Goal: Task Accomplishment & Management: Use online tool/utility

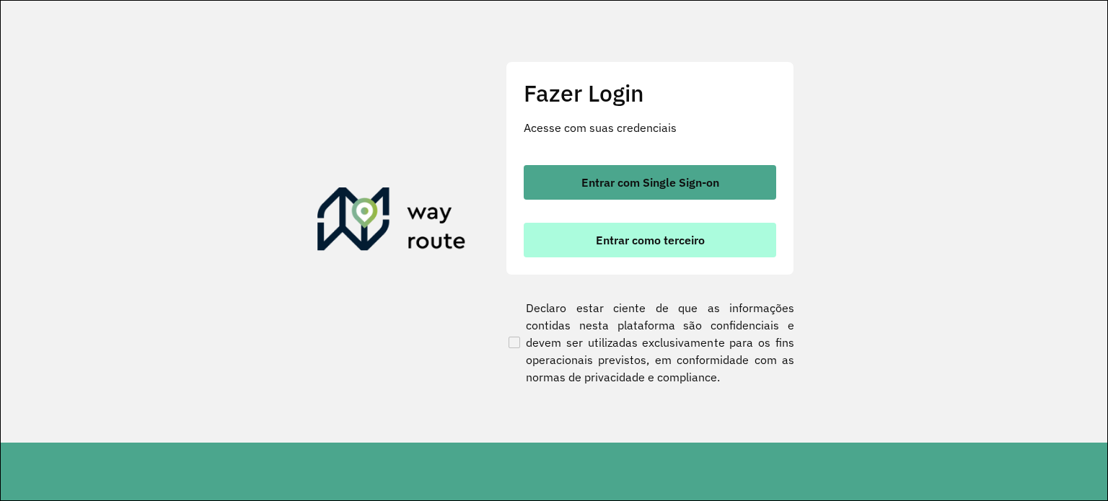
click at [721, 239] on button "Entrar como terceiro" at bounding box center [650, 240] width 252 height 35
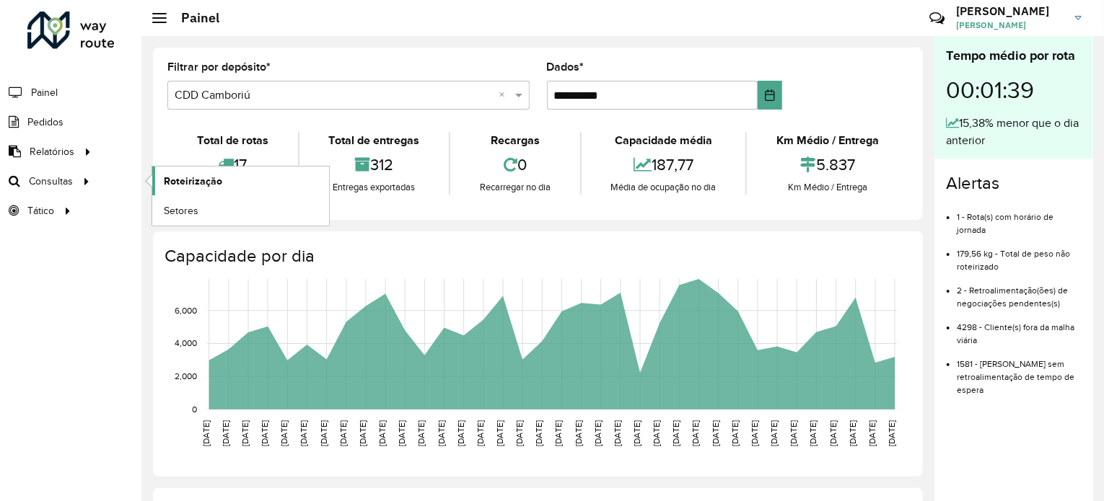
click at [193, 180] on font "Roteirização" at bounding box center [193, 181] width 58 height 12
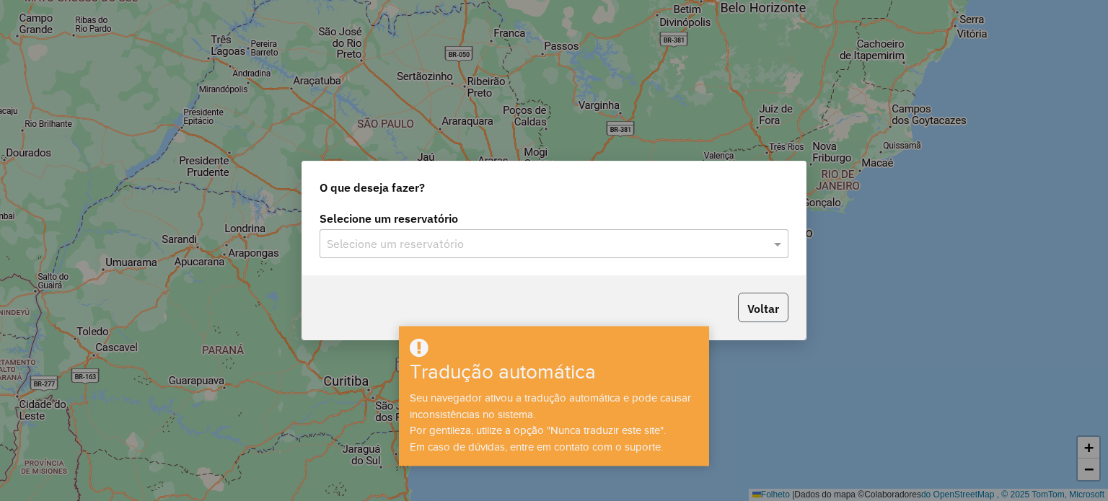
click at [765, 305] on font "Voltar" at bounding box center [763, 309] width 32 height 14
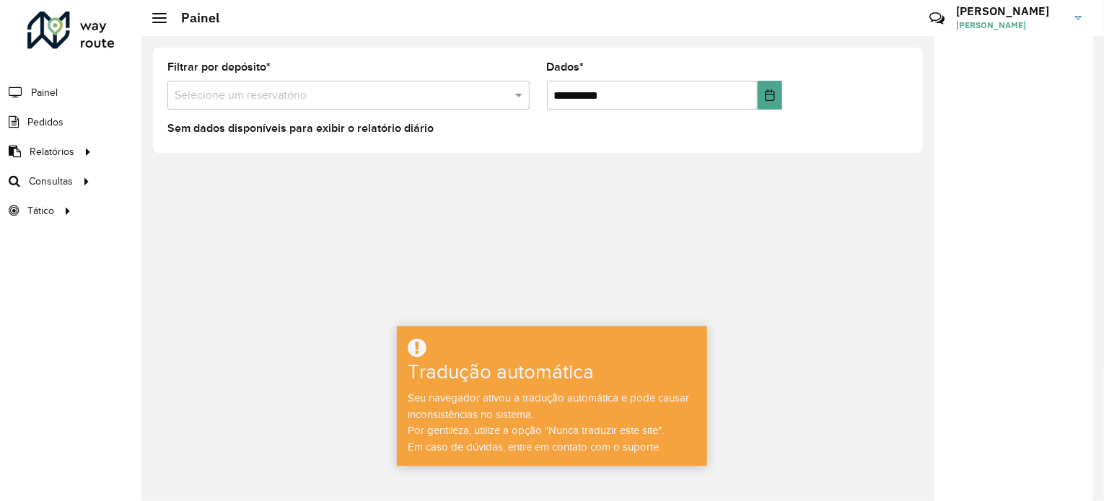
click at [692, 25] on hb-header "Painel Críticas? Dúvidas? Elógios? Sugestões? Entre em contato conosco! Luís Lu…" at bounding box center [622, 18] width 962 height 36
click at [188, 178] on font "Roteirização" at bounding box center [193, 181] width 58 height 12
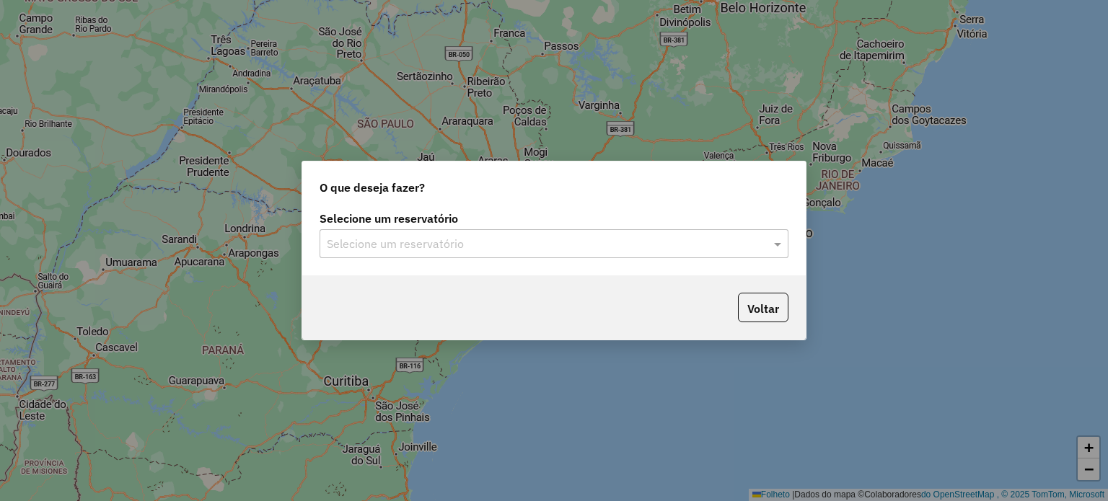
click at [686, 239] on input "text" at bounding box center [540, 244] width 426 height 17
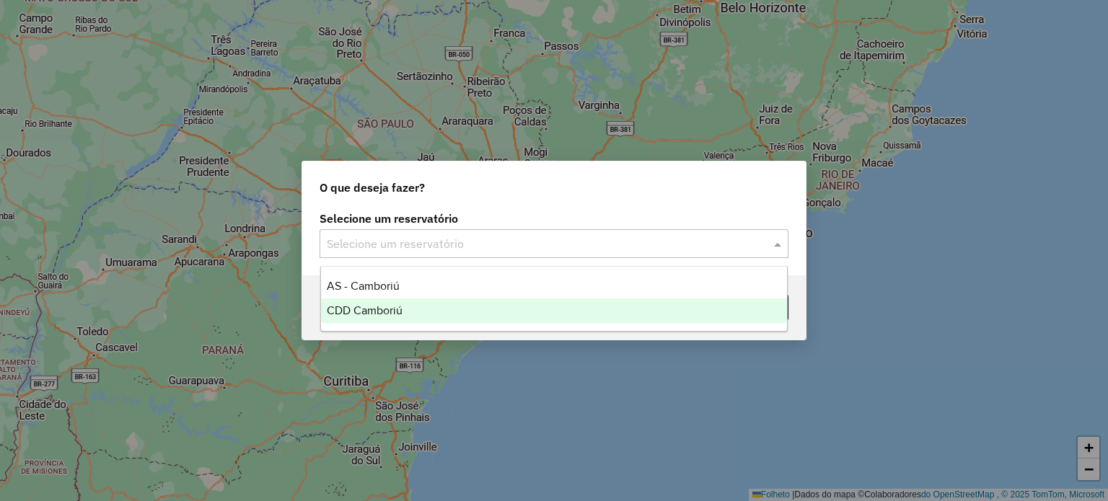
click at [401, 315] on font "CDD Camboriú" at bounding box center [365, 310] width 76 height 12
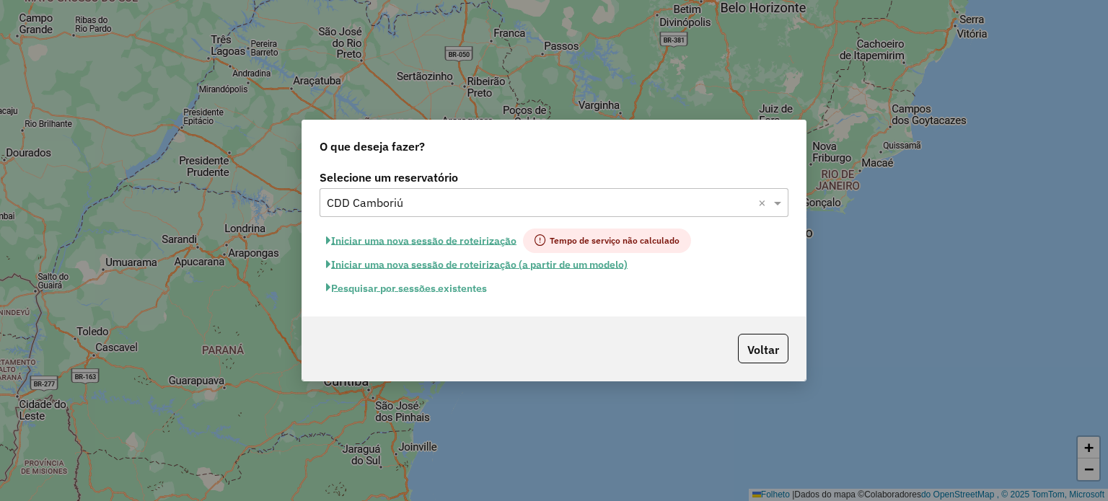
click at [450, 291] on font "Pesquisar por sessões existentes" at bounding box center [409, 287] width 156 height 13
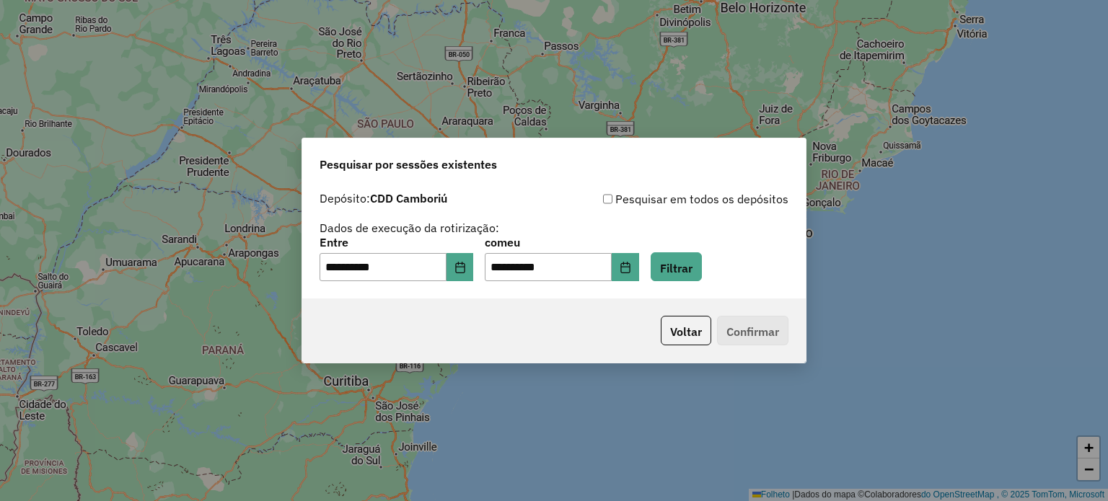
click at [685, 250] on div "**********" at bounding box center [554, 259] width 469 height 45
drag, startPoint x: 685, startPoint y: 250, endPoint x: 690, endPoint y: 265, distance: 15.3
click at [690, 263] on font "Filtrar" at bounding box center [676, 267] width 32 height 14
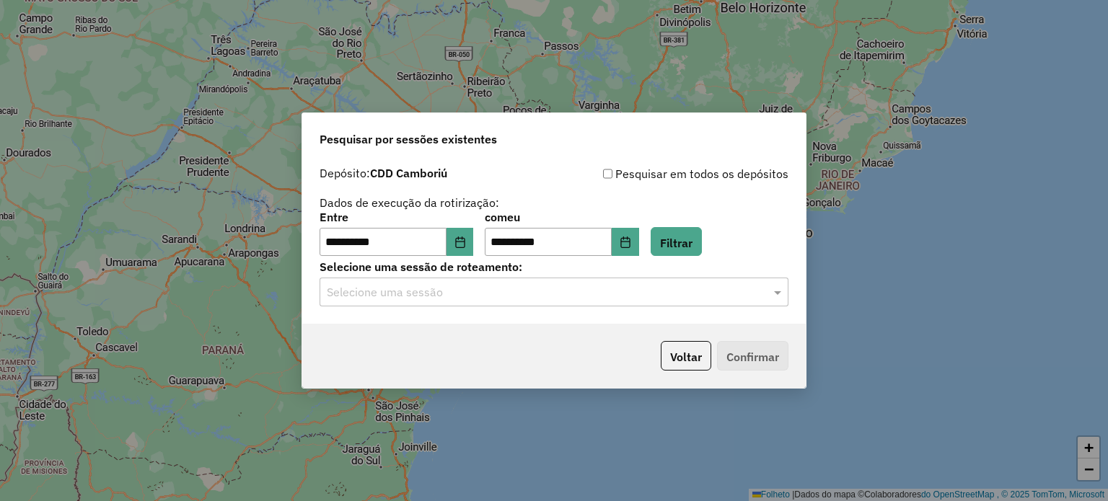
click at [705, 307] on div "Selecione uma sessão" at bounding box center [554, 292] width 469 height 29
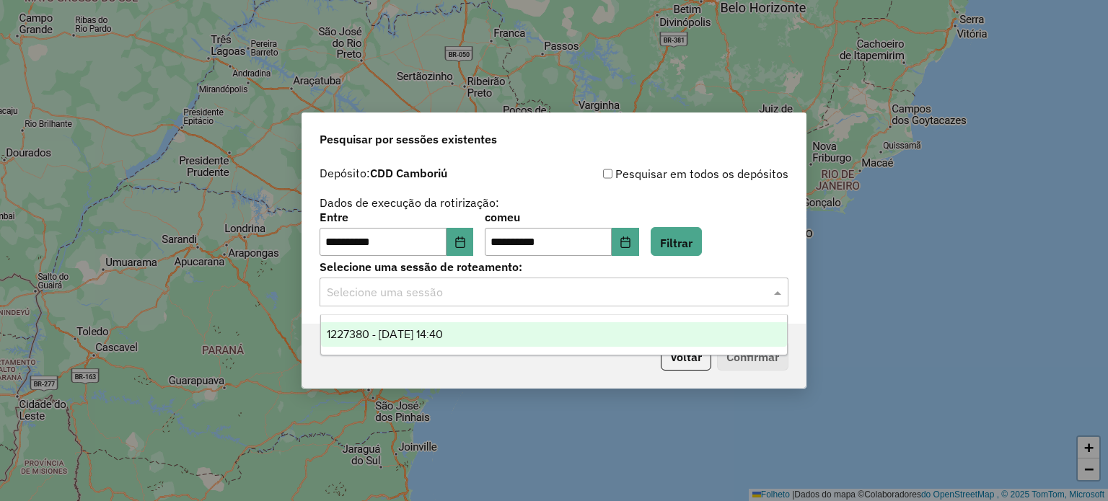
click at [441, 343] on div "1227380 - 11/08/2025 14:40" at bounding box center [554, 334] width 467 height 25
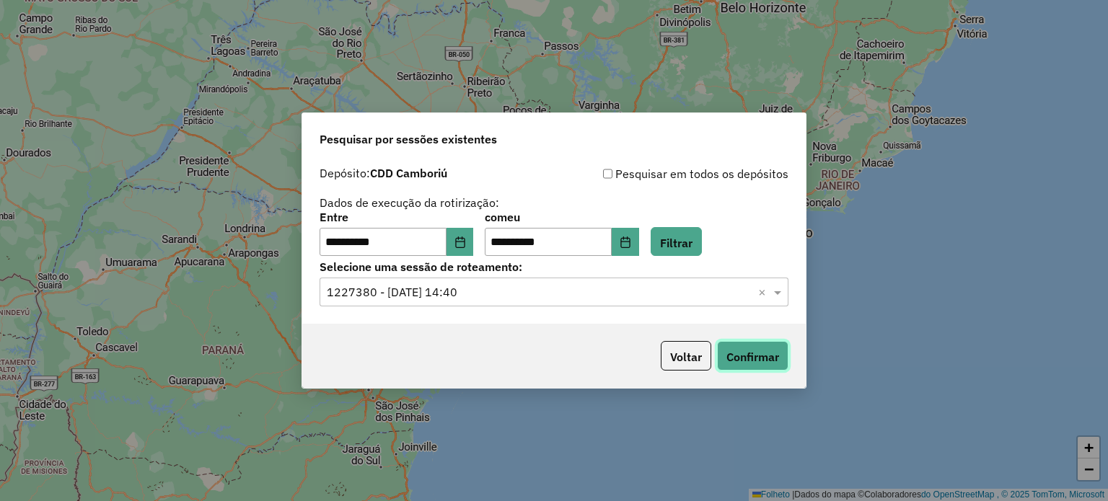
click at [765, 360] on font "Confirmar" at bounding box center [752, 357] width 53 height 14
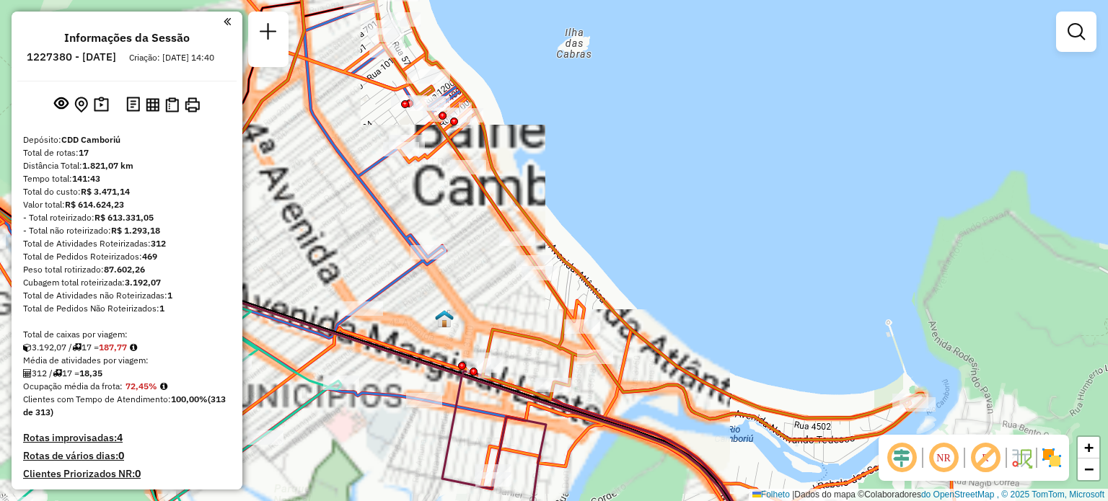
select select "**********"
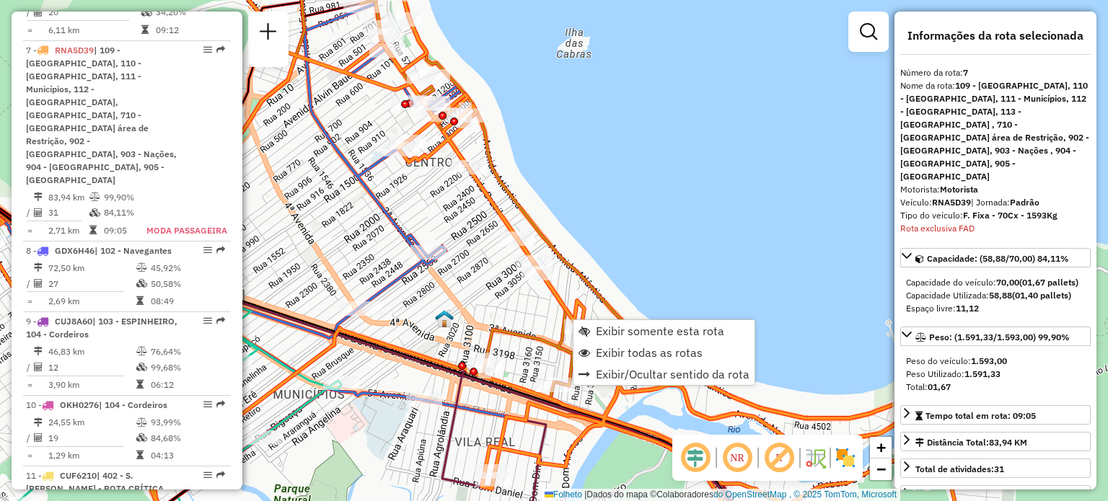
scroll to position [1148, 0]
drag, startPoint x: 617, startPoint y: 320, endPoint x: 626, endPoint y: 327, distance: 12.3
click at [619, 321] on div "Exibir somente esta rota Exibir todas as rotas Exibir/Ocultar sentido da rota" at bounding box center [664, 353] width 182 height 66
click at [628, 326] on font "Exibir somente esta rota" at bounding box center [660, 331] width 128 height 14
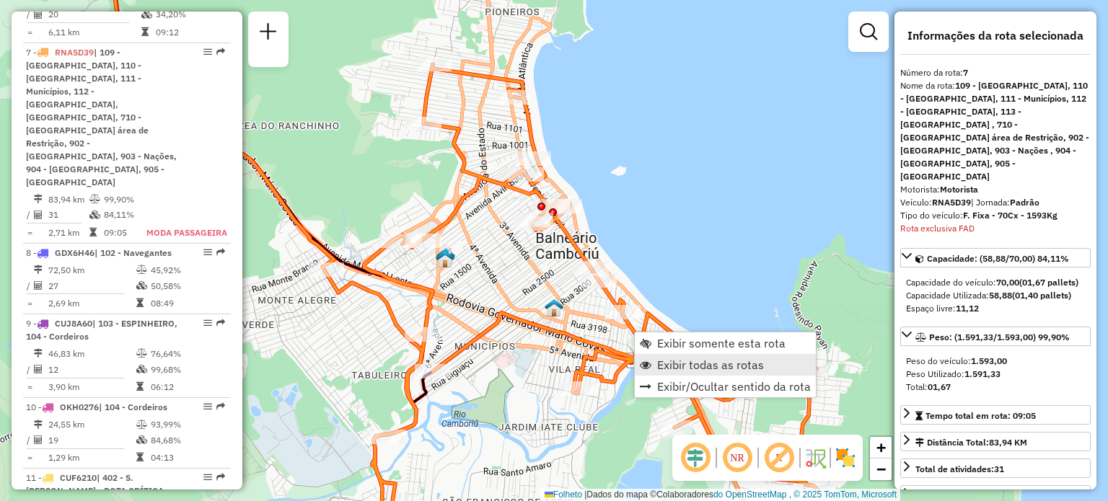
click at [695, 363] on span "Exibir todas as rotas" at bounding box center [710, 365] width 107 height 12
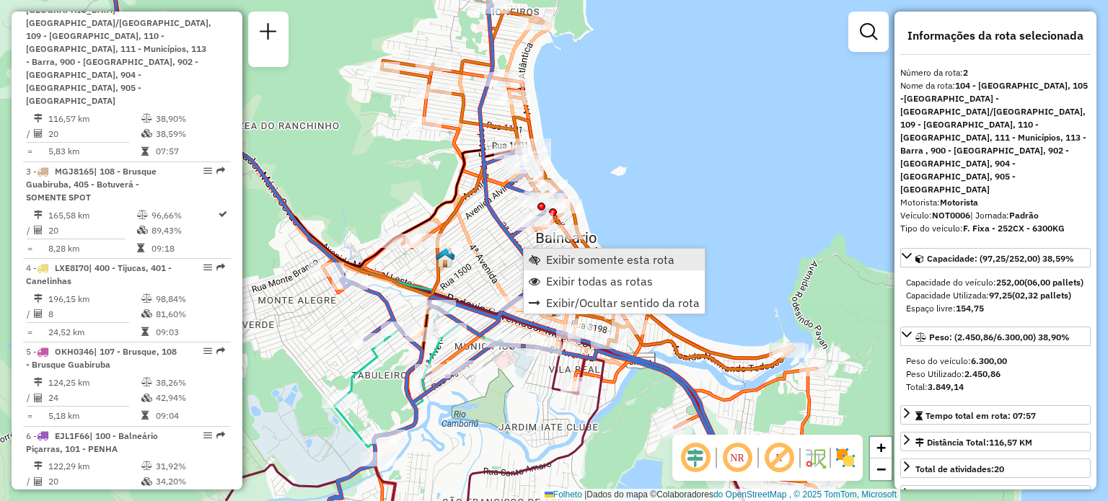
scroll to position [656, 0]
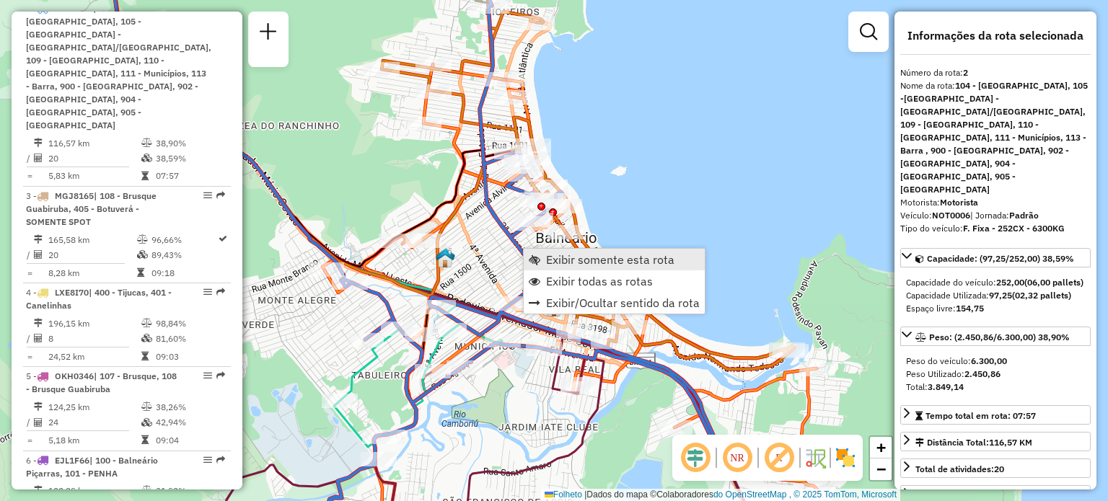
click at [568, 260] on font "Exibir somente esta rota" at bounding box center [610, 259] width 128 height 14
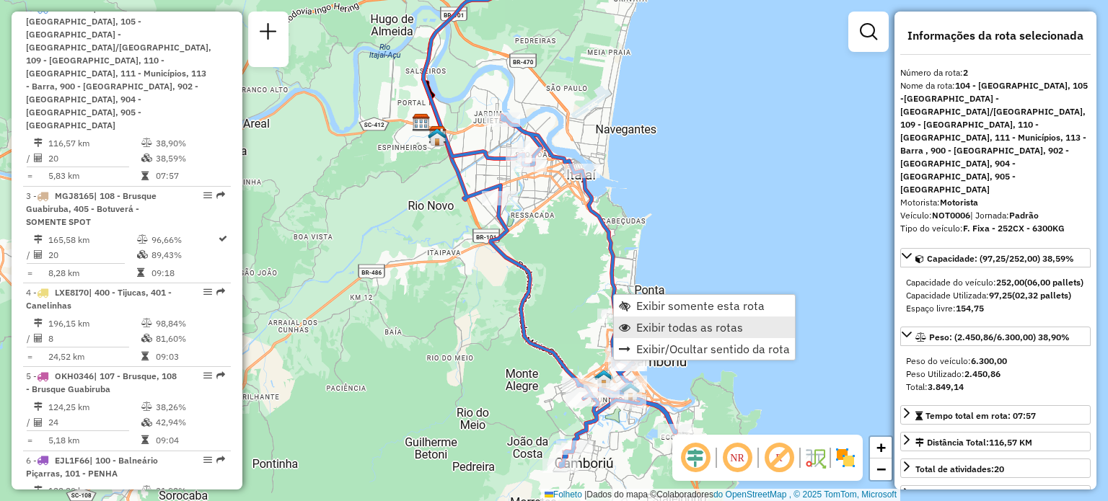
click at [677, 328] on font "Exibir todas as rotas" at bounding box center [689, 327] width 107 height 14
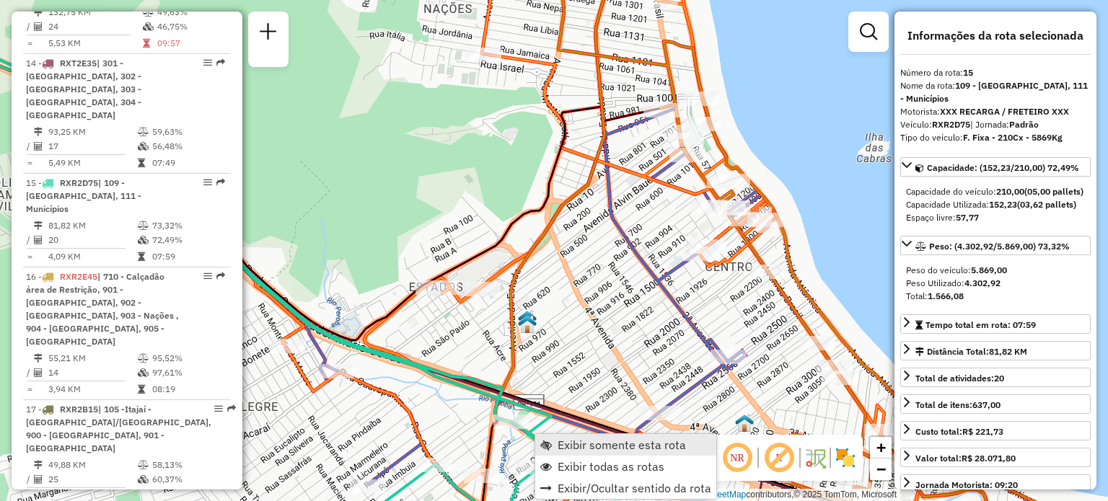
scroll to position [1858, 0]
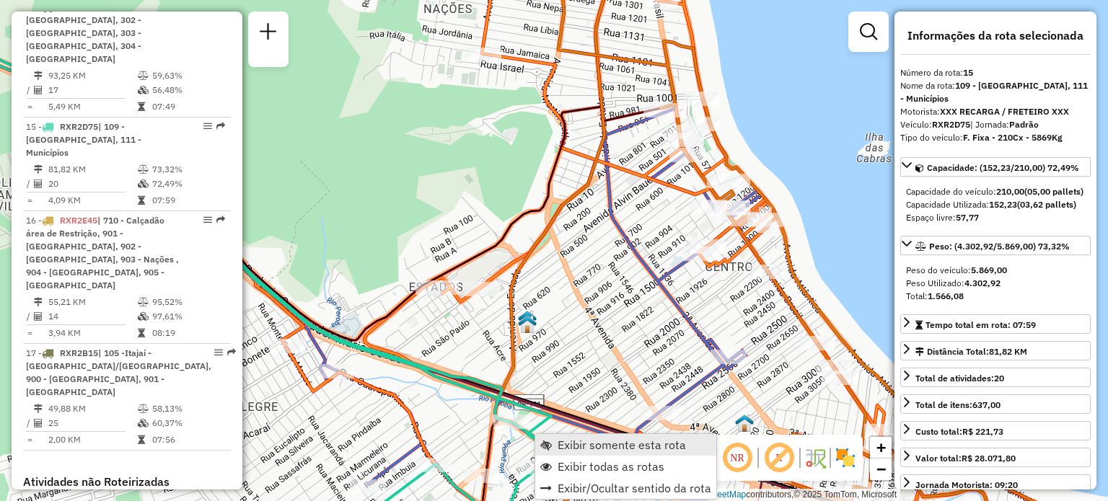
click at [573, 448] on span "Exibir somente esta rota" at bounding box center [622, 445] width 128 height 12
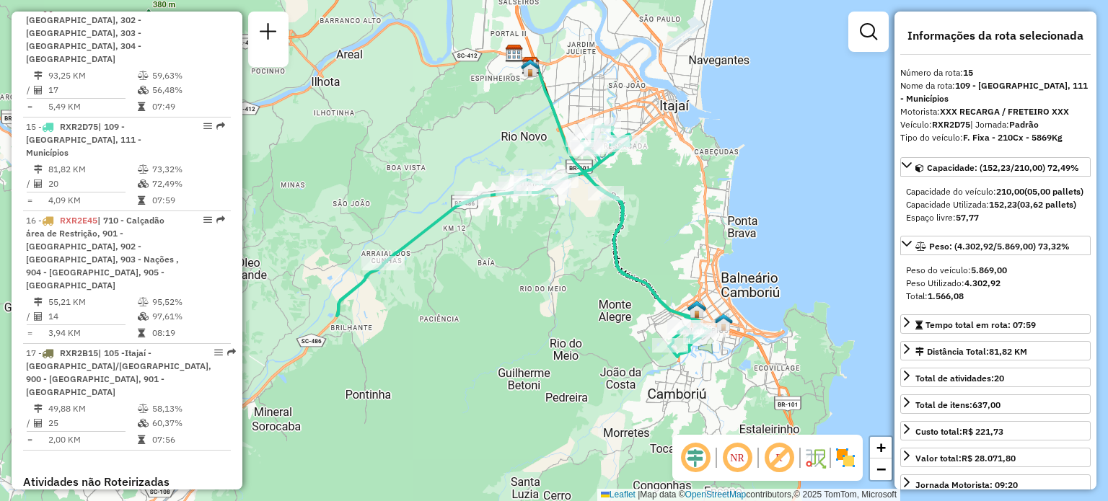
drag, startPoint x: 727, startPoint y: 325, endPoint x: 697, endPoint y: 284, distance: 51.1
click at [697, 284] on div "Janela de atendimento Grade de atendimento Capacidade Transportadoras Veículos …" at bounding box center [554, 250] width 1108 height 501
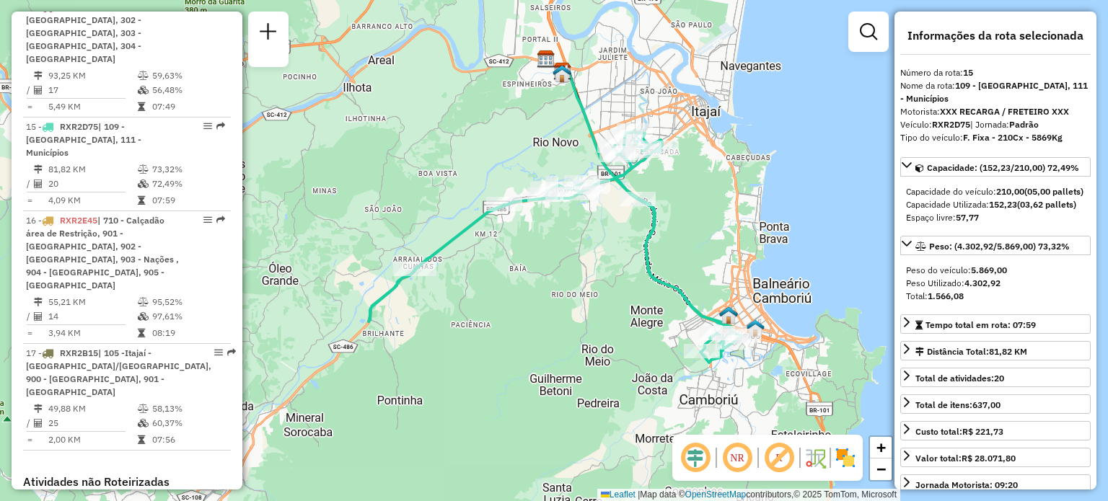
drag, startPoint x: 684, startPoint y: 253, endPoint x: 744, endPoint y: 259, distance: 60.1
click at [740, 259] on div "Janela de atendimento Grade de atendimento Capacidade Transportadoras Veículos …" at bounding box center [554, 250] width 1108 height 501
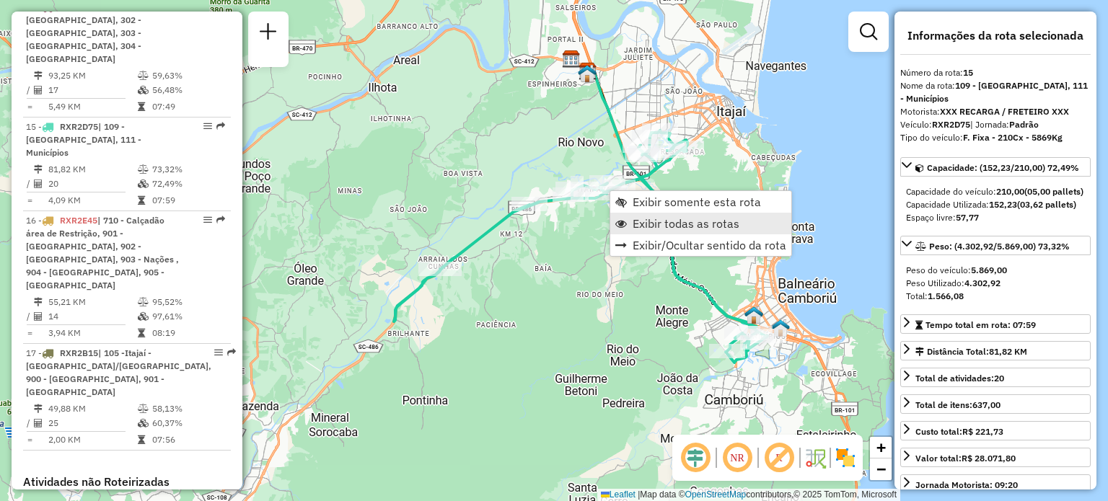
click at [663, 221] on span "Exibir todas as rotas" at bounding box center [686, 224] width 107 height 12
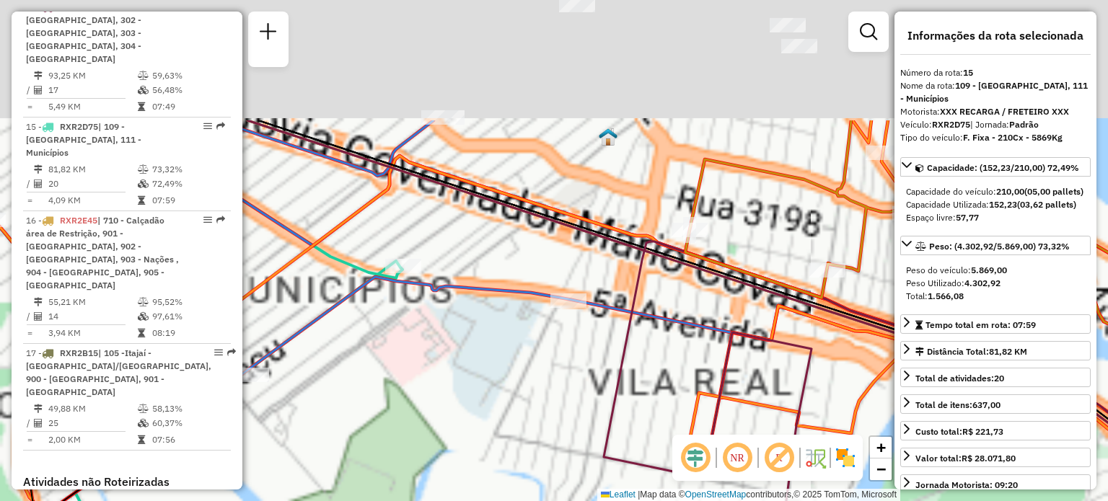
drag, startPoint x: 713, startPoint y: 236, endPoint x: 809, endPoint y: 469, distance: 252.0
click at [787, 469] on hb-router-mapa "Informações da Sessão 1227380 - 11/08/2025 Criação: 09/08/2025 14:40 Depósito: …" at bounding box center [554, 250] width 1108 height 501
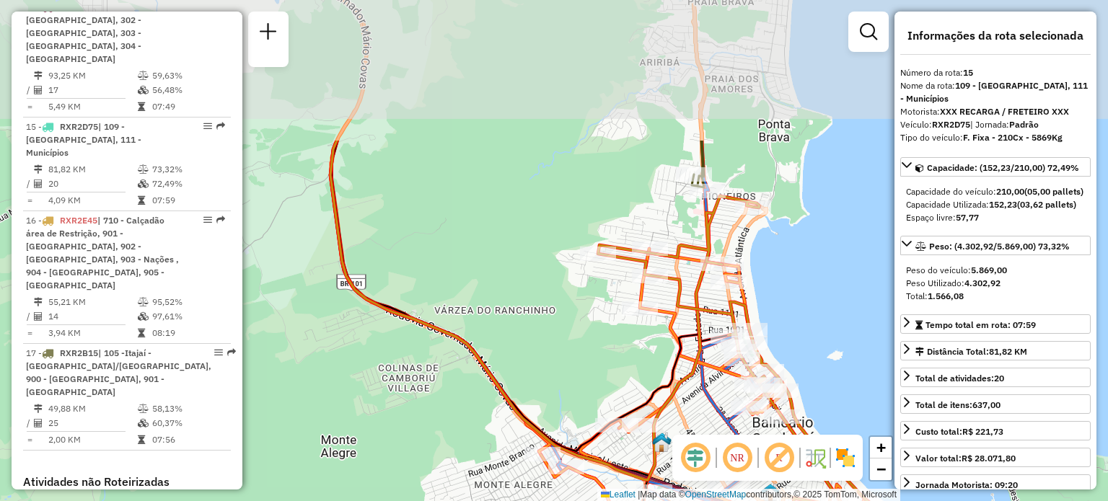
drag, startPoint x: 738, startPoint y: 219, endPoint x: 788, endPoint y: 404, distance: 192.1
click at [788, 403] on icon at bounding box center [804, 375] width 413 height 358
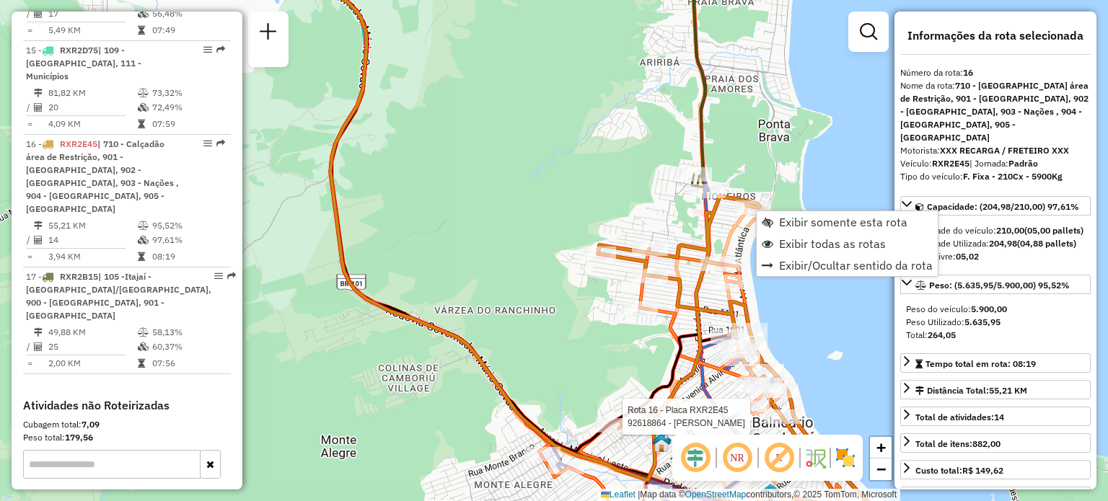
scroll to position [1939, 0]
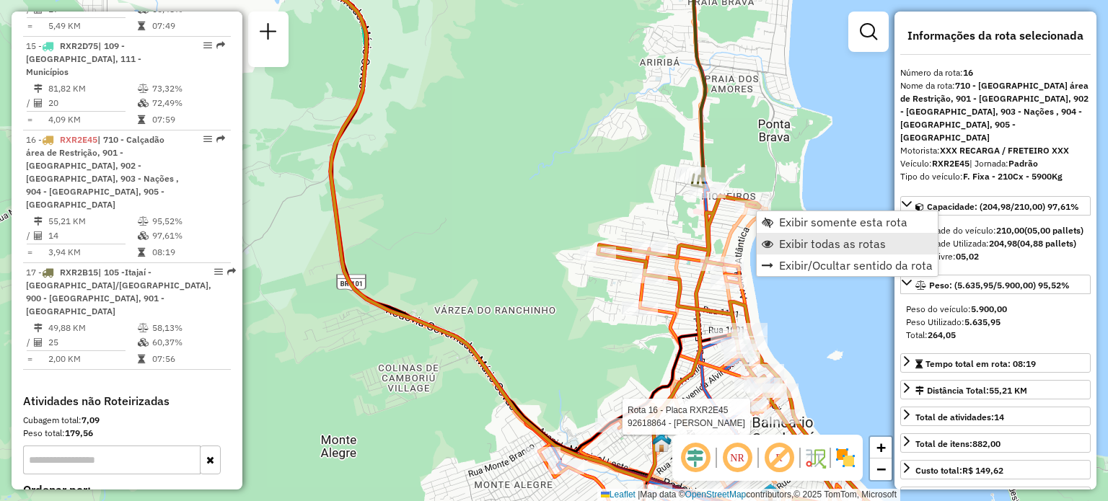
click at [813, 245] on span "Exibir todas as rotas" at bounding box center [832, 244] width 107 height 12
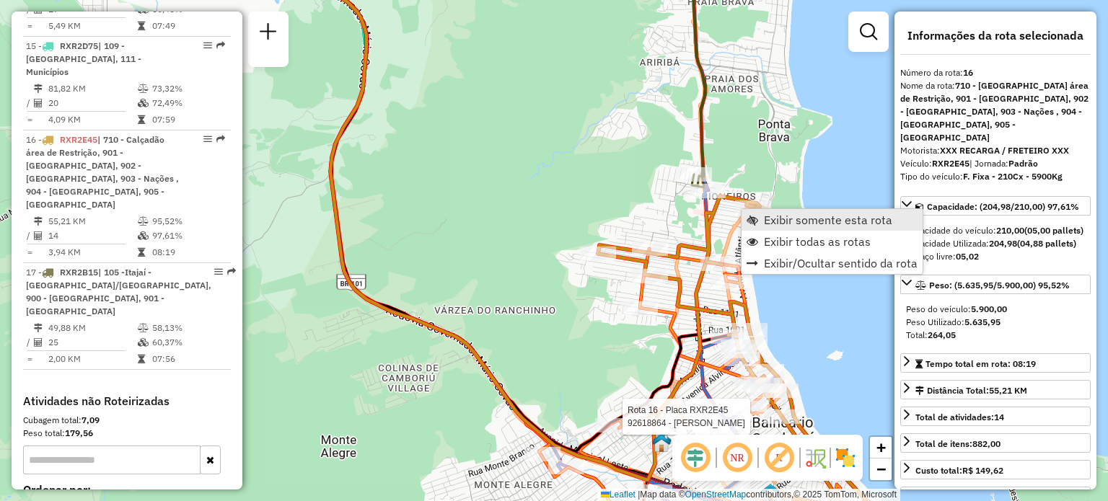
click at [796, 223] on span "Exibir somente esta rota" at bounding box center [828, 220] width 128 height 12
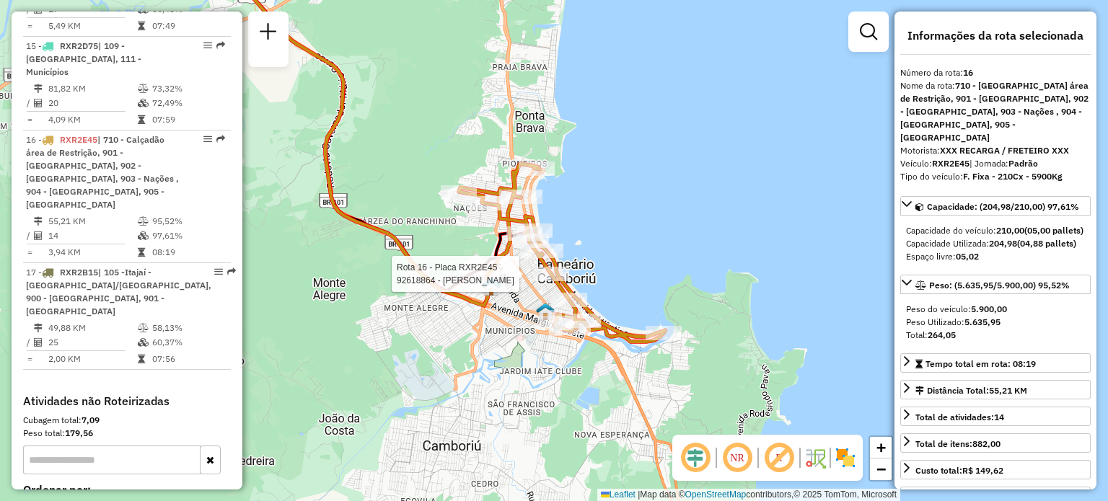
drag, startPoint x: 649, startPoint y: 382, endPoint x: 623, endPoint y: 256, distance: 128.2
click at [623, 256] on div "Rota 16 - Placa RXR2E45 92618864 - ANTONI MINI MERCADO Janela de atendimento Gr…" at bounding box center [554, 250] width 1108 height 501
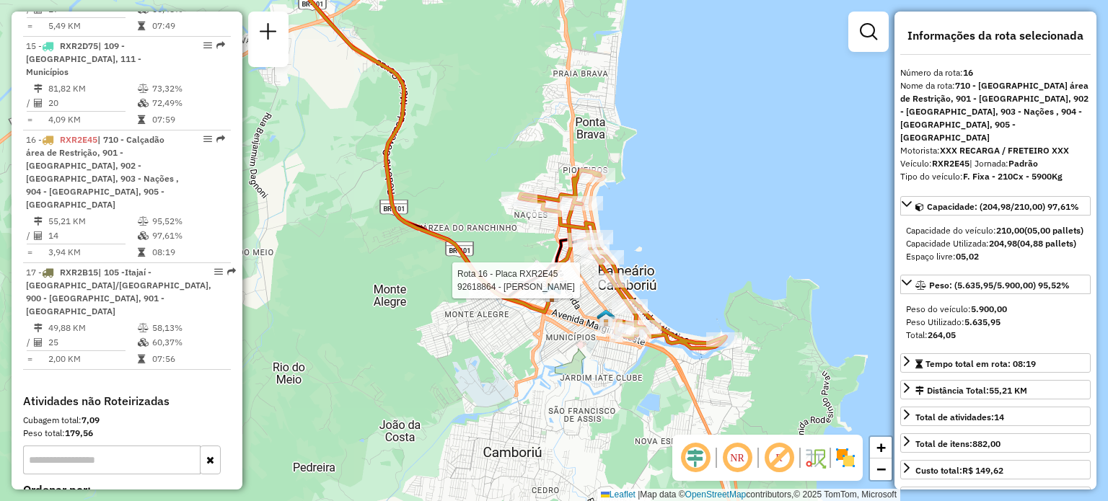
drag, startPoint x: 643, startPoint y: 256, endPoint x: 707, endPoint y: 263, distance: 63.8
click at [707, 263] on div "Rota 16 - Placa RXR2E45 92618864 - ANTONI MINI MERCADO Janela de atendimento Gr…" at bounding box center [554, 250] width 1108 height 501
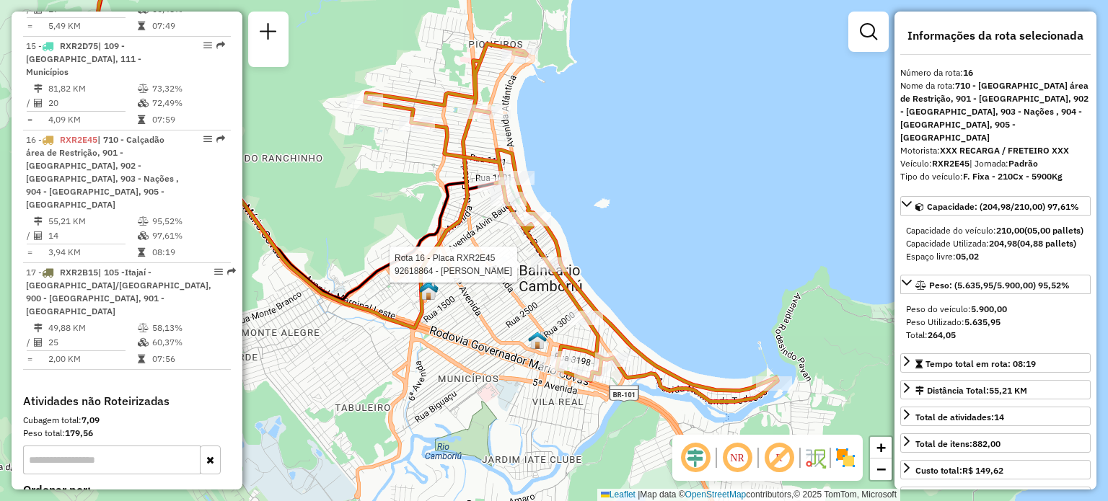
drag, startPoint x: 787, startPoint y: 345, endPoint x: 748, endPoint y: 263, distance: 90.3
click at [748, 263] on div "Rota 16 - Placa RXR2E45 92618864 - ANTONI MINI MERCADO Janela de atendimento Gr…" at bounding box center [554, 250] width 1108 height 501
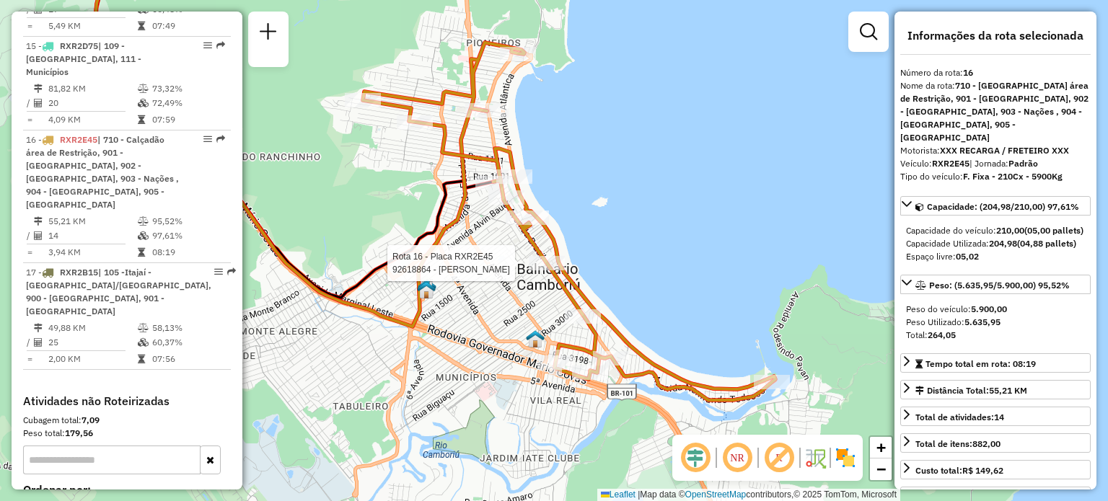
click at [835, 89] on div "Rota 16 - Placa RXR2E45 92618864 - ANTONI MINI MERCADO Janela de atendimento Gr…" at bounding box center [554, 250] width 1108 height 501
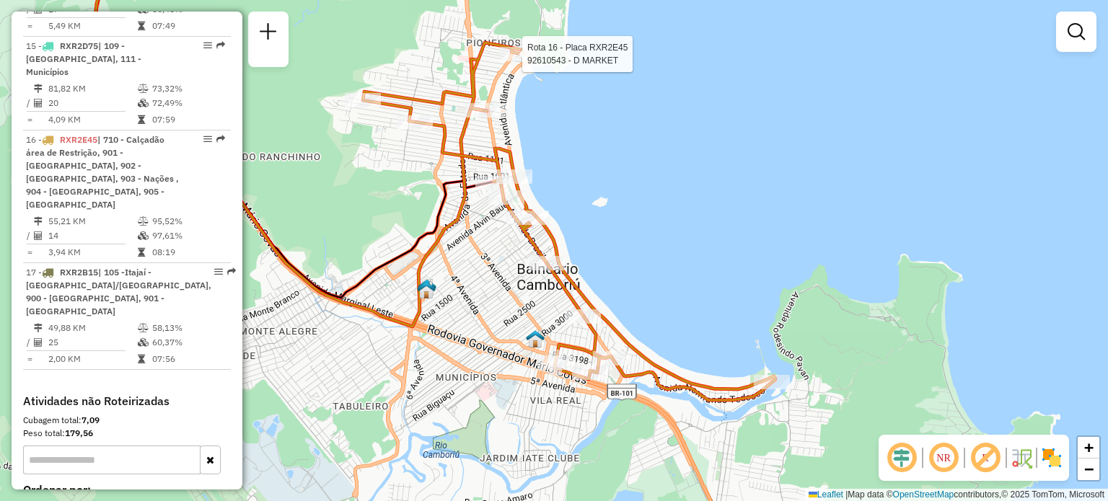
select select "**********"
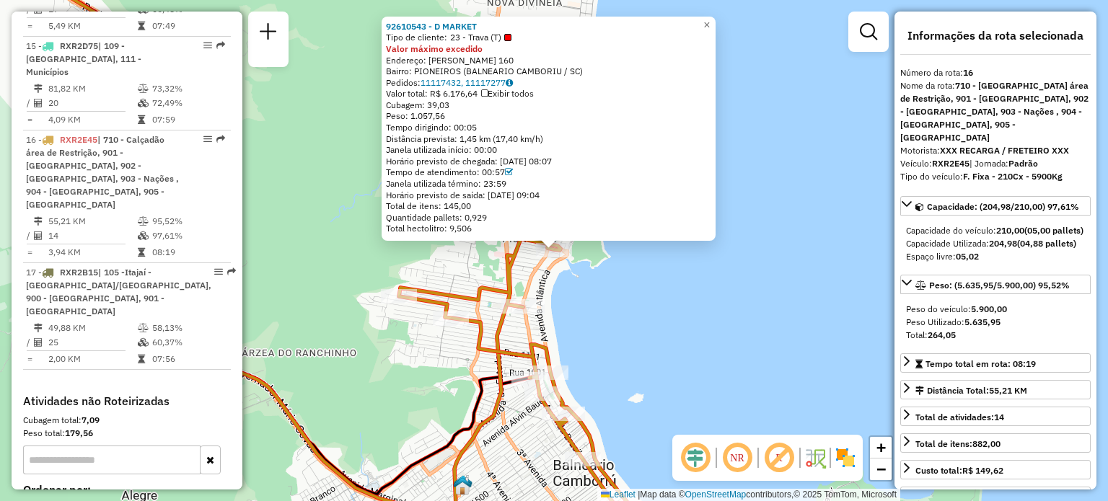
click at [343, 110] on div "92610543 - D MARKET Tipo de cliente: 23 - Trava (T) Valor máximo excedido Ender…" at bounding box center [554, 250] width 1108 height 501
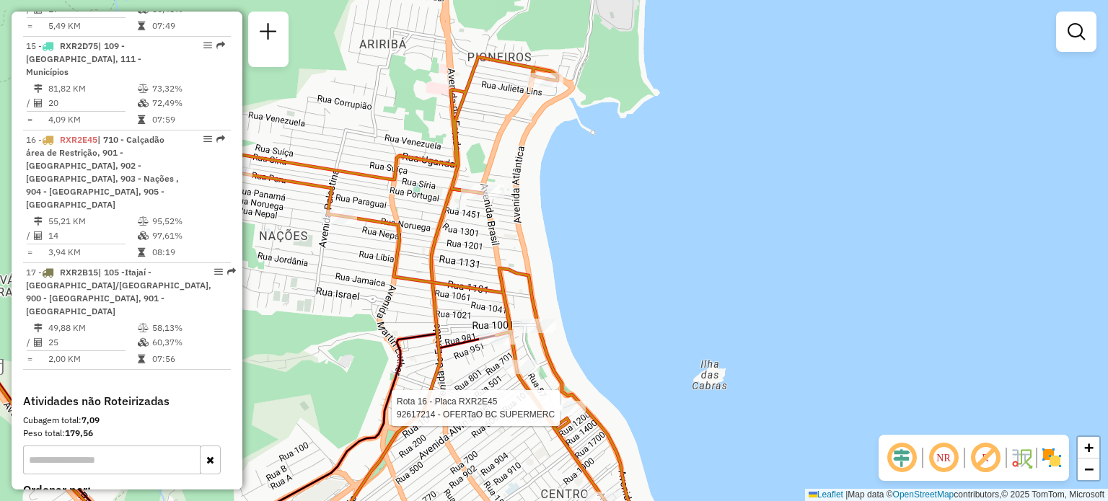
select select "**********"
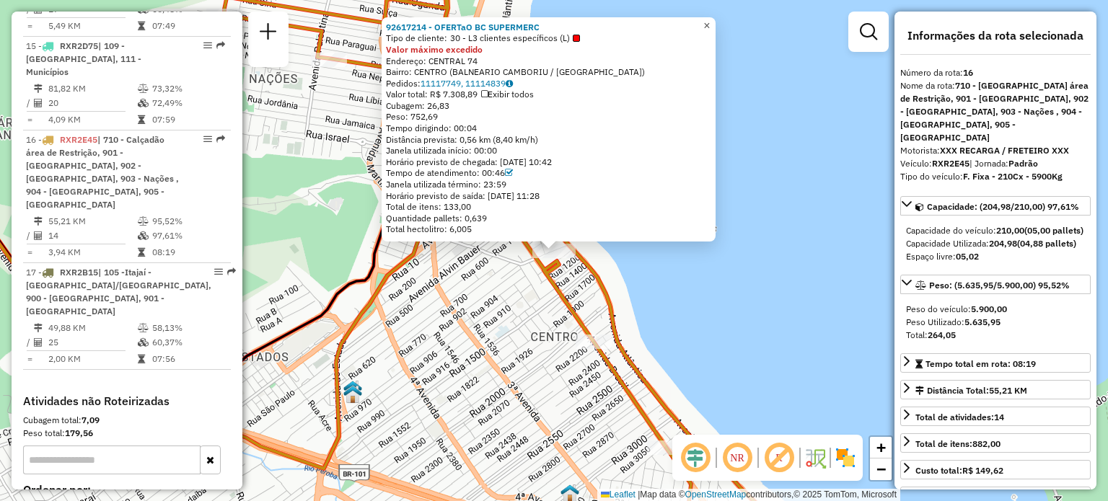
click at [710, 19] on span "×" at bounding box center [706, 25] width 6 height 12
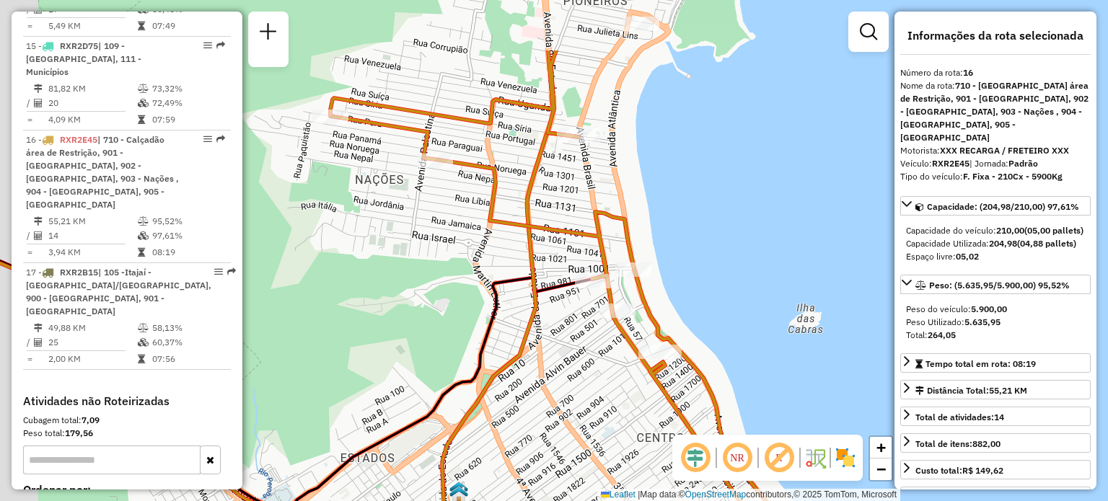
drag, startPoint x: 587, startPoint y: 194, endPoint x: 760, endPoint y: 345, distance: 230.0
click at [760, 345] on div "Janela de atendimento Grade de atendimento Capacidade Transportadoras Veículos …" at bounding box center [554, 250] width 1108 height 501
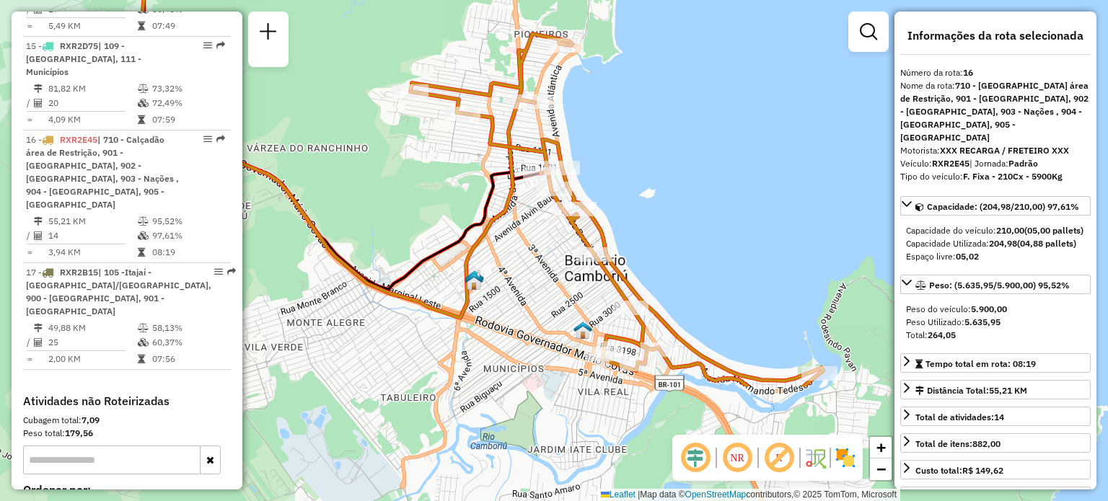
drag, startPoint x: 801, startPoint y: 374, endPoint x: 632, endPoint y: 208, distance: 236.2
click at [632, 208] on div "Janela de atendimento Grade de atendimento Capacidade Transportadoras Veículos …" at bounding box center [554, 250] width 1108 height 501
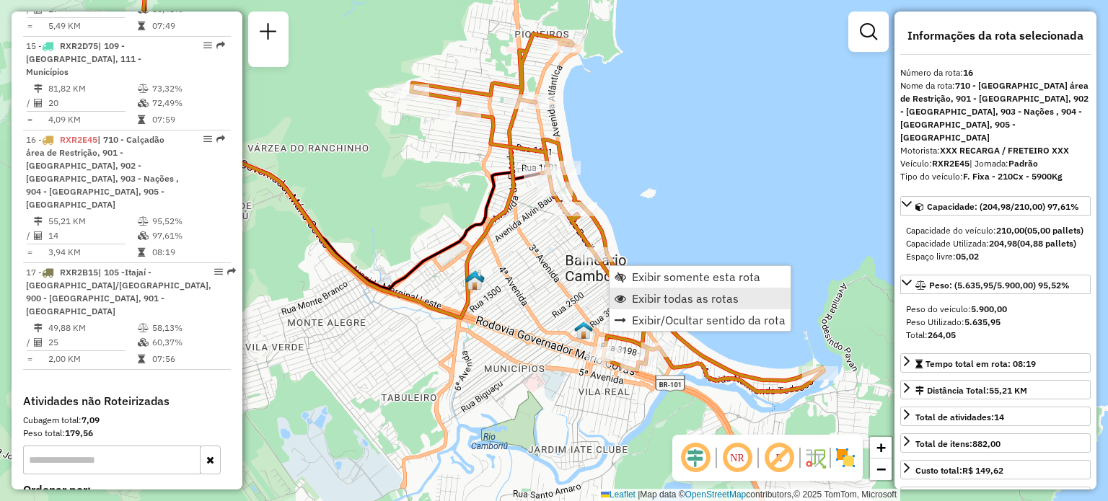
click at [701, 299] on span "Exibir todas as rotas" at bounding box center [685, 299] width 107 height 12
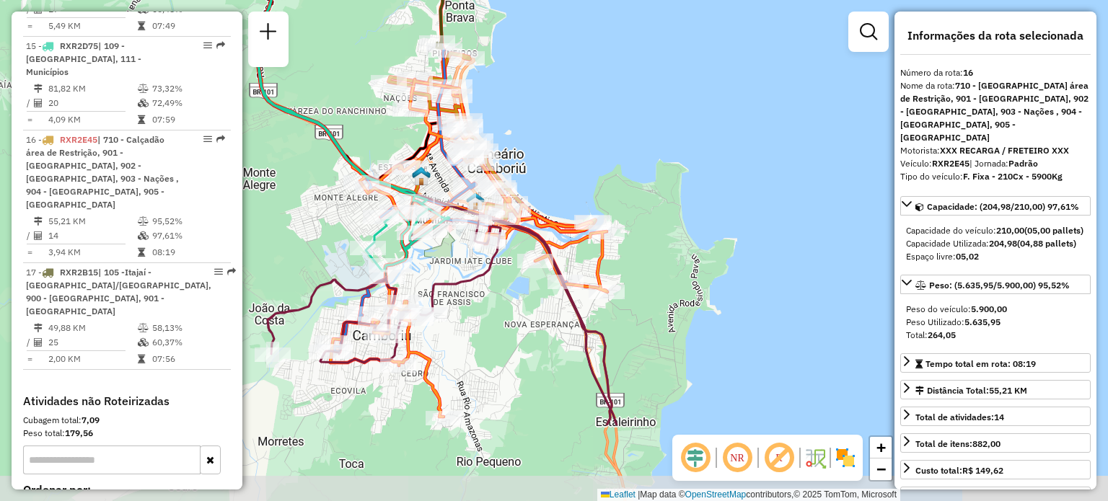
drag, startPoint x: 806, startPoint y: 388, endPoint x: 695, endPoint y: 334, distance: 123.6
click at [692, 253] on div "Janela de atendimento Grade de atendimento Capacidade Transportadoras Veículos …" at bounding box center [554, 250] width 1108 height 501
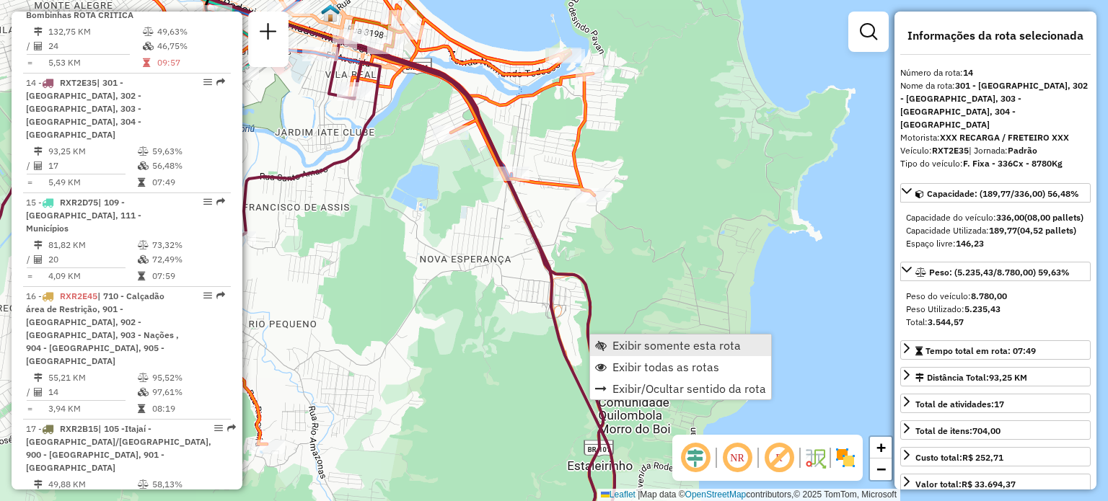
scroll to position [1764, 0]
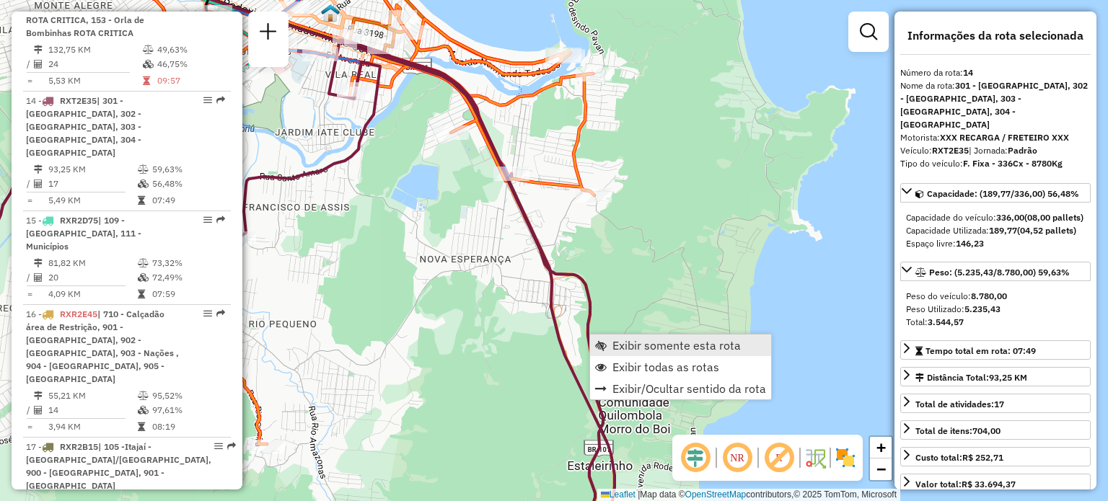
click at [644, 348] on span "Exibir somente esta rota" at bounding box center [676, 346] width 128 height 12
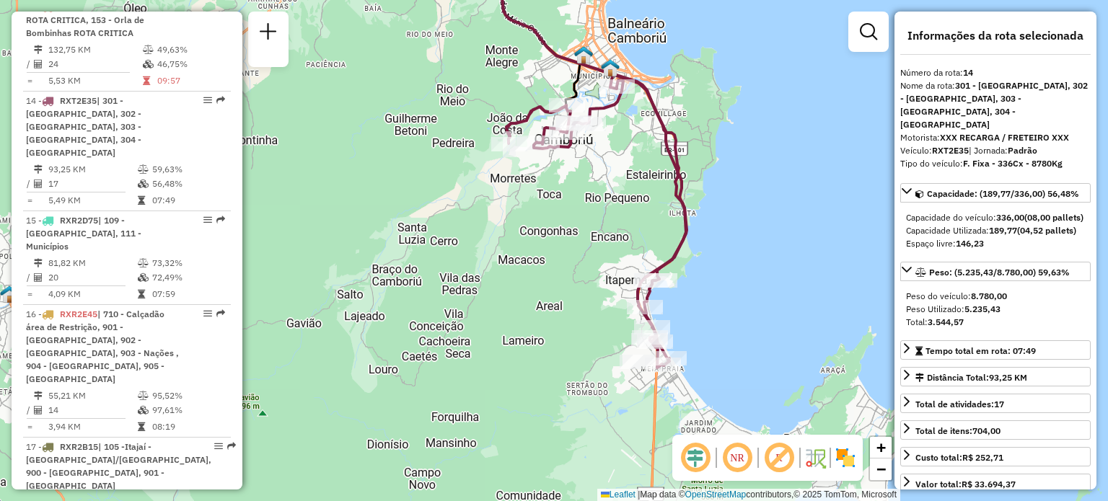
drag, startPoint x: 664, startPoint y: 320, endPoint x: 733, endPoint y: 233, distance: 111.4
click at [733, 233] on div "Janela de atendimento Grade de atendimento Capacidade Transportadoras Veículos …" at bounding box center [554, 250] width 1108 height 501
click at [771, 174] on div "Janela de atendimento Grade de atendimento Capacidade Transportadoras Veículos …" at bounding box center [554, 250] width 1108 height 501
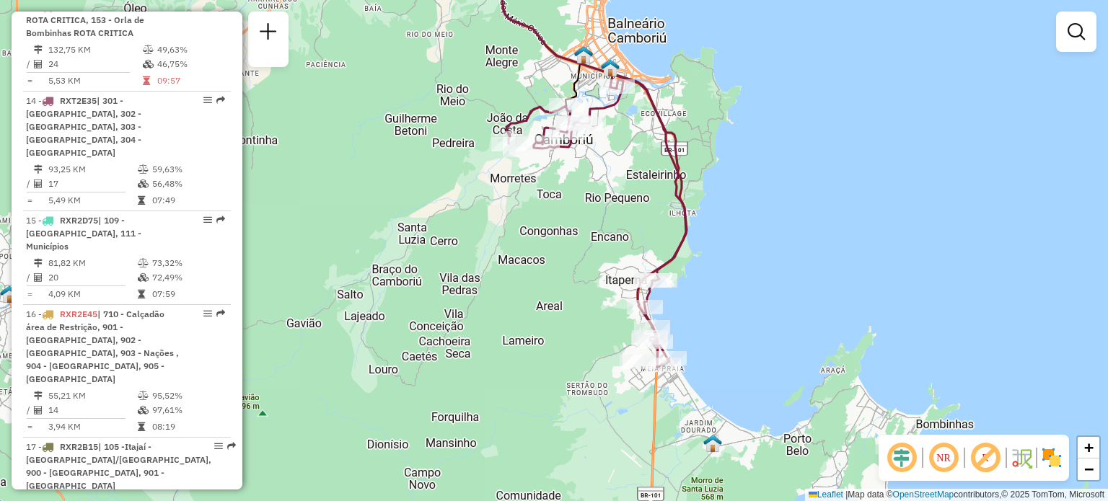
select select "**********"
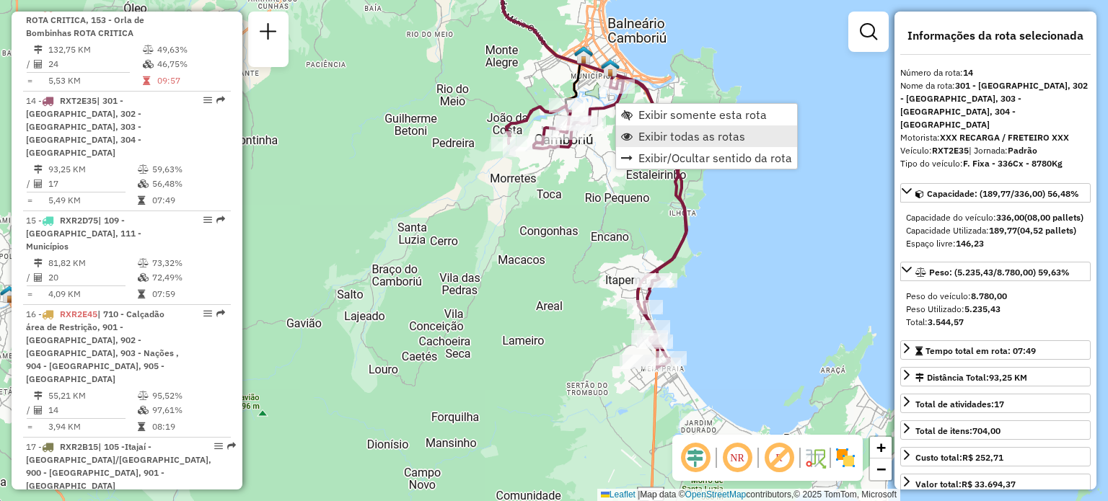
click at [691, 131] on span "Exibir todas as rotas" at bounding box center [691, 137] width 107 height 12
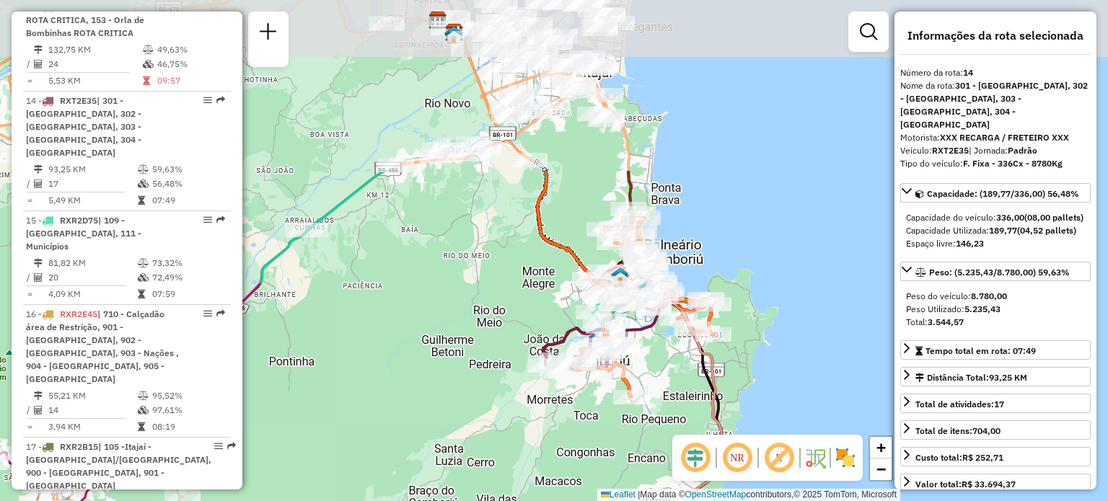
drag, startPoint x: 625, startPoint y: 139, endPoint x: 668, endPoint y: 395, distance: 258.9
click at [658, 402] on div "Janela de atendimento Grade de atendimento Capacidade Transportadoras Veículos …" at bounding box center [554, 250] width 1108 height 501
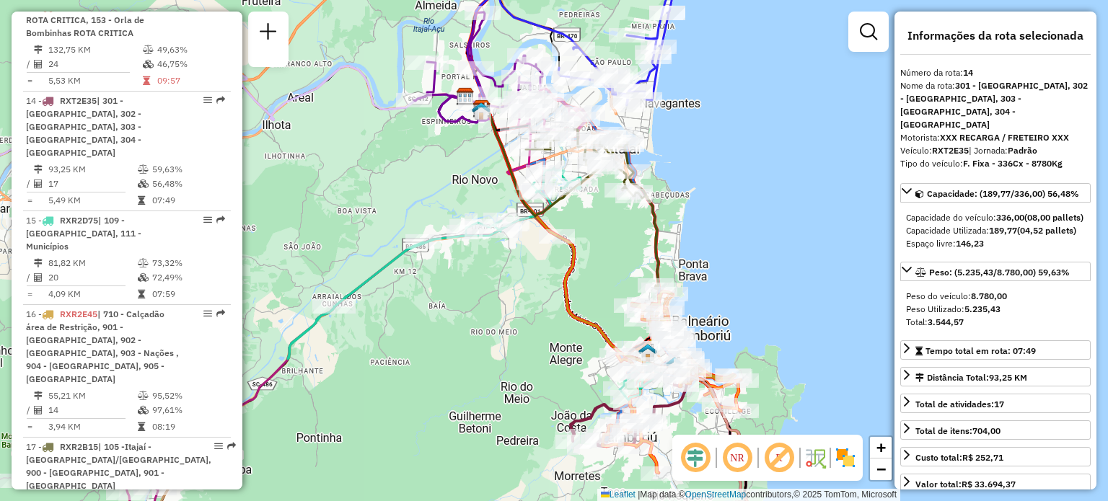
drag, startPoint x: 600, startPoint y: 203, endPoint x: 632, endPoint y: 239, distance: 47.5
click at [632, 239] on div "Janela de atendimento Grade de atendimento Capacidade Transportadoras Veículos …" at bounding box center [554, 250] width 1108 height 501
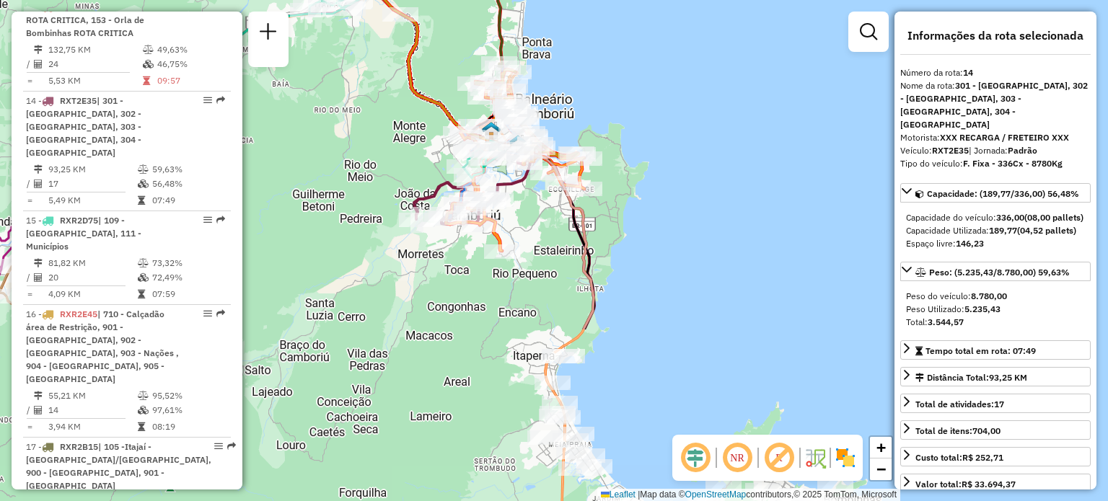
drag, startPoint x: 799, startPoint y: 325, endPoint x: 643, endPoint y: 103, distance: 271.8
click at [643, 103] on div "Janela de atendimento Grade de atendimento Capacidade Transportadoras Veículos …" at bounding box center [554, 250] width 1108 height 501
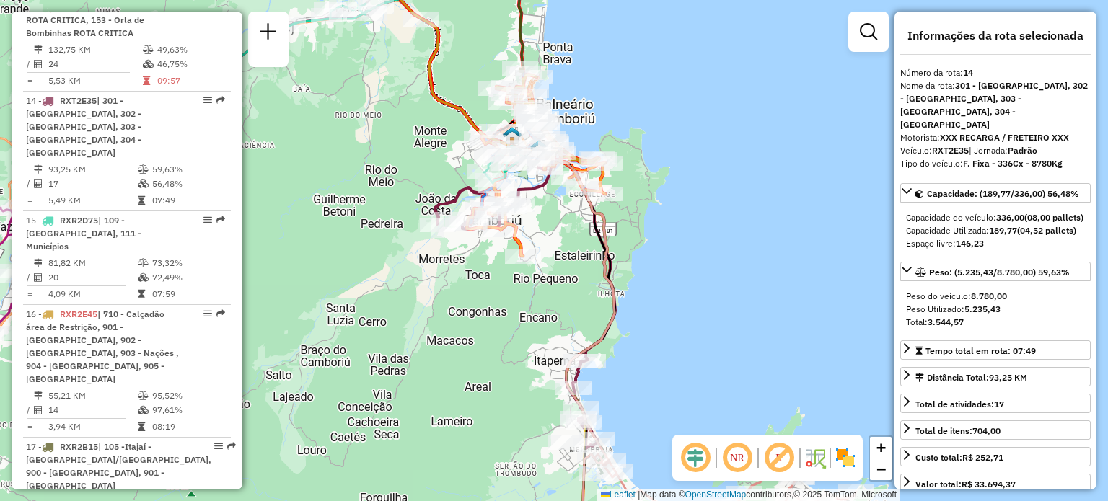
drag, startPoint x: 613, startPoint y: 372, endPoint x: 634, endPoint y: 377, distance: 21.5
click at [634, 377] on div "Janela de atendimento Grade de atendimento Capacidade Transportadoras Veículos …" at bounding box center [554, 250] width 1108 height 501
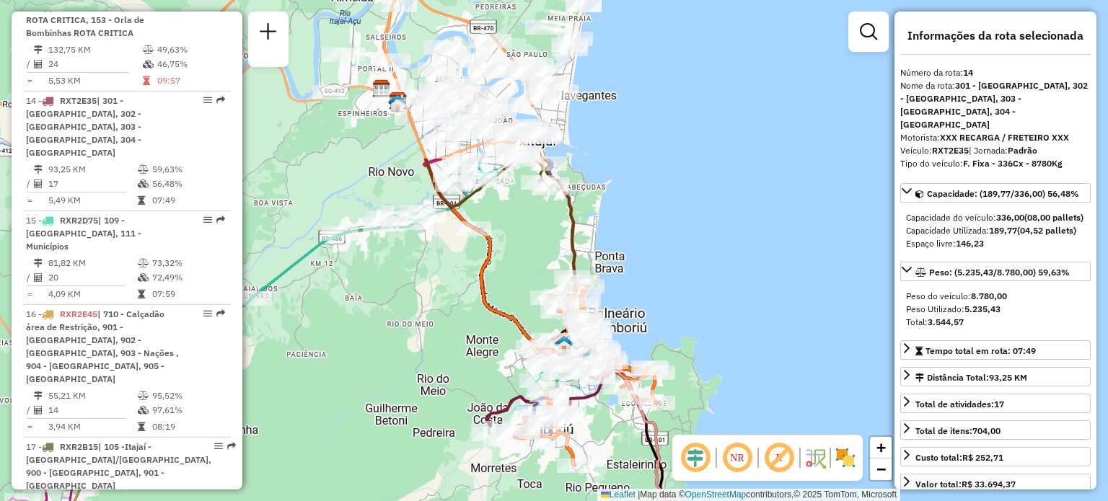
drag, startPoint x: 632, startPoint y: 263, endPoint x: 684, endPoint y: 472, distance: 215.5
click at [684, 472] on hb-router-mapa "Informações da Sessão 1227380 - 11/08/2025 Criação: 09/08/2025 14:40 Depósito: …" at bounding box center [554, 250] width 1108 height 501
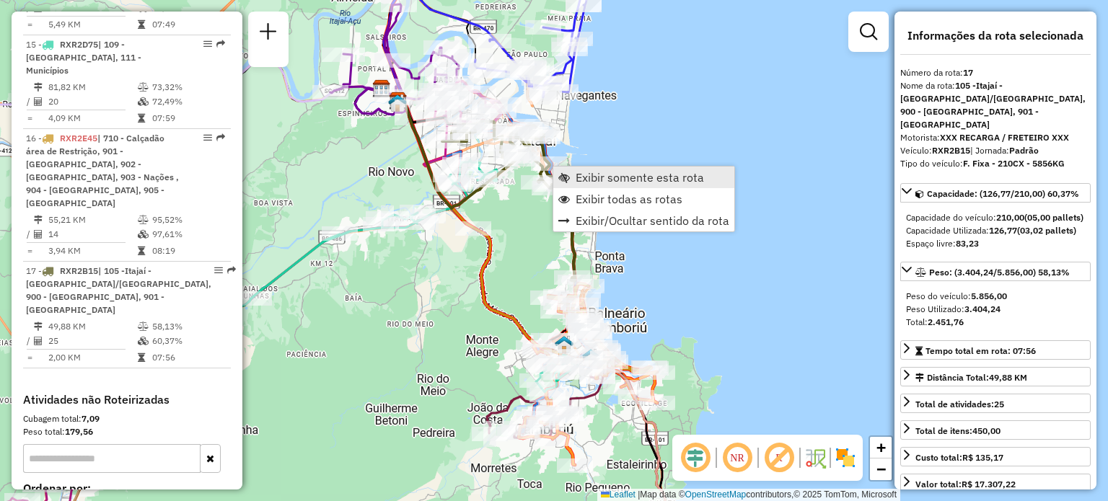
scroll to position [1989, 0]
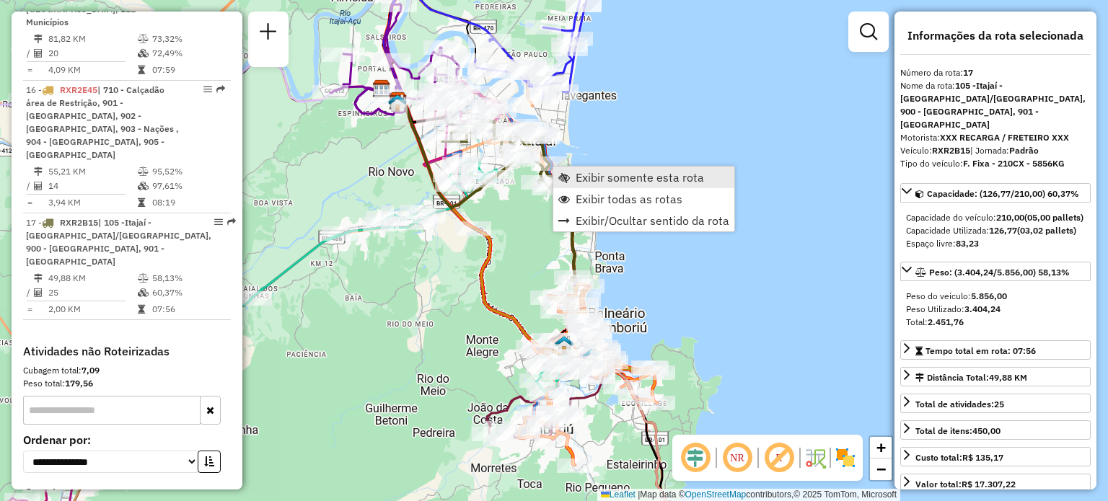
click at [600, 178] on span "Exibir somente esta rota" at bounding box center [640, 178] width 128 height 12
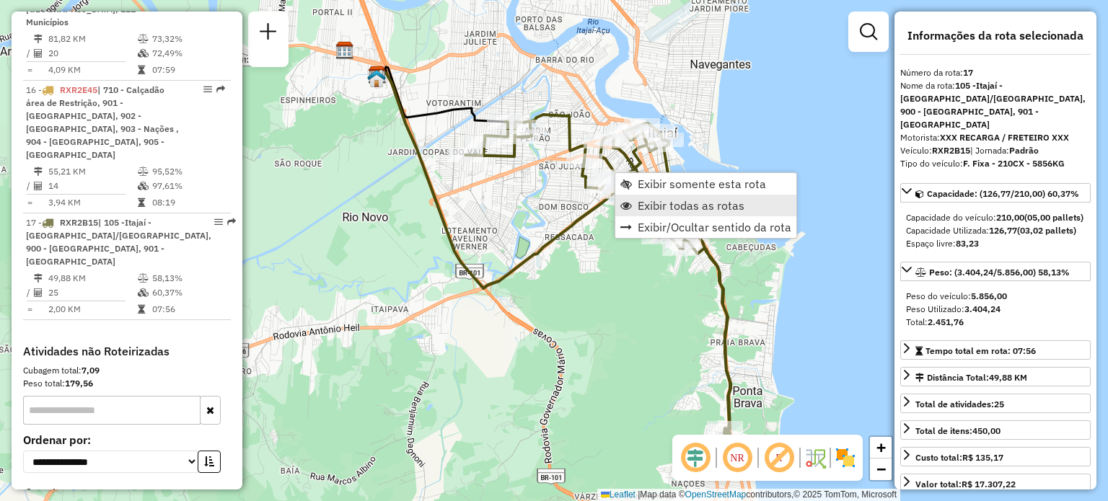
click at [655, 203] on span "Exibir todas as rotas" at bounding box center [691, 206] width 107 height 12
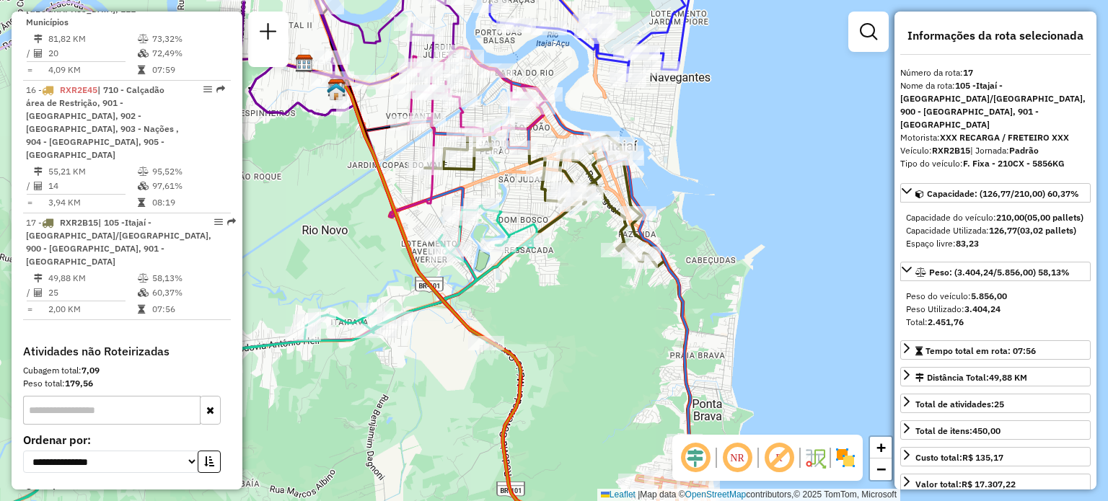
drag, startPoint x: 762, startPoint y: 307, endPoint x: 670, endPoint y: 326, distance: 93.7
click at [674, 325] on div "Janela de atendimento Grade de atendimento Capacidade Transportadoras Veículos …" at bounding box center [554, 250] width 1108 height 501
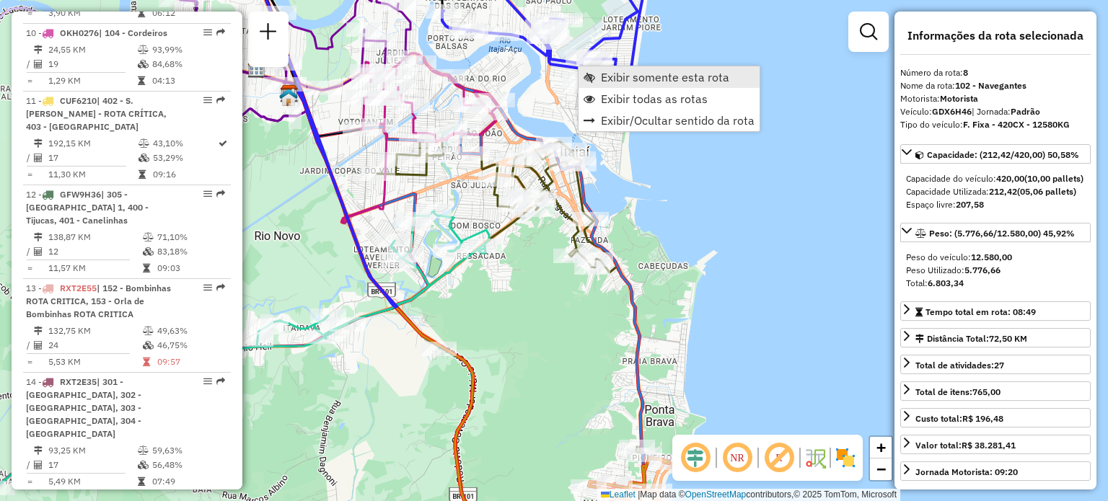
scroll to position [1267, 0]
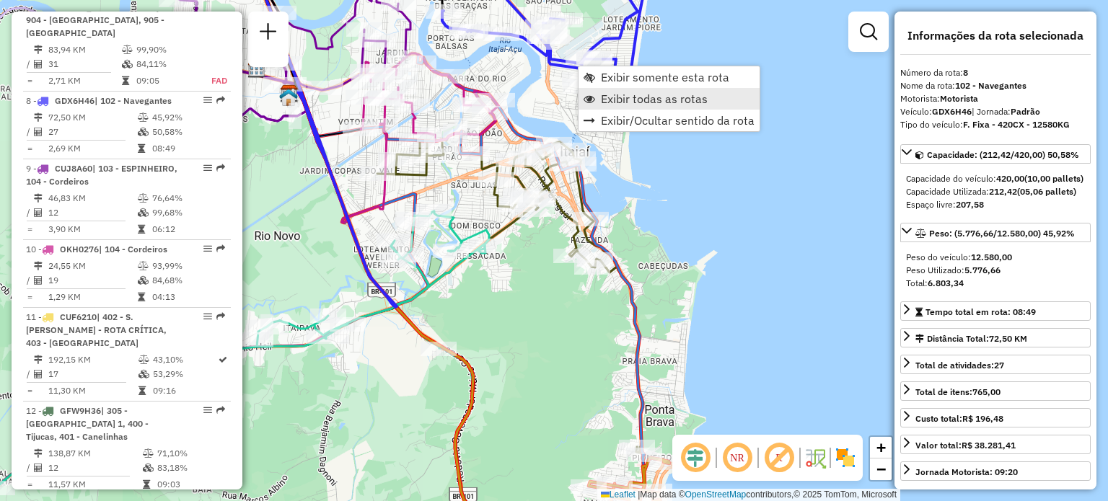
click at [643, 100] on span "Exibir todas as rotas" at bounding box center [654, 99] width 107 height 12
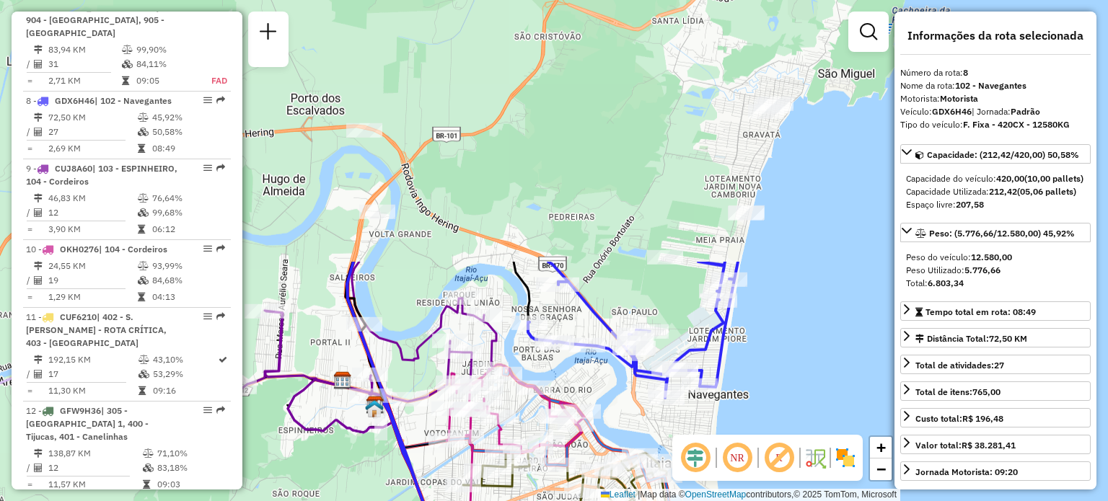
drag, startPoint x: 661, startPoint y: 126, endPoint x: 731, endPoint y: 423, distance: 305.1
click at [744, 435] on hb-router-mapa "Informações da Sessão 1227380 - 11/08/2025 Criação: 09/08/2025 14:40 Depósito: …" at bounding box center [554, 250] width 1108 height 501
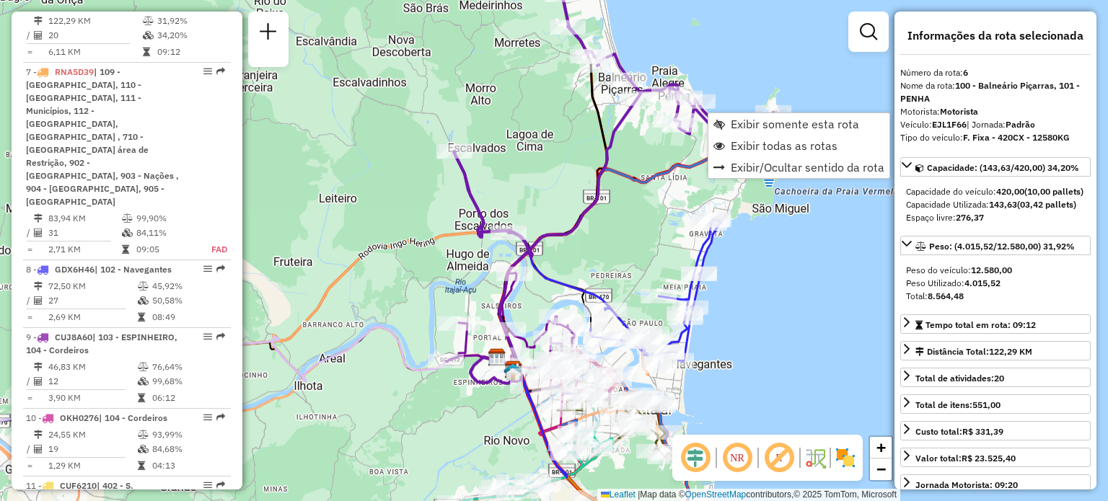
scroll to position [1042, 0]
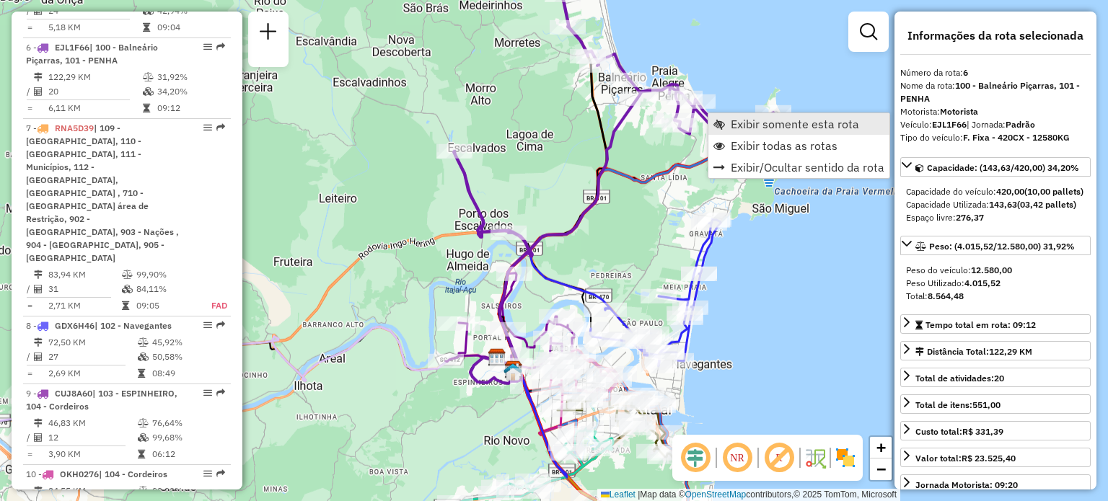
click at [752, 126] on span "Exibir somente esta rota" at bounding box center [795, 124] width 128 height 12
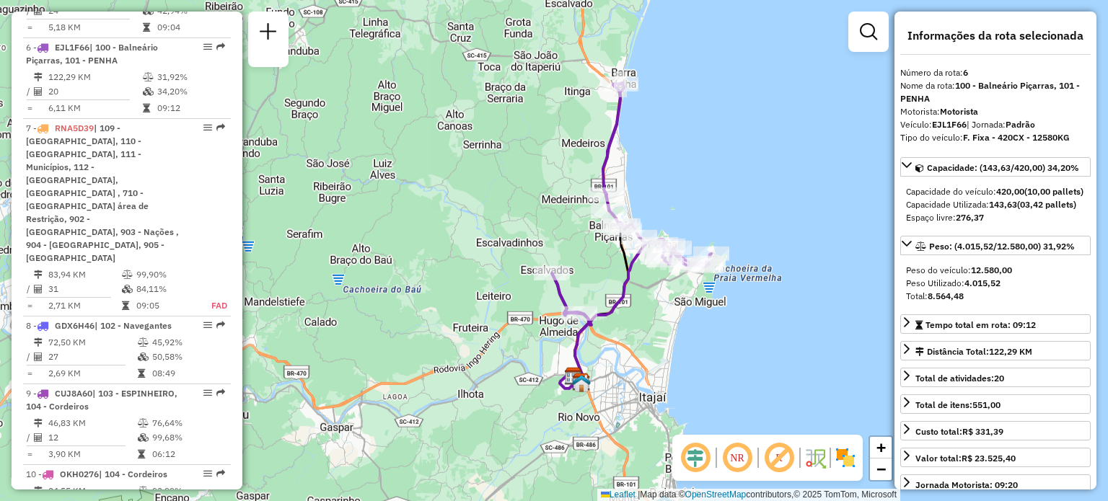
drag, startPoint x: 417, startPoint y: 230, endPoint x: 495, endPoint y: 216, distance: 79.2
click at [495, 216] on div "Janela de atendimento Grade de atendimento Capacidade Transportadoras Veículos …" at bounding box center [554, 250] width 1108 height 501
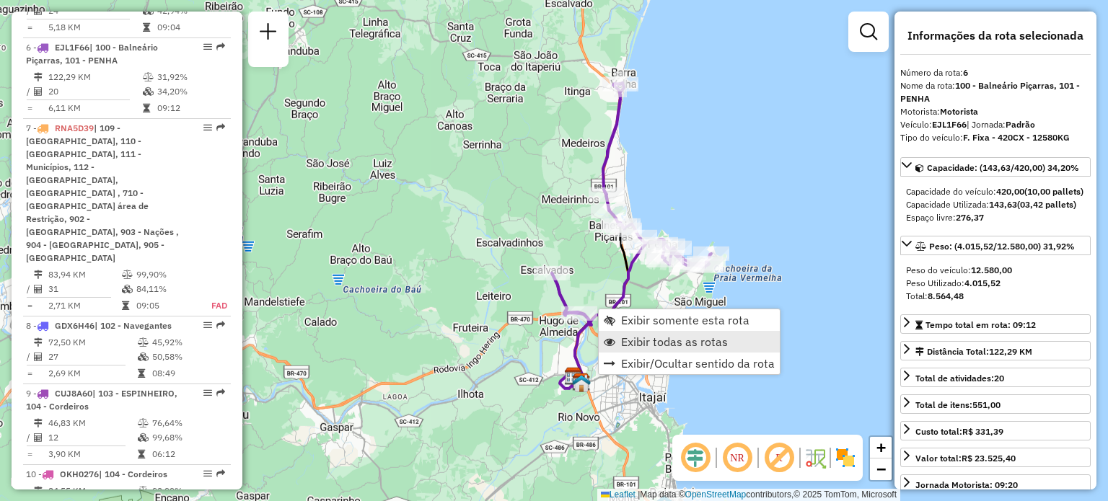
click at [661, 331] on link "Exibir todas as rotas" at bounding box center [689, 342] width 181 height 22
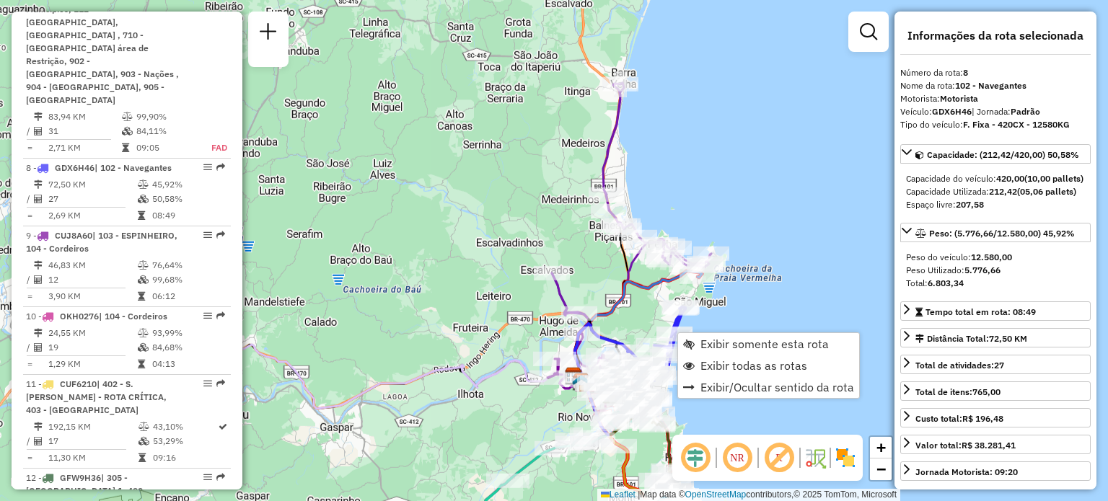
scroll to position [1267, 0]
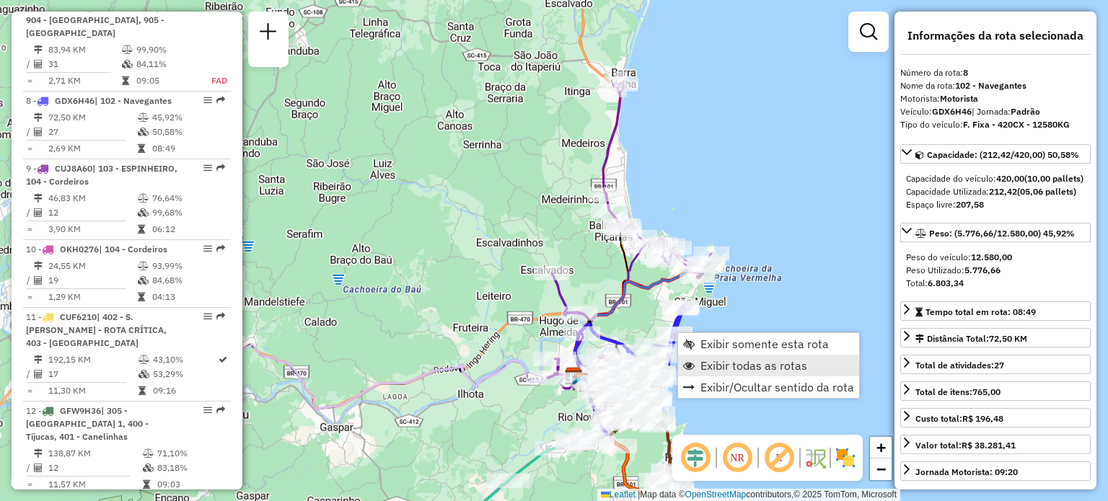
click at [769, 368] on span "Exibir todas as rotas" at bounding box center [753, 366] width 107 height 12
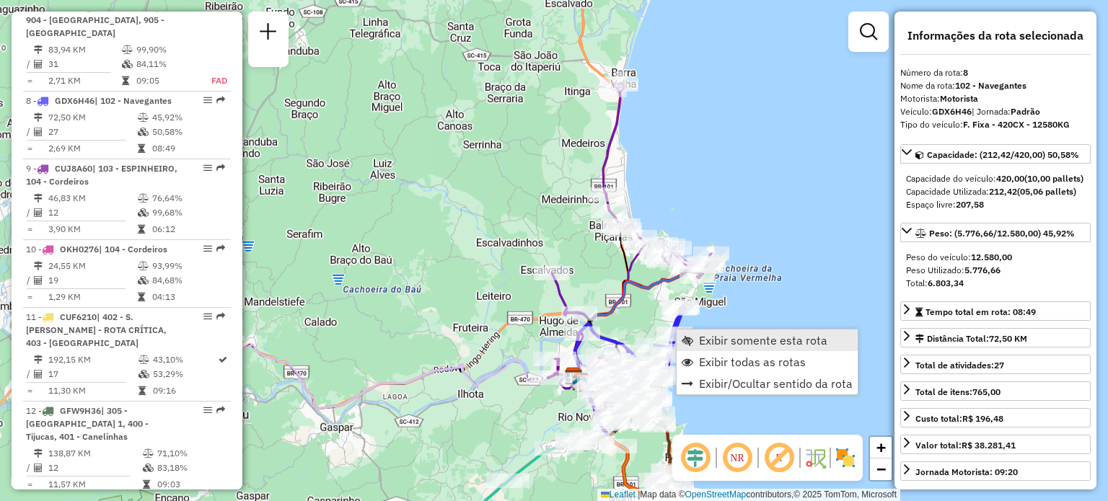
click at [739, 345] on span "Exibir somente esta rota" at bounding box center [763, 341] width 128 height 12
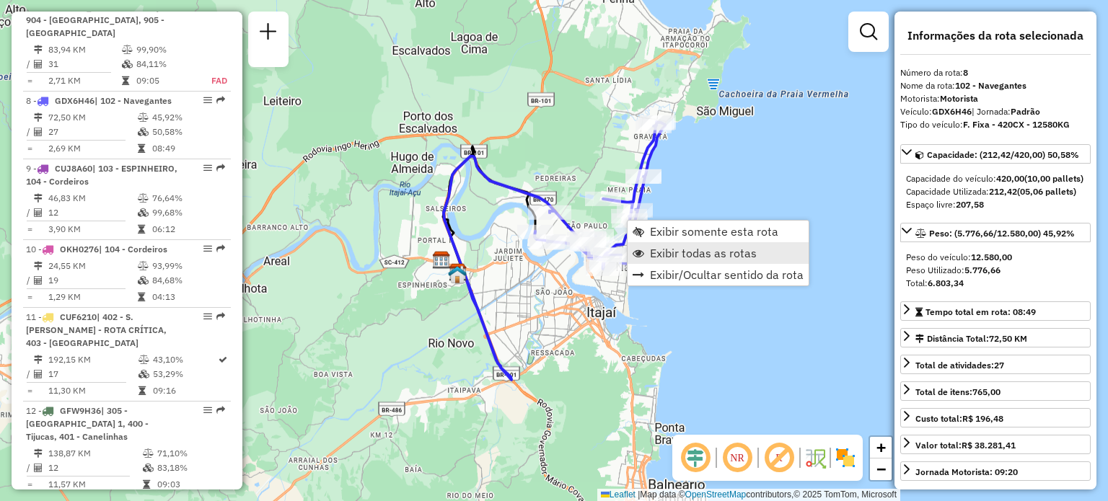
click at [696, 253] on span "Exibir todas as rotas" at bounding box center [703, 253] width 107 height 12
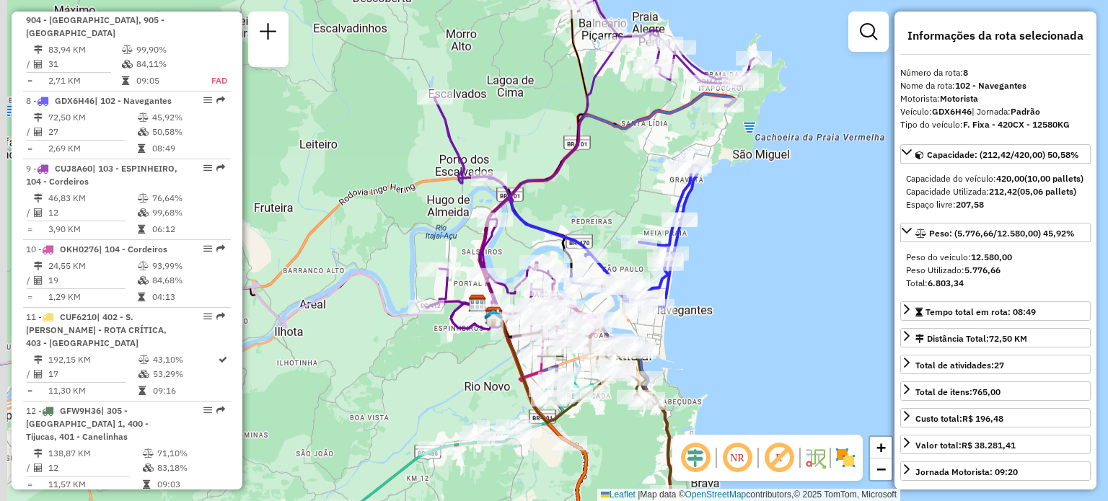
drag, startPoint x: 545, startPoint y: 188, endPoint x: 592, endPoint y: 247, distance: 75.9
click at [591, 247] on div "Janela de atendimento Grade de atendimento Capacidade Transportadoras Veículos …" at bounding box center [554, 250] width 1108 height 501
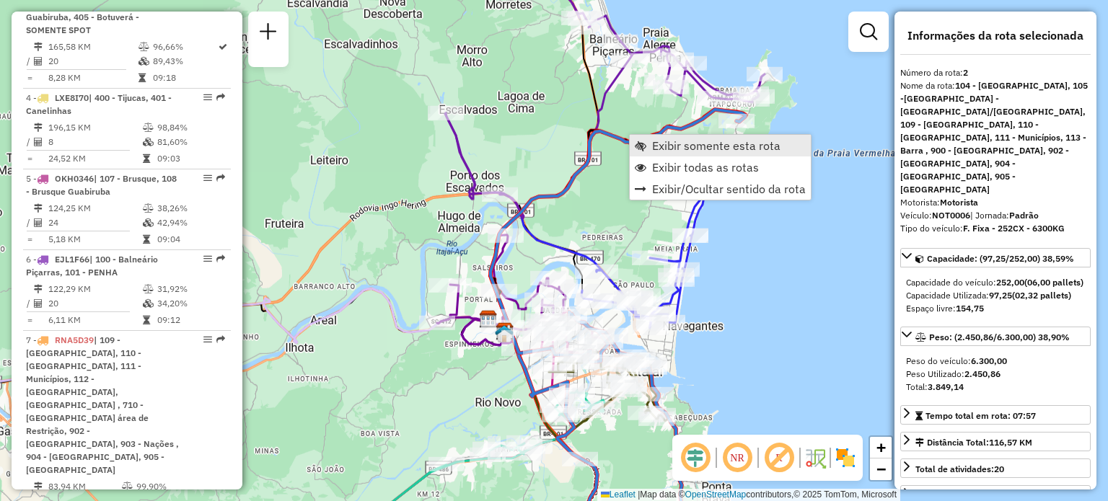
scroll to position [641, 0]
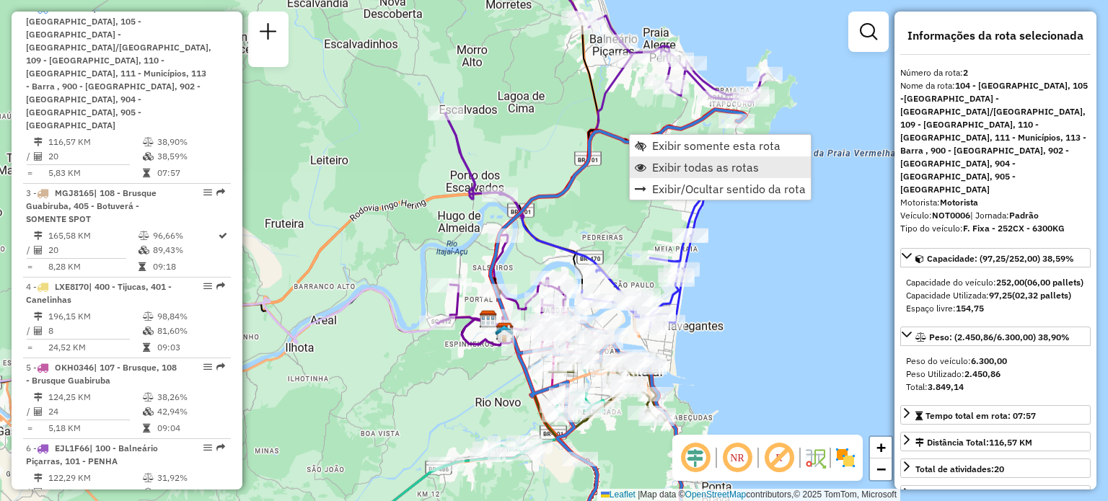
click at [684, 165] on span "Exibir todas as rotas" at bounding box center [705, 168] width 107 height 12
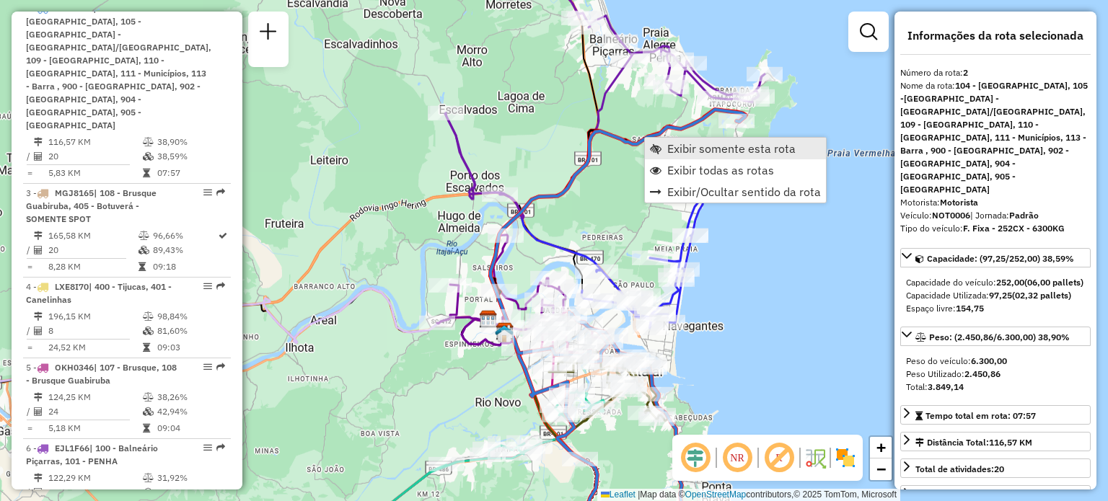
click at [675, 151] on span "Exibir somente esta rota" at bounding box center [731, 149] width 128 height 12
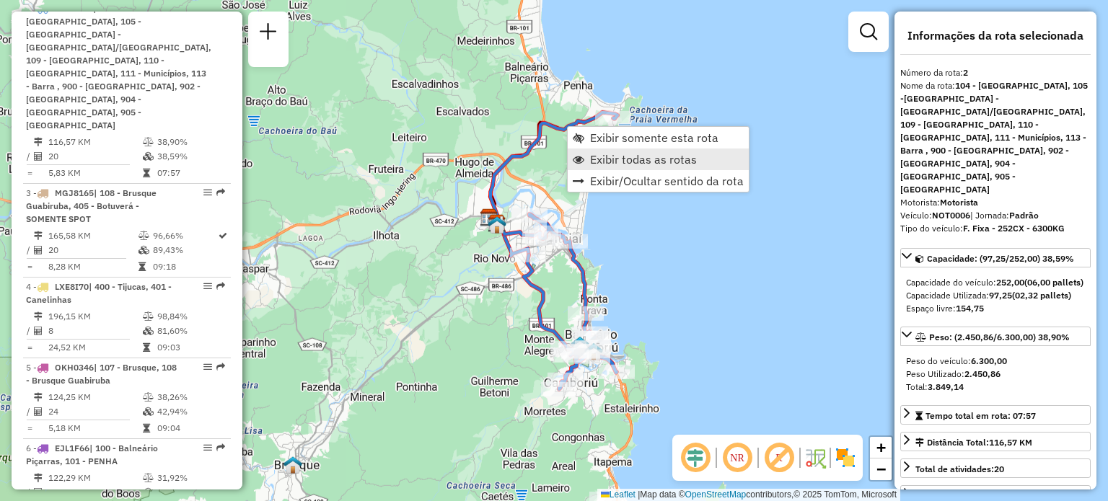
click at [615, 161] on span "Exibir todas as rotas" at bounding box center [643, 160] width 107 height 12
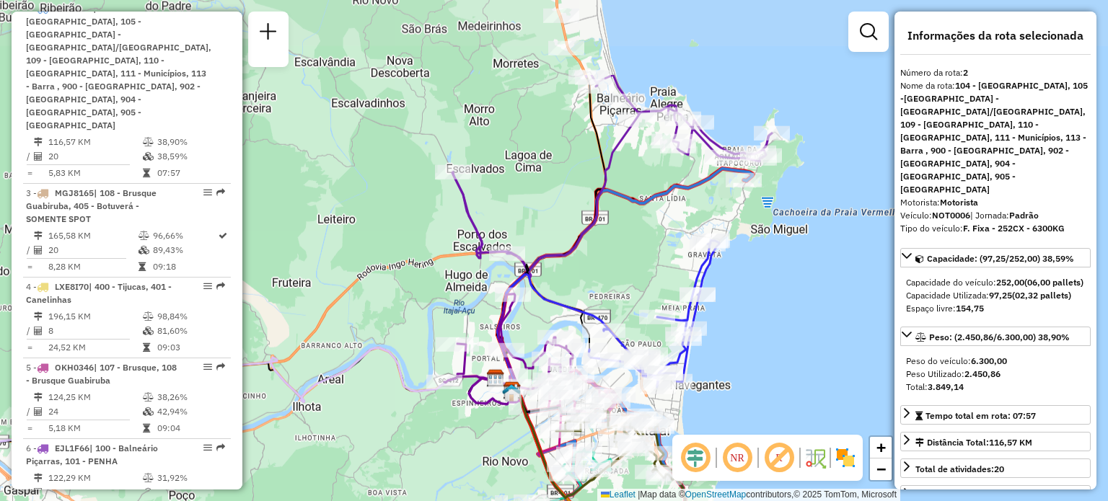
drag, startPoint x: 488, startPoint y: 172, endPoint x: 424, endPoint y: 326, distance: 167.2
click at [426, 325] on div "Janela de atendimento Grade de atendimento Capacidade Transportadoras Veículos …" at bounding box center [554, 250] width 1108 height 501
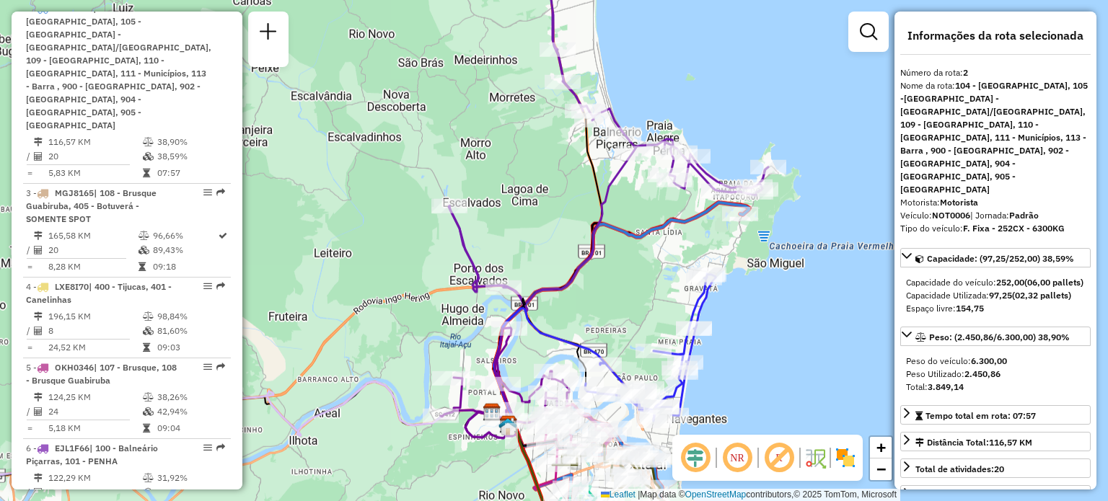
drag, startPoint x: 573, startPoint y: 224, endPoint x: 617, endPoint y: 221, distance: 44.1
click at [617, 221] on icon at bounding box center [621, 380] width 255 height 354
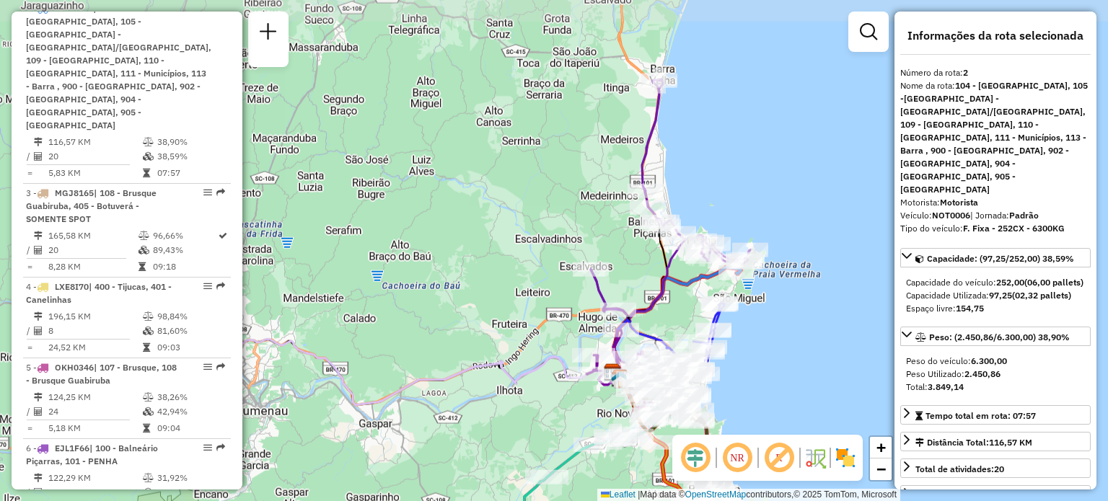
drag, startPoint x: 551, startPoint y: 240, endPoint x: 643, endPoint y: 305, distance: 112.3
click at [643, 305] on icon at bounding box center [670, 200] width 159 height 242
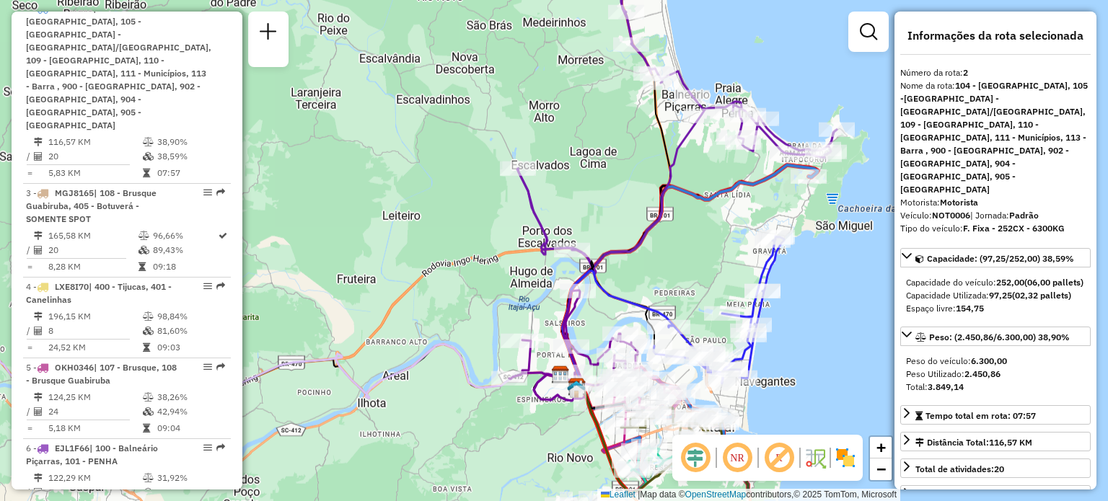
drag, startPoint x: 630, startPoint y: 351, endPoint x: 603, endPoint y: 295, distance: 62.3
click at [603, 295] on icon at bounding box center [618, 383] width 111 height 224
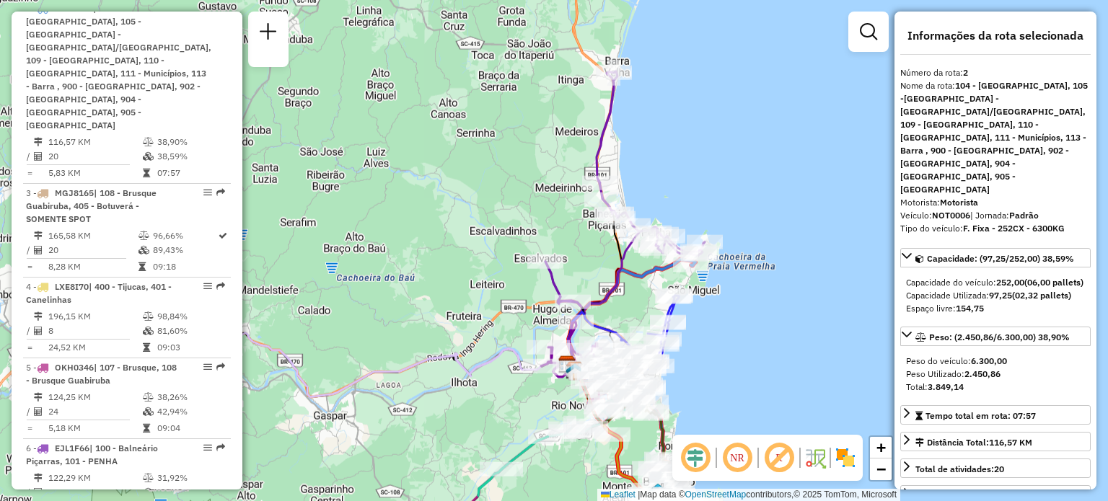
drag, startPoint x: 592, startPoint y: 72, endPoint x: 597, endPoint y: 133, distance: 60.7
click at [597, 133] on icon at bounding box center [624, 192] width 159 height 242
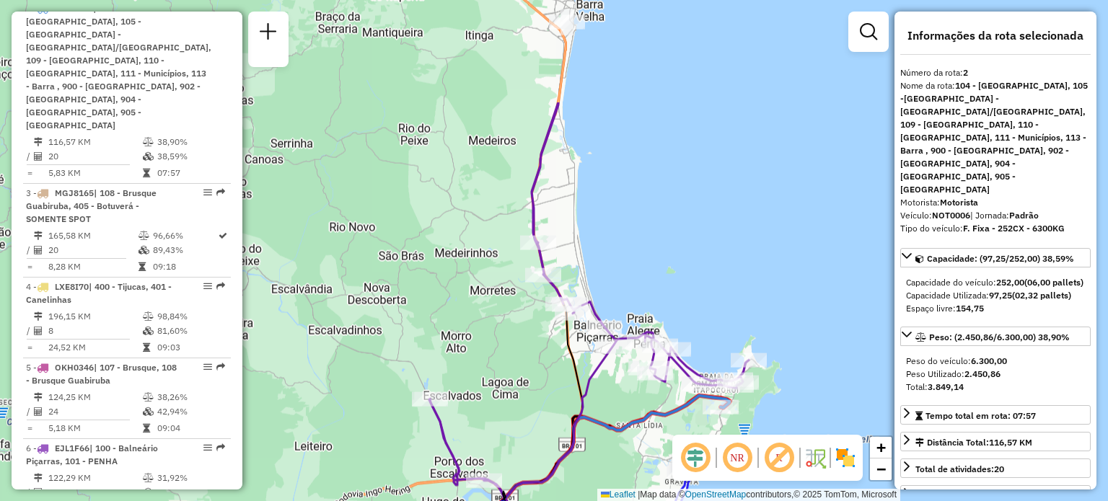
drag, startPoint x: 638, startPoint y: 283, endPoint x: 556, endPoint y: 435, distance: 172.6
click at [556, 435] on div "Janela de atendimento Grade de atendimento Capacidade Transportadoras Veículos …" at bounding box center [554, 250] width 1108 height 501
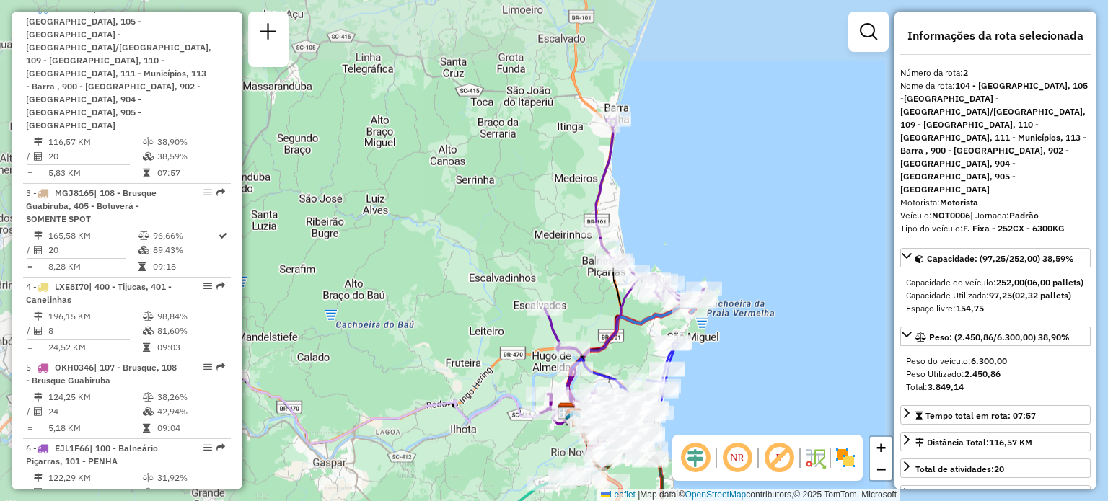
drag, startPoint x: 773, startPoint y: 339, endPoint x: 672, endPoint y: 245, distance: 137.8
click at [672, 245] on div "Rota 6 - Placa EJL1F66 92600006 - TEODORO JOSE DE SOUZ Janela de atendimento Gr…" at bounding box center [554, 250] width 1108 height 501
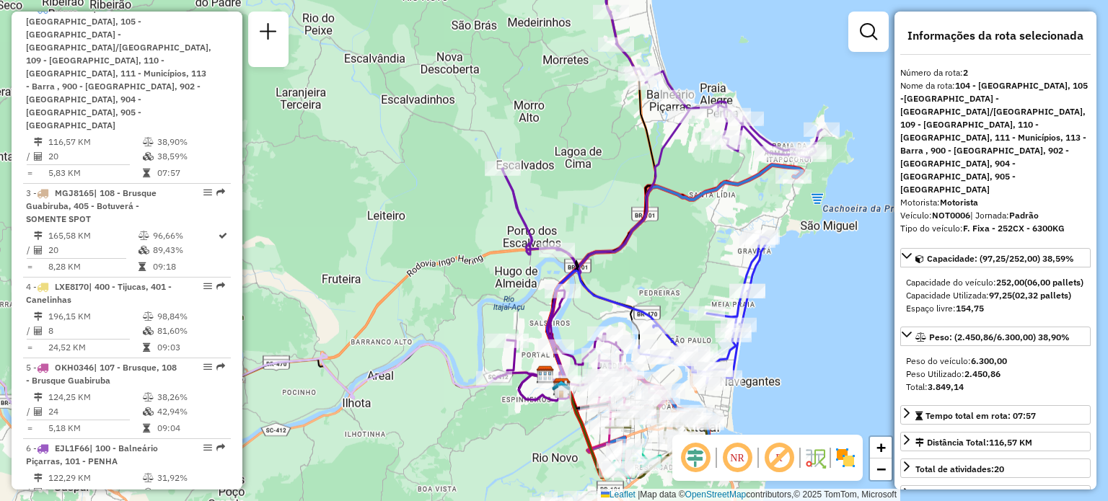
drag, startPoint x: 664, startPoint y: 392, endPoint x: 684, endPoint y: 318, distance: 76.3
click at [684, 318] on div "Janela de atendimento Grade de atendimento Capacidade Transportadoras Veículos …" at bounding box center [554, 250] width 1108 height 501
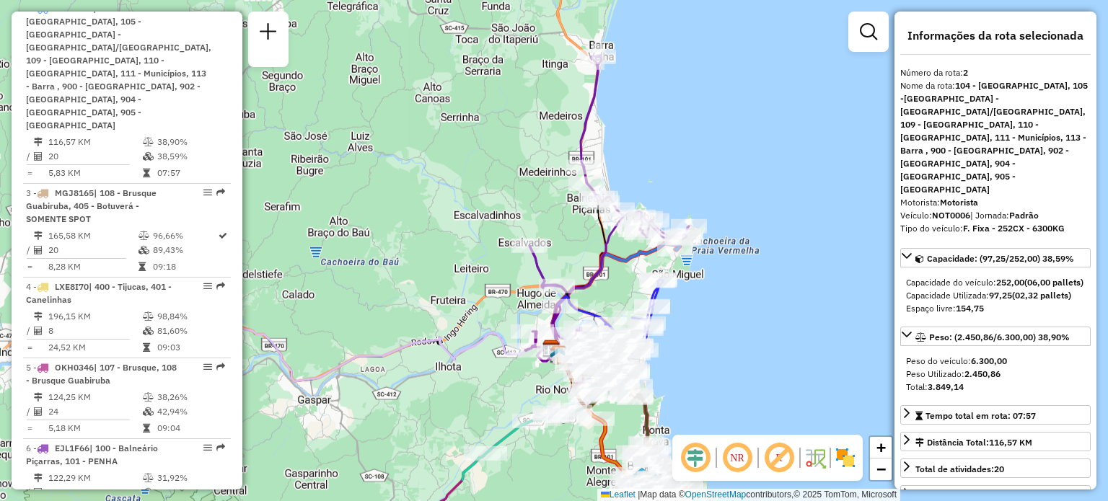
drag, startPoint x: 842, startPoint y: 338, endPoint x: 698, endPoint y: 322, distance: 145.1
click at [698, 322] on div "Janela de atendimento Grade de atendimento Capacidade Transportadoras Veículos …" at bounding box center [554, 250] width 1108 height 501
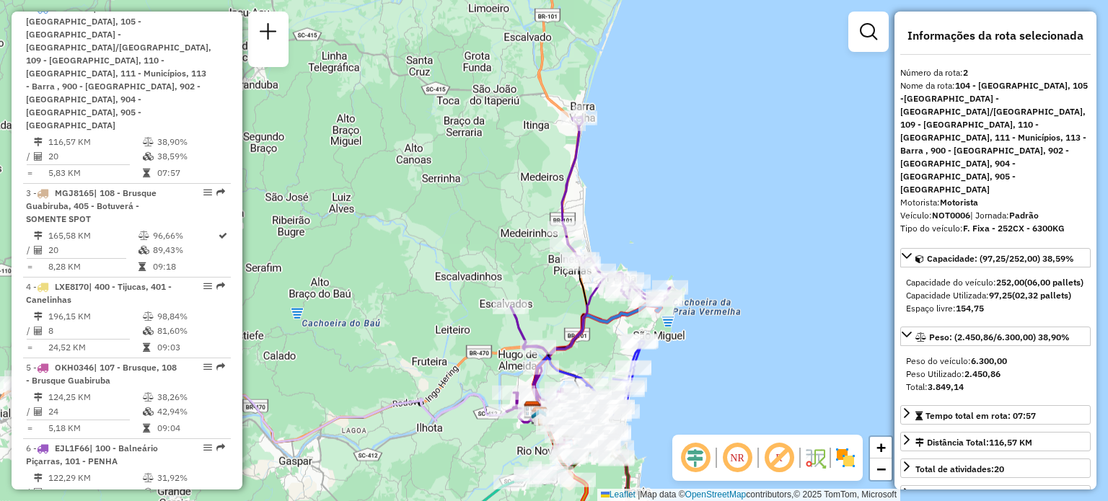
drag, startPoint x: 638, startPoint y: 290, endPoint x: 619, endPoint y: 351, distance: 64.1
click at [619, 351] on div "Rota 8 - Placa GDX6H46 92612987 - CONSERVAS GRAVATA Janela de atendimento Grade…" at bounding box center [554, 250] width 1108 height 501
click at [845, 465] on img at bounding box center [845, 457] width 23 height 23
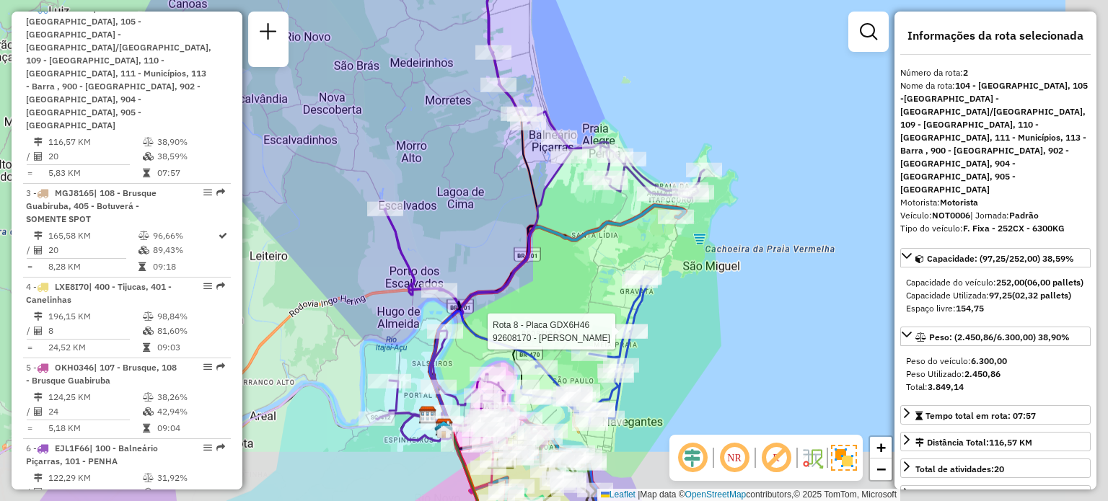
drag, startPoint x: 669, startPoint y: 369, endPoint x: 554, endPoint y: 294, distance: 137.0
click at [563, 300] on div "Rota 8 - Placa GDX6H46 92608170 - VALDAIR DIAS LIMA Janela de atendimento Grade…" at bounding box center [554, 250] width 1108 height 501
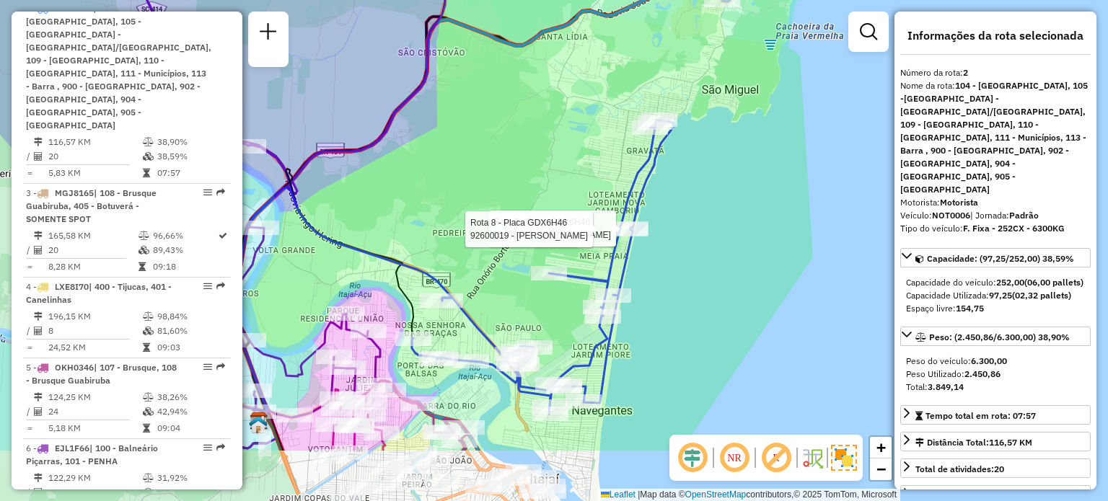
drag, startPoint x: 667, startPoint y: 340, endPoint x: 626, endPoint y: 239, distance: 109.0
click at [626, 237] on div at bounding box center [630, 229] width 36 height 14
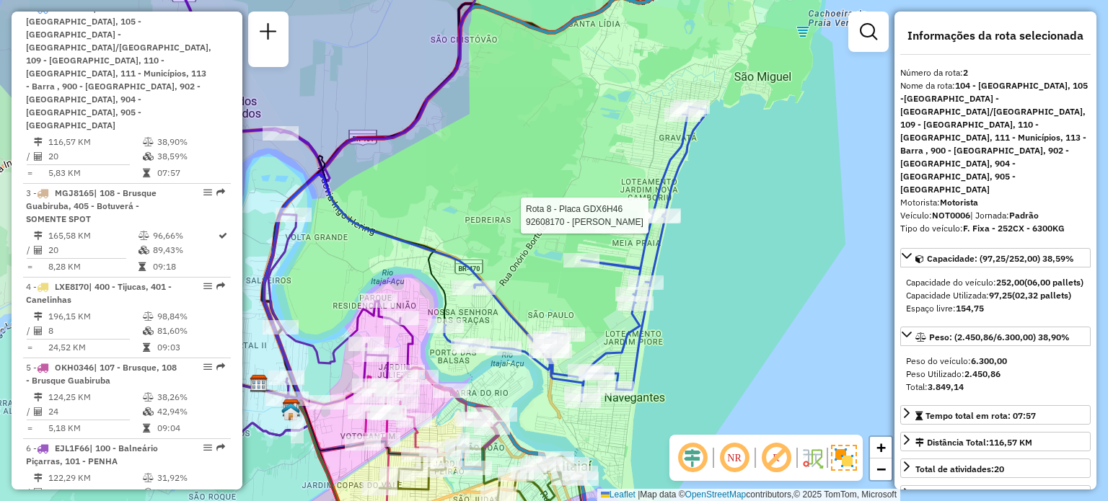
drag, startPoint x: 632, startPoint y: 320, endPoint x: 664, endPoint y: 307, distance: 35.0
click at [664, 307] on div "Rota 8 - Placa GDX6H46 92608170 - VALDAIR DIAS LIMA Janela de atendimento Grade…" at bounding box center [554, 250] width 1108 height 501
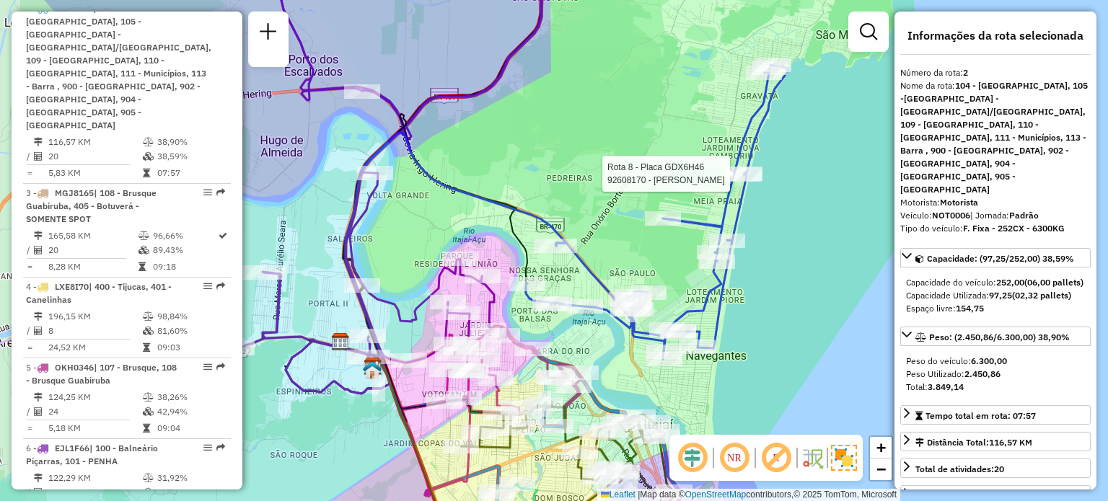
drag, startPoint x: 664, startPoint y: 307, endPoint x: 746, endPoint y: 265, distance: 91.6
click at [746, 265] on div "Rota 8 - Placa GDX6H46 92608170 - VALDAIR DIAS LIMA Janela de atendimento Grade…" at bounding box center [554, 250] width 1108 height 501
click at [641, 112] on div "Rota 8 - Placa GDX6H46 92608170 - VALDAIR DIAS LIMA Janela de atendimento Grade…" at bounding box center [554, 250] width 1108 height 501
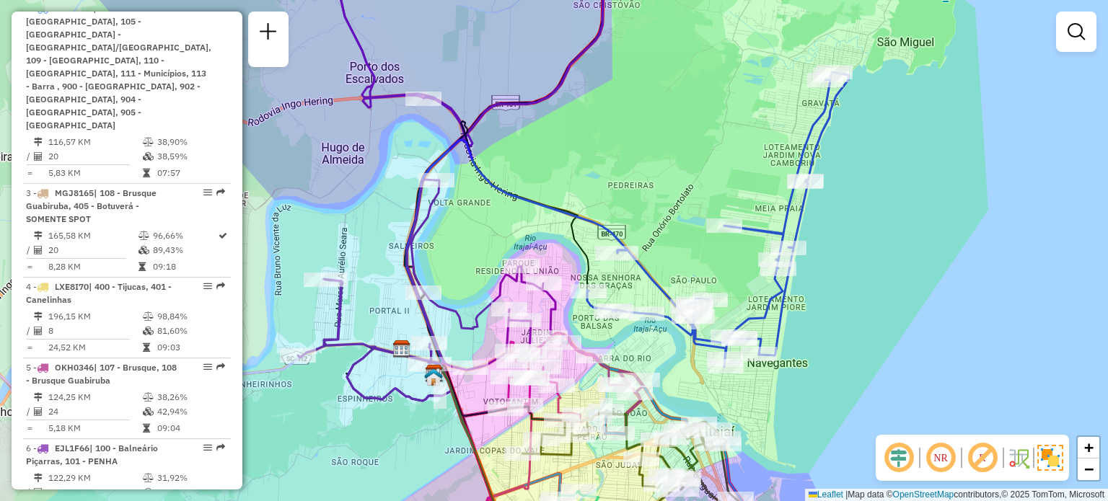
drag, startPoint x: 798, startPoint y: 259, endPoint x: 860, endPoint y: 266, distance: 61.7
click at [860, 266] on div "Janela de atendimento Grade de atendimento Capacidade Transportadoras Veículos …" at bounding box center [554, 250] width 1108 height 501
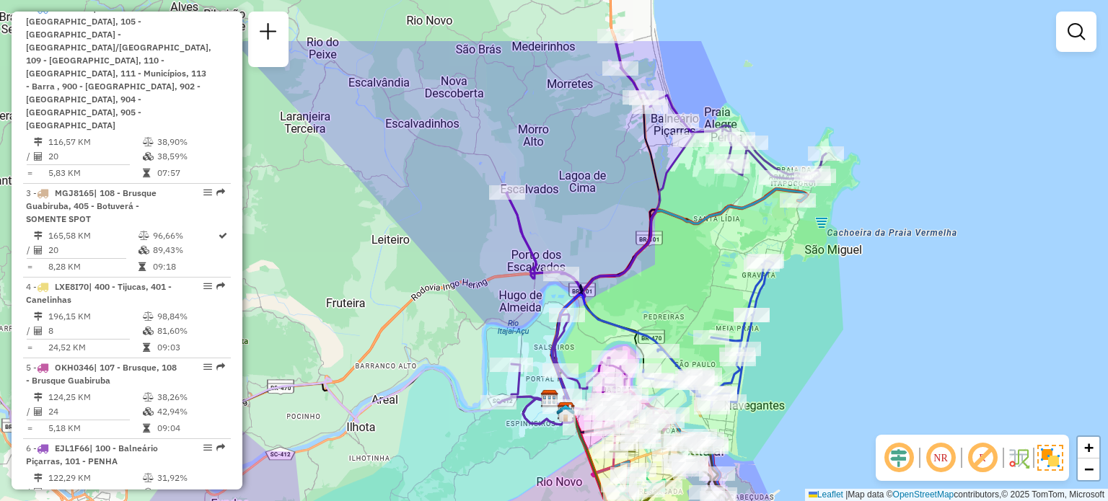
drag, startPoint x: 860, startPoint y: 267, endPoint x: 779, endPoint y: 358, distance: 122.1
click at [779, 358] on div "Janela de atendimento Grade de atendimento Capacidade Transportadoras Veículos …" at bounding box center [554, 250] width 1108 height 501
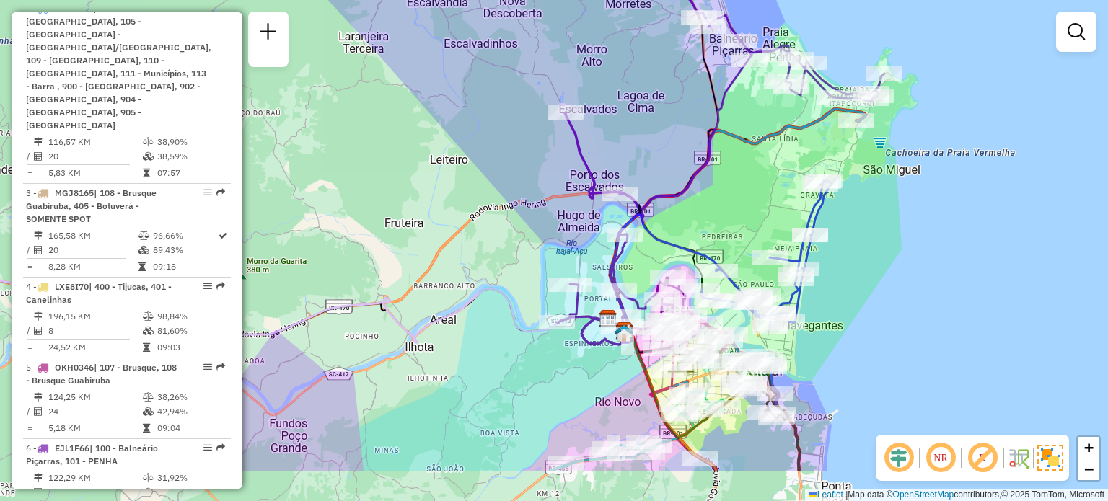
drag, startPoint x: 831, startPoint y: 353, endPoint x: 889, endPoint y: 273, distance: 99.1
click at [889, 273] on div "Janela de atendimento Grade de atendimento Capacidade Transportadoras Veículos …" at bounding box center [554, 250] width 1108 height 501
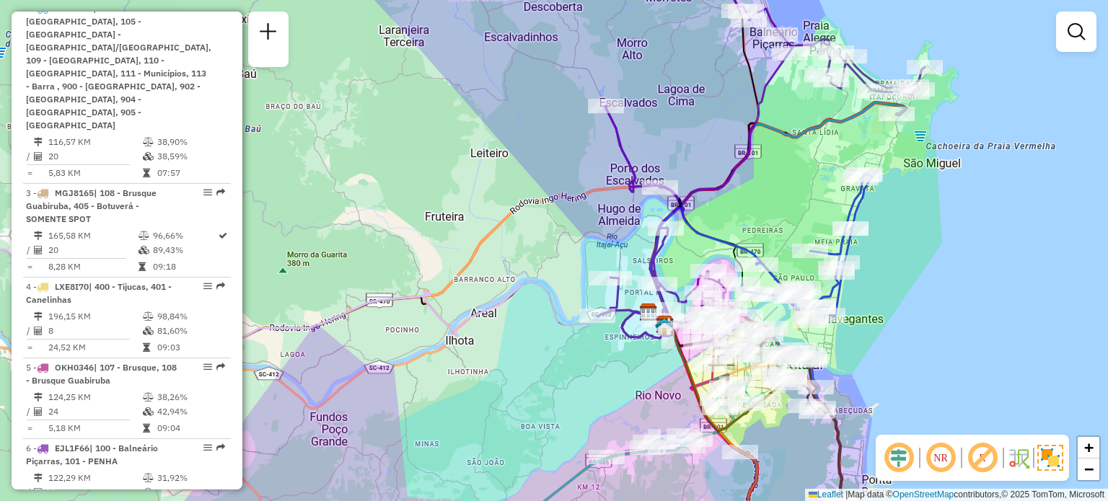
drag, startPoint x: 468, startPoint y: 364, endPoint x: 509, endPoint y: 358, distance: 40.8
click at [509, 358] on div "Janela de atendimento Grade de atendimento Capacidade Transportadoras Veículos …" at bounding box center [554, 250] width 1108 height 501
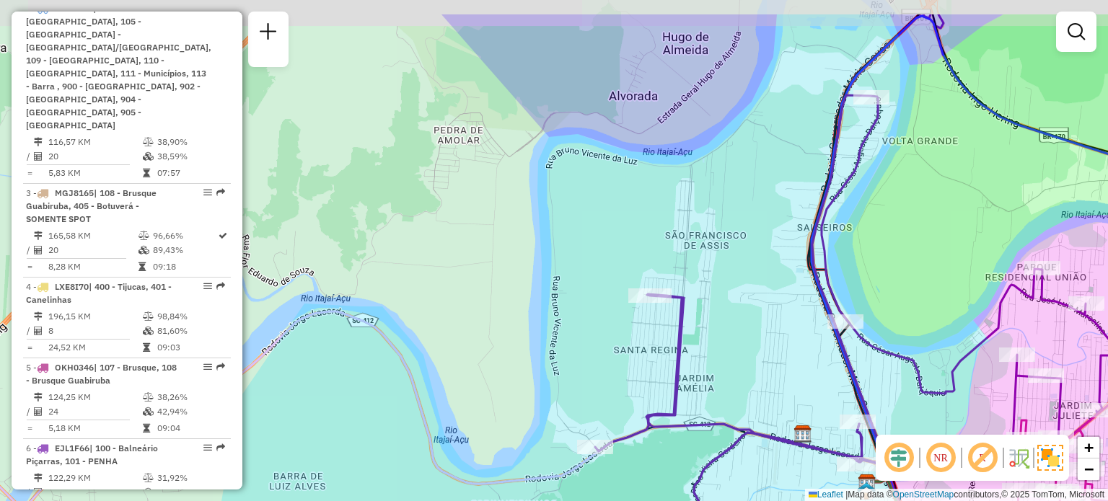
drag, startPoint x: 745, startPoint y: 288, endPoint x: 749, endPoint y: 353, distance: 65.1
click at [749, 353] on div "Janela de atendimento Grade de atendimento Capacidade Transportadoras Veículos …" at bounding box center [554, 250] width 1108 height 501
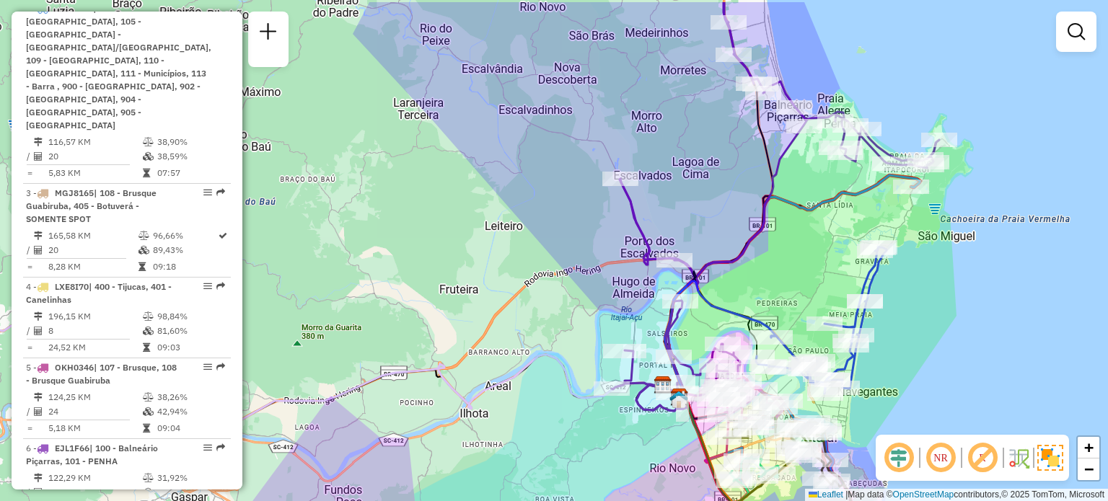
drag, startPoint x: 921, startPoint y: 241, endPoint x: 766, endPoint y: 294, distance: 163.8
click at [766, 294] on div "Janela de atendimento Grade de atendimento Capacidade Transportadoras Veículos …" at bounding box center [554, 250] width 1108 height 501
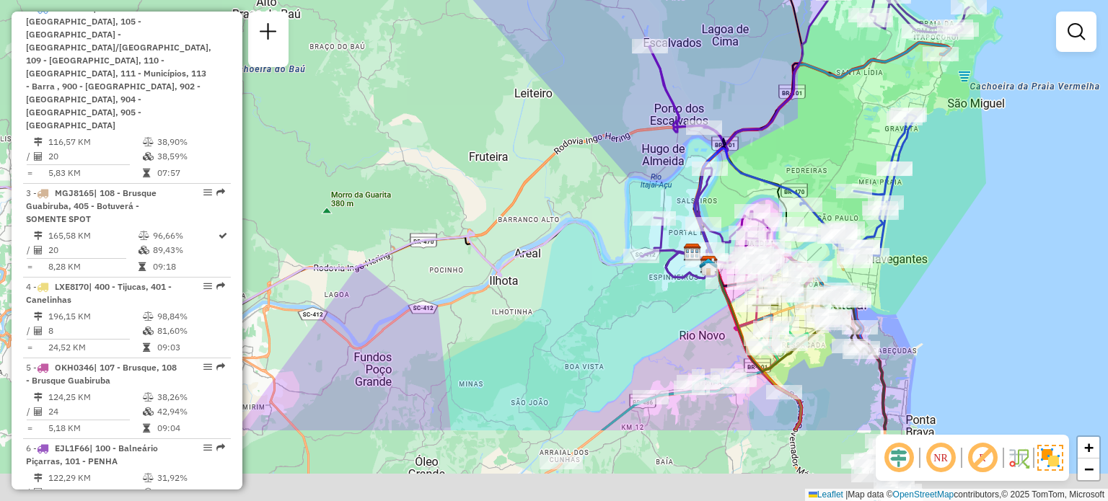
drag, startPoint x: 850, startPoint y: 333, endPoint x: 858, endPoint y: 203, distance: 130.8
click at [858, 203] on div "Rota 8 - Placa GDX6H46 92623315 - ROSIANE DA SILVA RAMOS 00493832211 Janela de …" at bounding box center [554, 250] width 1108 height 501
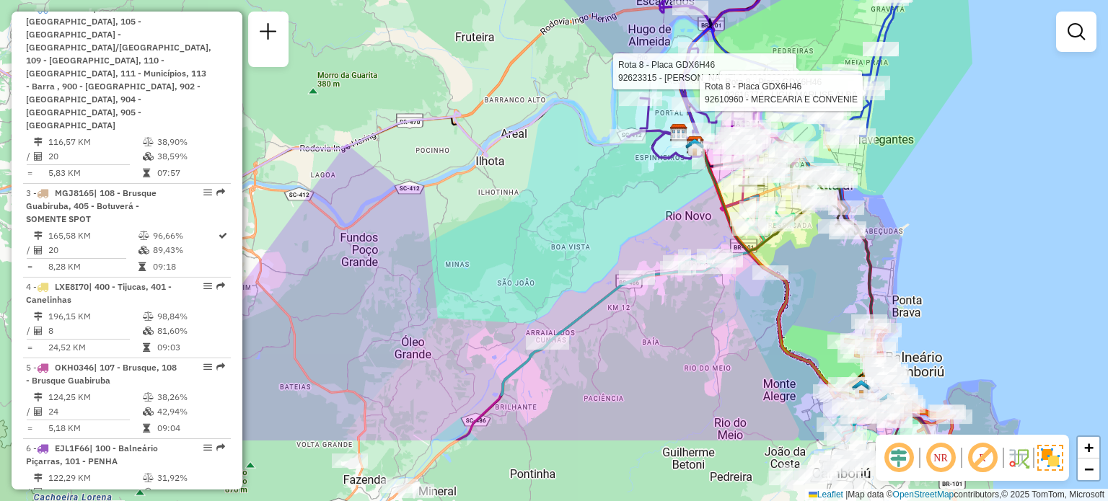
drag, startPoint x: 932, startPoint y: 280, endPoint x: 920, endPoint y: 170, distance: 111.0
click at [920, 170] on div "Rota 8 - Placa GDX6H46 92623315 - ROSIANE DA SILVA RAMOS 00493832211 Rota 8 - P…" at bounding box center [554, 250] width 1108 height 501
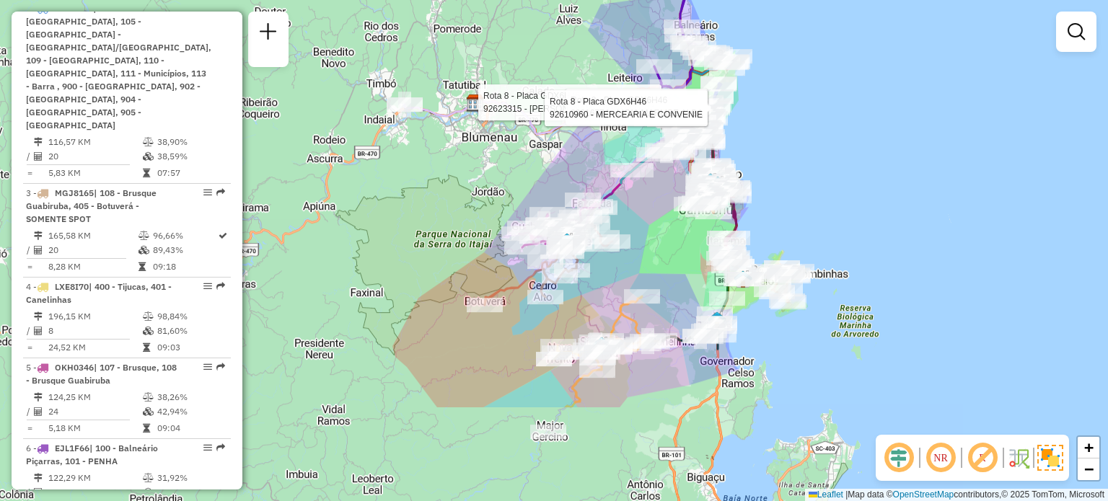
drag, startPoint x: 730, startPoint y: 327, endPoint x: 666, endPoint y: 185, distance: 155.6
click at [666, 185] on div "Rota 8 - Placa GDX6H46 92623315 - ROSIANE DA SILVA RAMOS 00493832211 Rota 8 - P…" at bounding box center [554, 250] width 1108 height 501
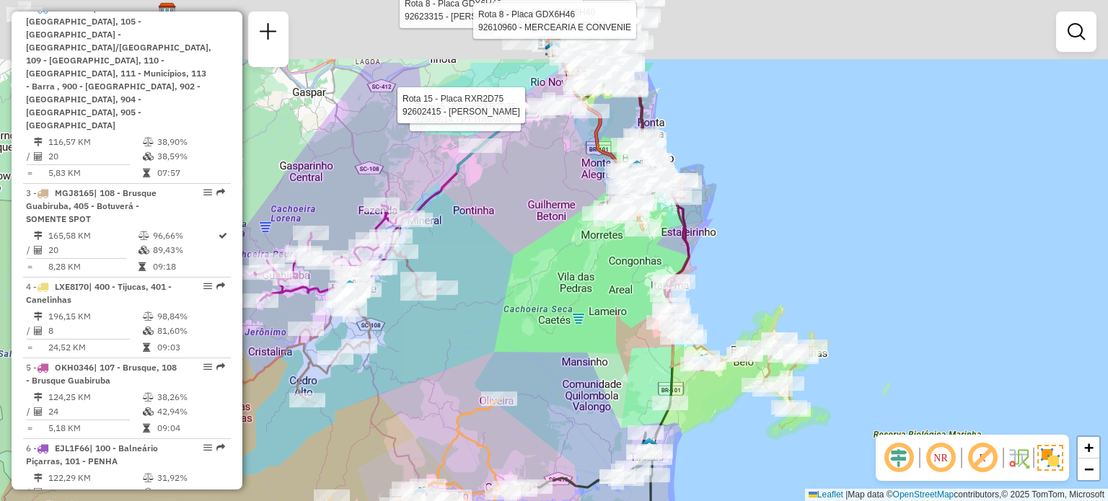
drag, startPoint x: 788, startPoint y: 308, endPoint x: 658, endPoint y: 473, distance: 210.1
click at [658, 473] on div "Rota 8 - Placa GDX6H46 92623315 - ROSIANE DA SILVA RAMOS 00493832211 Rota 8 - P…" at bounding box center [554, 250] width 1108 height 501
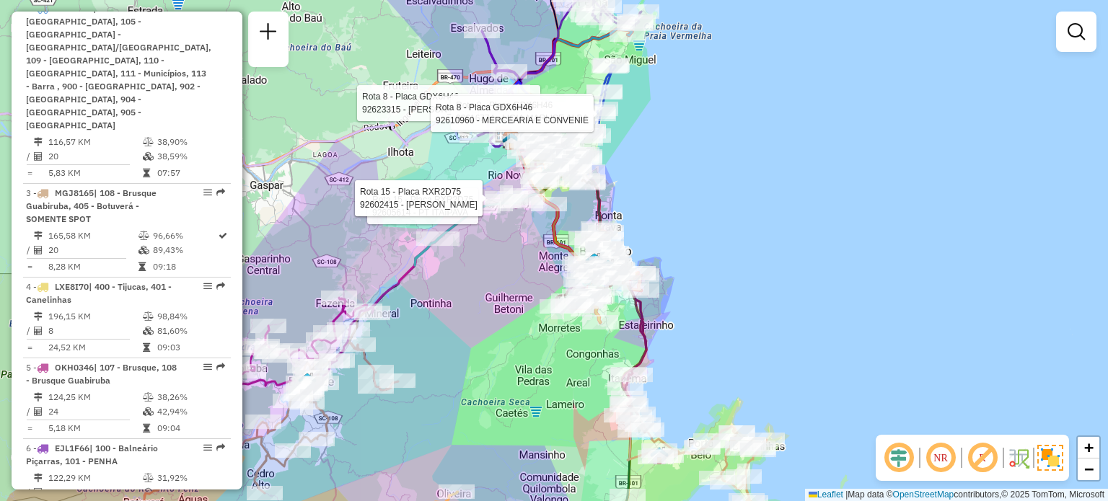
drag, startPoint x: 634, startPoint y: 216, endPoint x: 702, endPoint y: 348, distance: 148.4
click at [702, 348] on div "Rota 8 - Placa GDX6H46 92623315 - ROSIANE DA SILVA RAMOS 00493832211 Rota 8 - P…" at bounding box center [554, 250] width 1108 height 501
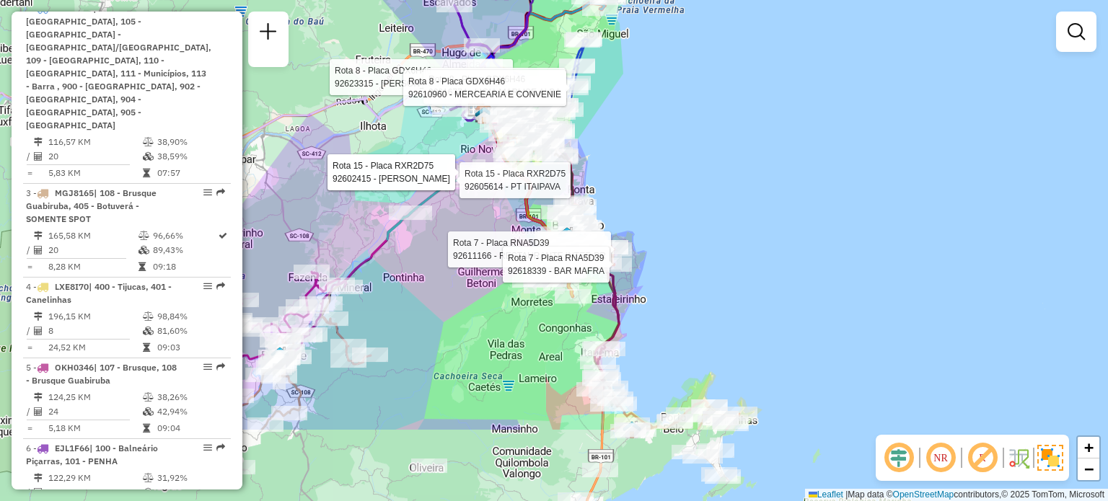
drag, startPoint x: 733, startPoint y: 384, endPoint x: 643, endPoint y: 263, distance: 150.6
click at [643, 263] on div "Rota 8 - Placa GDX6H46 92623315 - ROSIANE DA SILVA RAMOS 00493832211 Rota 8 - P…" at bounding box center [554, 250] width 1108 height 501
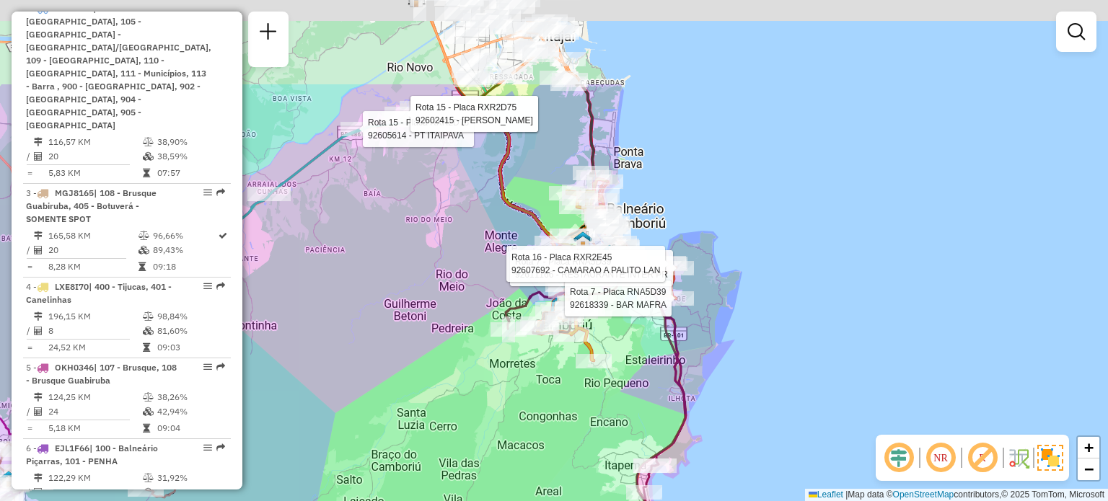
drag, startPoint x: 641, startPoint y: 271, endPoint x: 695, endPoint y: 412, distance: 150.4
click at [686, 412] on icon at bounding box center [596, 407] width 180 height 294
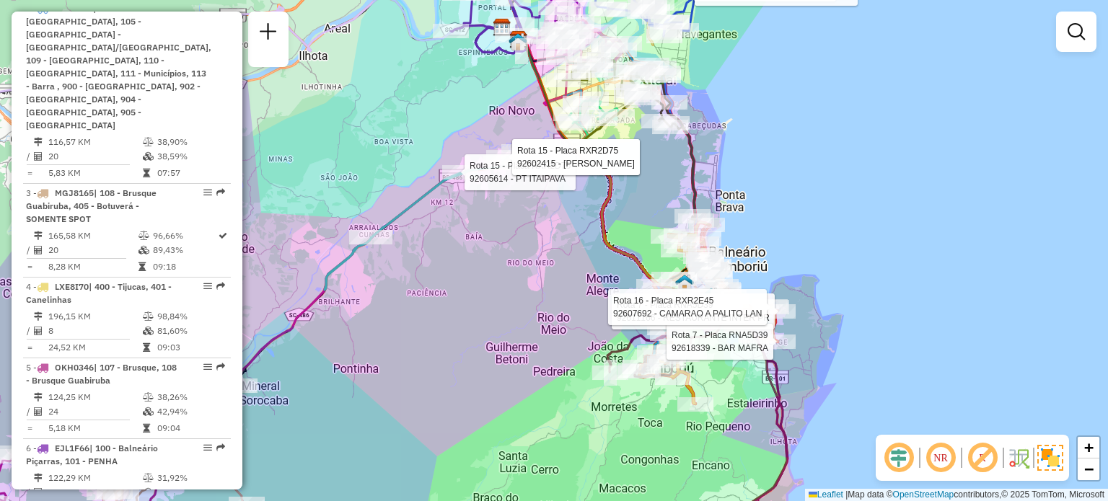
drag, startPoint x: 666, startPoint y: 248, endPoint x: 736, endPoint y: 227, distance: 72.3
click at [736, 227] on div "Rota 8 - Placa GDX6H46 92623315 - ROSIANE DA SILVA RAMOS 00493832211 Rota 8 - P…" at bounding box center [554, 250] width 1108 height 501
click at [612, 239] on icon at bounding box center [609, 166] width 181 height 254
select select "**********"
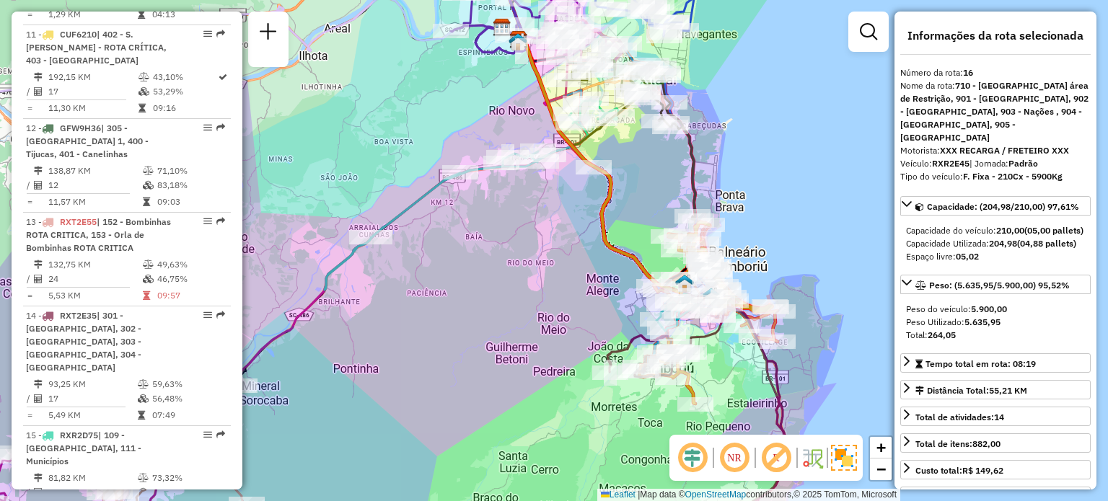
scroll to position [1939, 0]
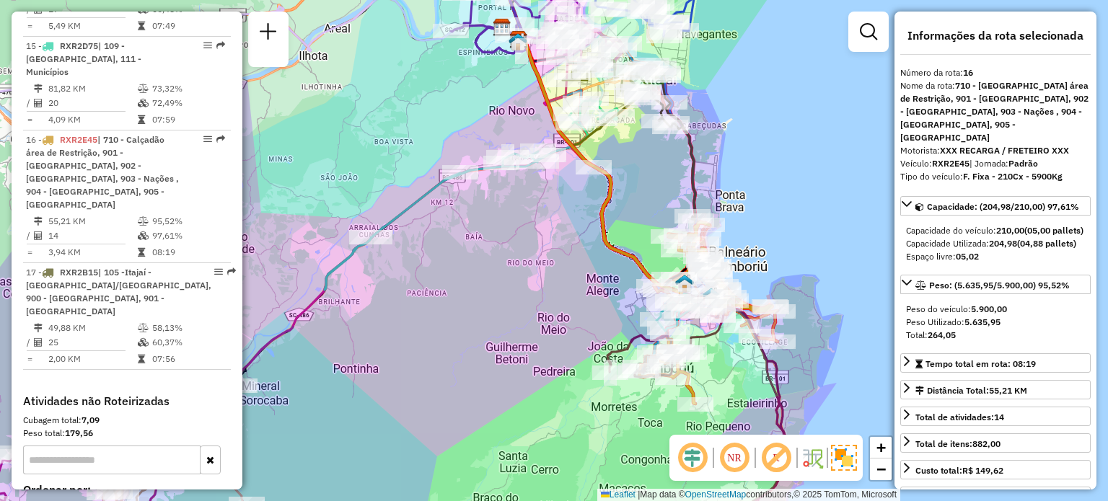
click at [611, 198] on icon at bounding box center [609, 166] width 181 height 254
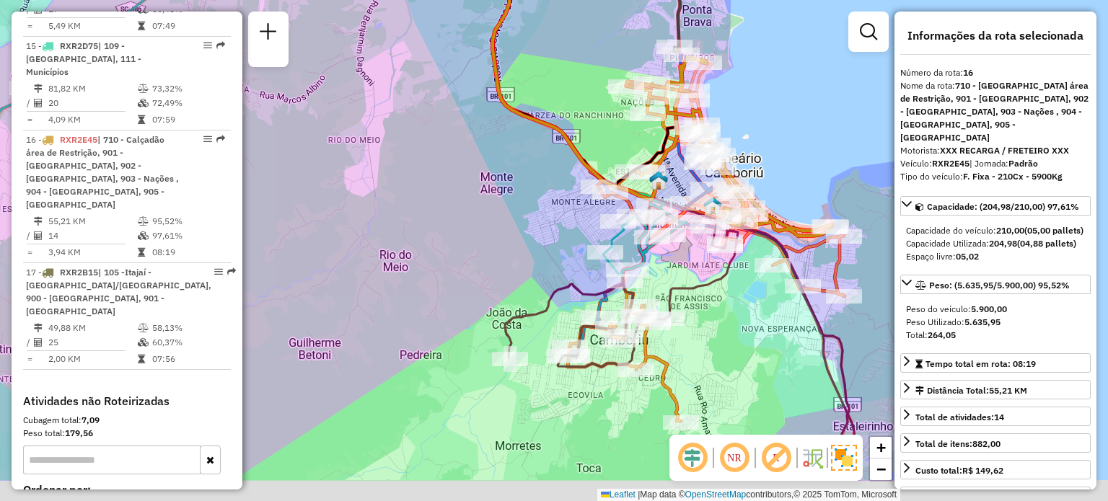
drag, startPoint x: 747, startPoint y: 389, endPoint x: 708, endPoint y: 317, distance: 83.0
click at [708, 317] on div "Janela de atendimento Grade de atendimento Capacidade Transportadoras Veículos …" at bounding box center [554, 250] width 1108 height 501
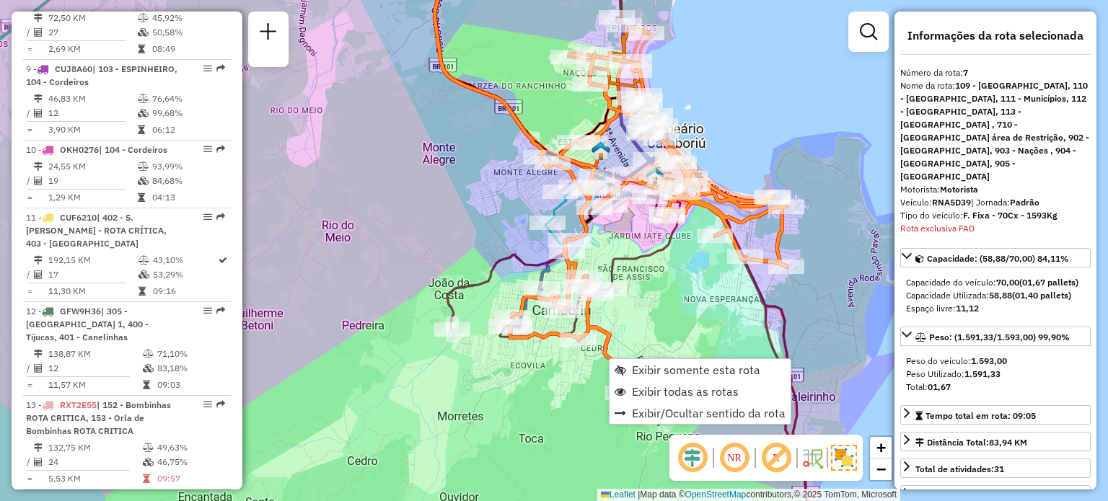
scroll to position [1122, 0]
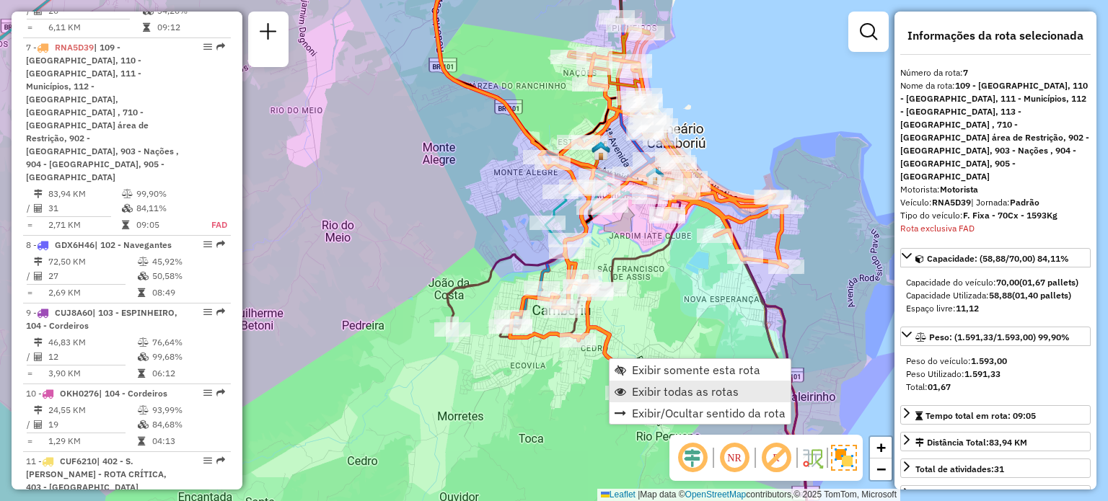
click at [689, 390] on span "Exibir todas as rotas" at bounding box center [685, 392] width 107 height 12
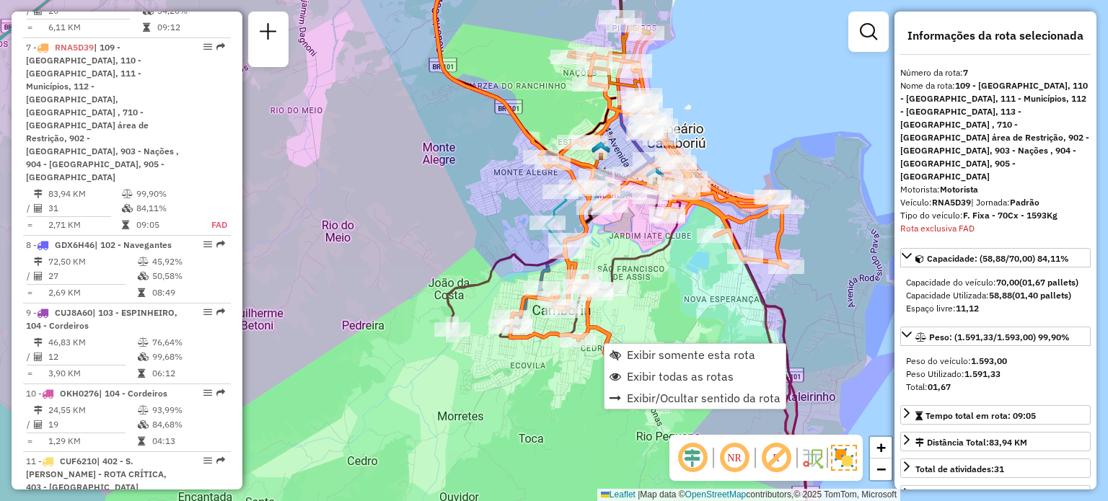
click at [646, 292] on div "Janela de atendimento Grade de atendimento Capacidade Transportadoras Veículos …" at bounding box center [554, 250] width 1108 height 501
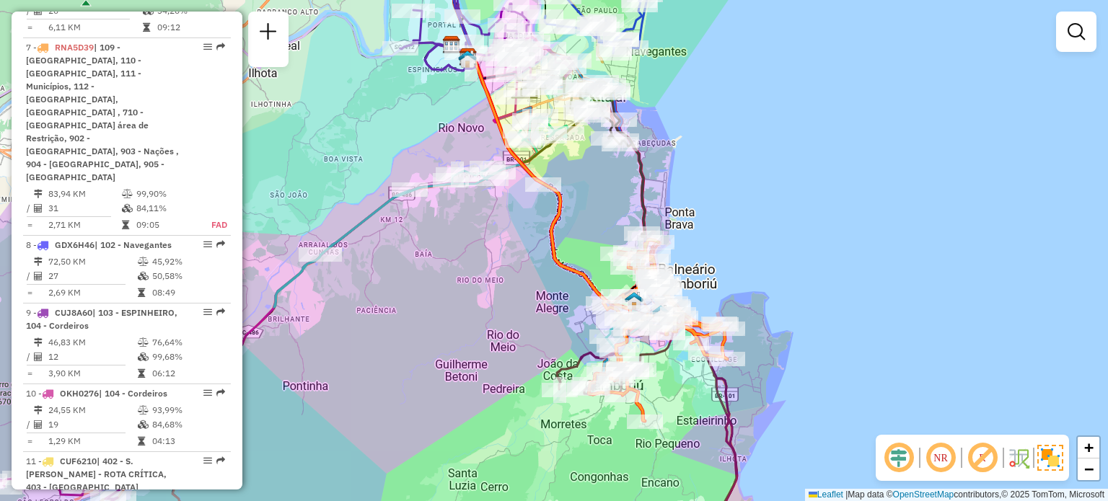
drag, startPoint x: 677, startPoint y: 177, endPoint x: 678, endPoint y: 241, distance: 63.5
click at [684, 229] on div "Janela de atendimento Grade de atendimento Capacidade Transportadoras Veículos …" at bounding box center [554, 250] width 1108 height 501
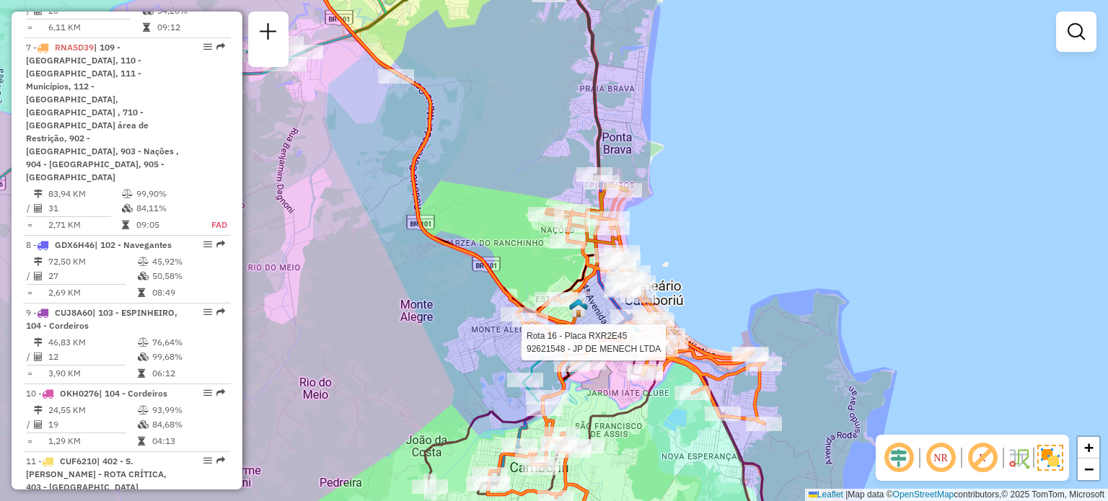
select select "**********"
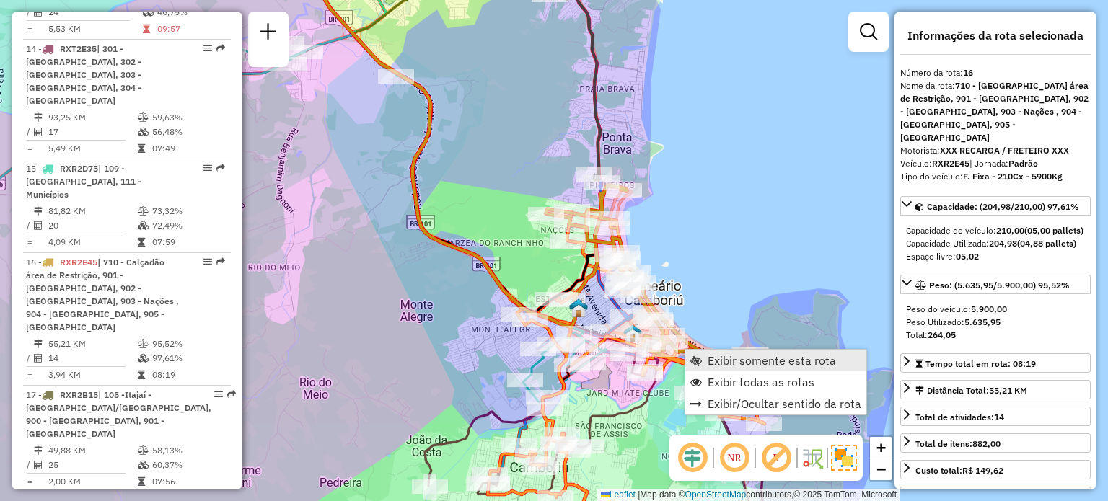
scroll to position [1939, 0]
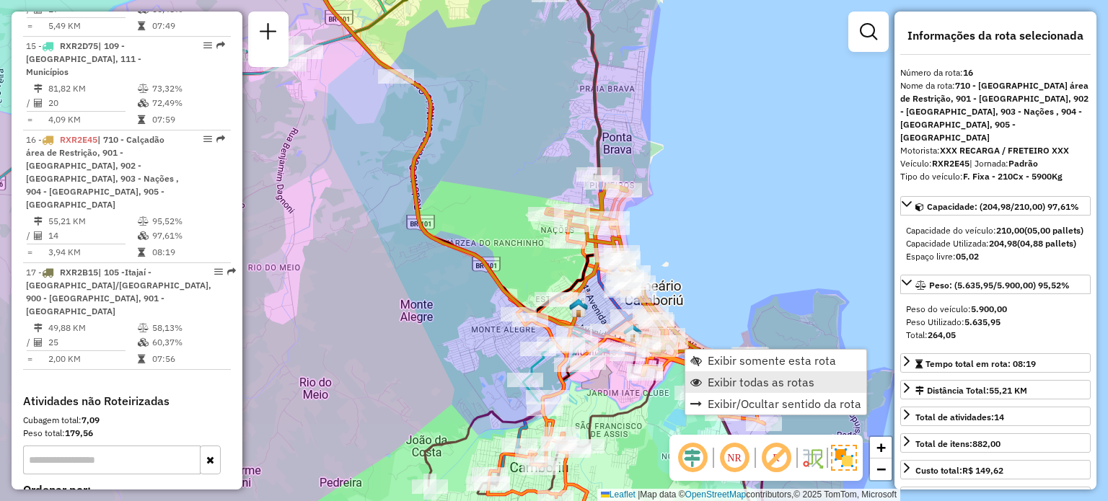
click at [741, 381] on span "Exibir todas as rotas" at bounding box center [761, 383] width 107 height 12
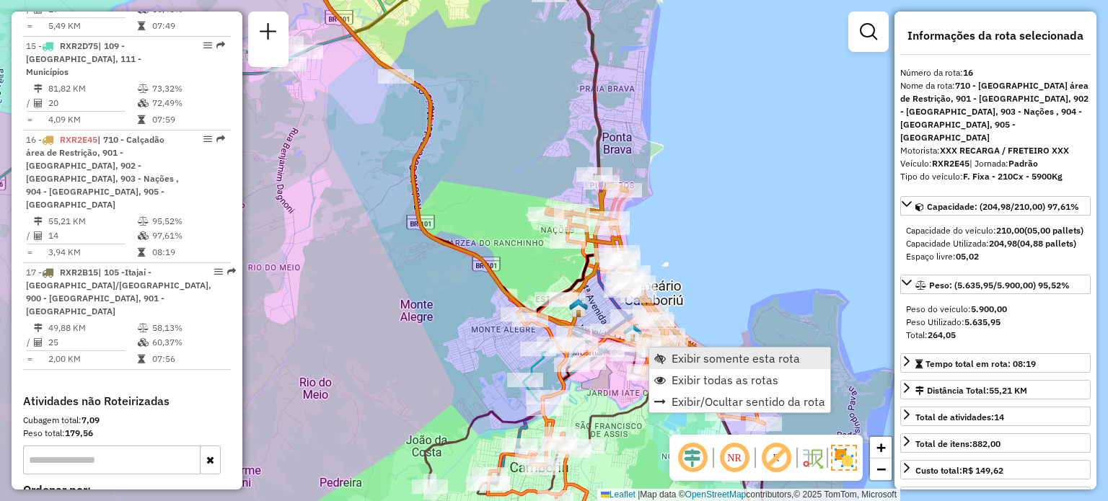
click at [705, 361] on span "Exibir somente esta rota" at bounding box center [736, 359] width 128 height 12
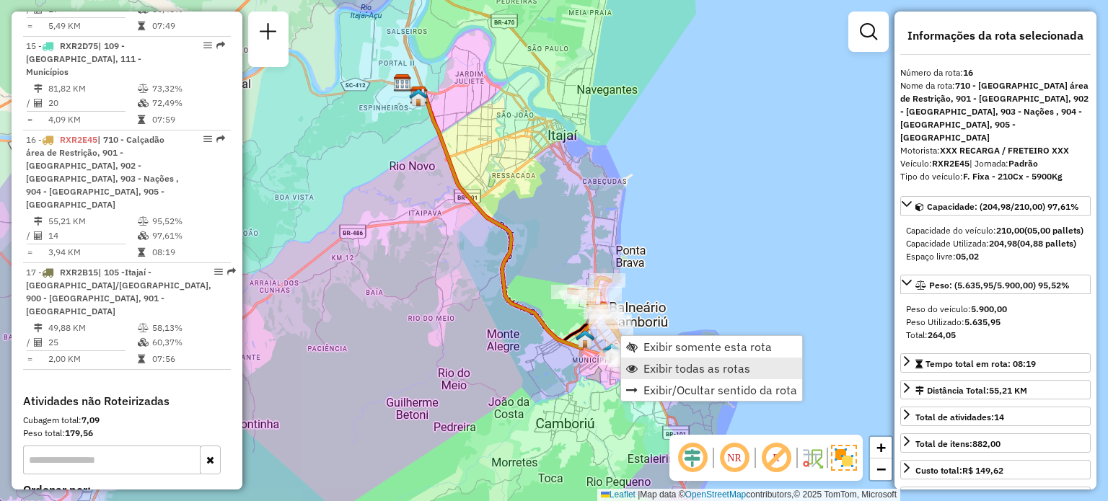
click at [694, 364] on span "Exibir todas as rotas" at bounding box center [696, 369] width 107 height 12
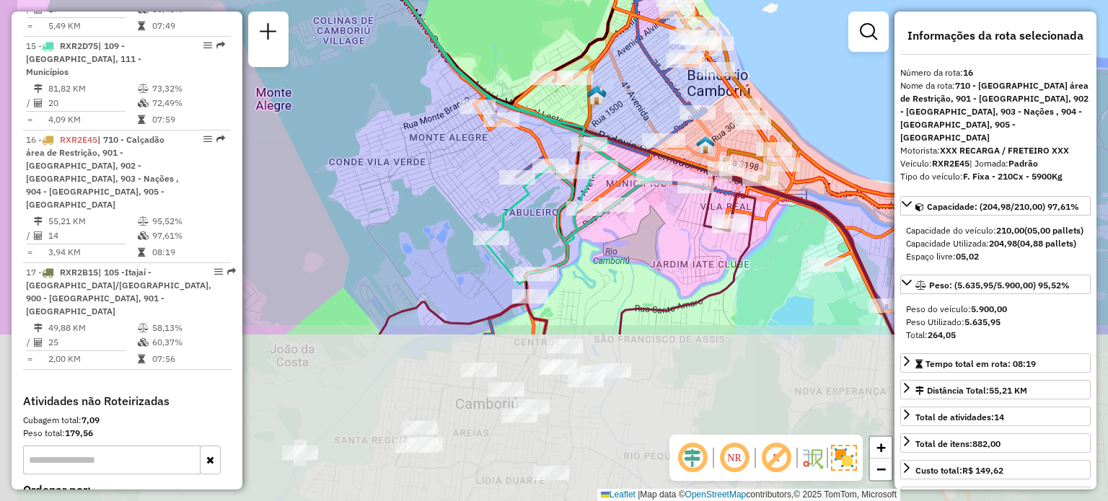
drag, startPoint x: 659, startPoint y: 350, endPoint x: 707, endPoint y: 158, distance: 197.9
click at [707, 158] on icon at bounding box center [579, 34] width 628 height 602
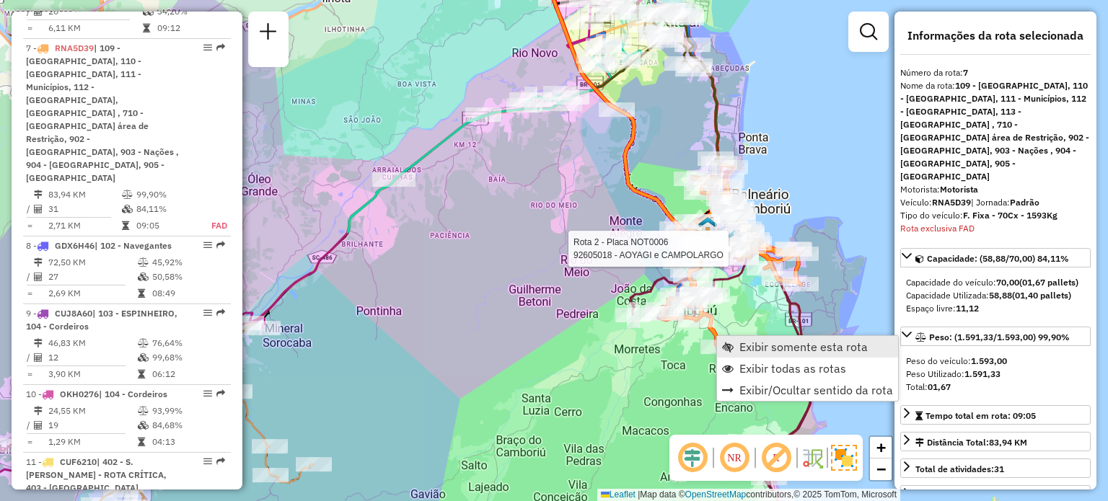
scroll to position [1122, 0]
click at [762, 351] on span "Exibir somente esta rota" at bounding box center [803, 347] width 128 height 12
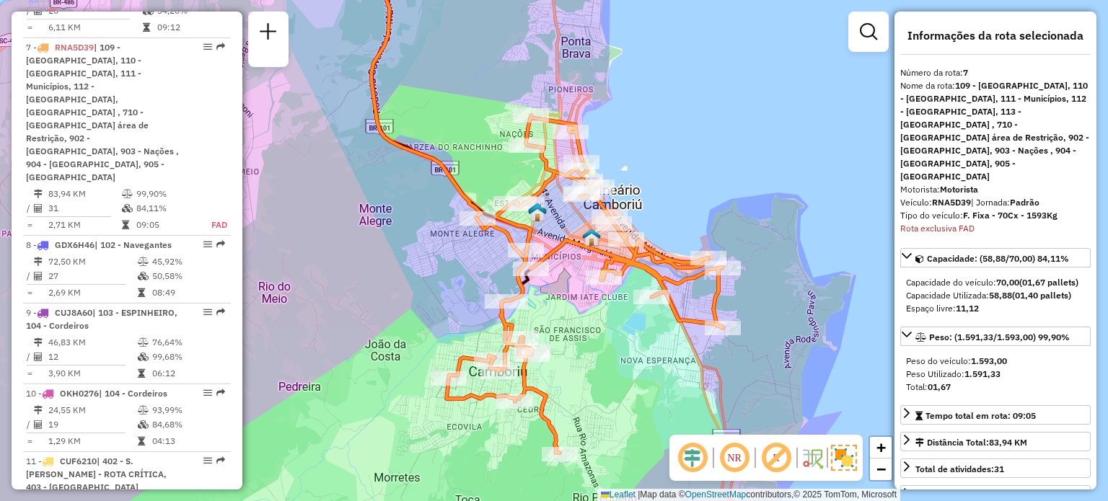
drag, startPoint x: 646, startPoint y: 410, endPoint x: 640, endPoint y: 375, distance: 35.8
click at [640, 375] on div "Janela de atendimento Grade de atendimento Capacidade Transportadoras Veículos …" at bounding box center [554, 250] width 1108 height 501
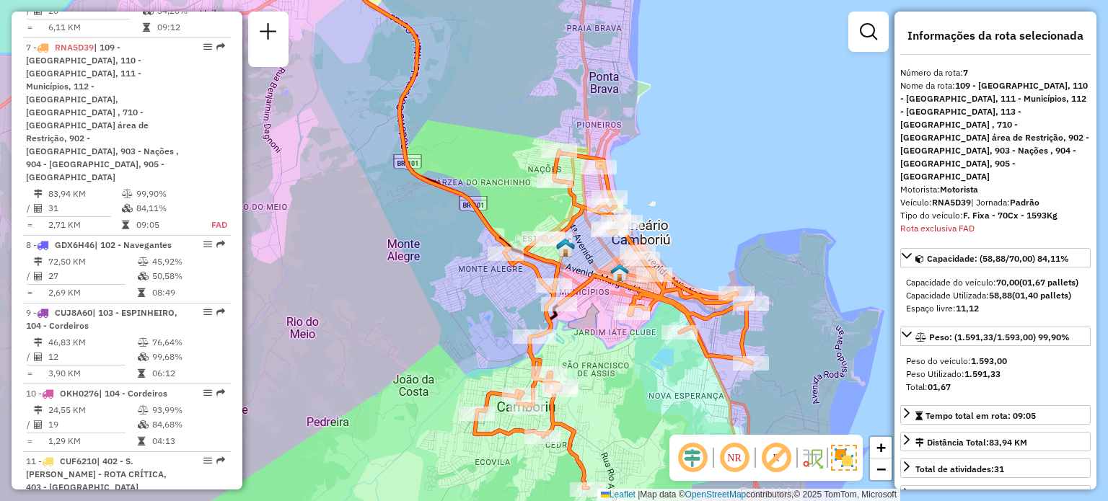
drag, startPoint x: 569, startPoint y: 105, endPoint x: 598, endPoint y: 141, distance: 46.2
click at [598, 141] on div "Janela de atendimento Grade de atendimento Capacidade Transportadoras Veículos …" at bounding box center [554, 250] width 1108 height 501
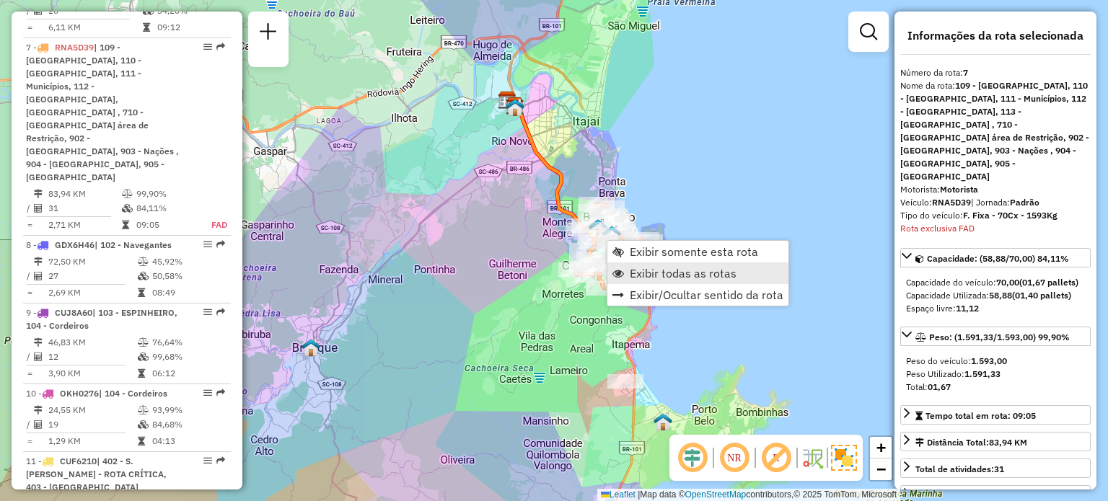
click at [674, 270] on span "Exibir todas as rotas" at bounding box center [683, 274] width 107 height 12
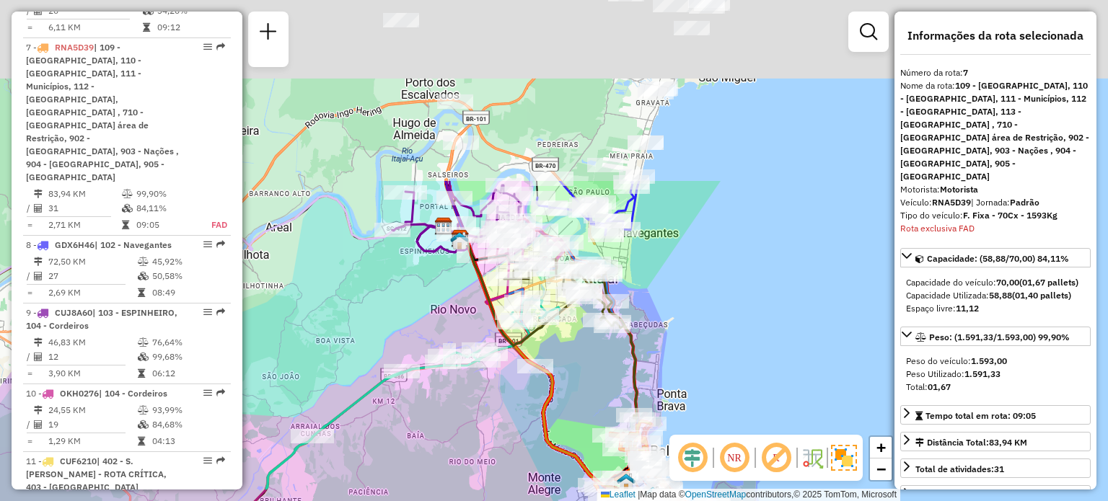
drag, startPoint x: 540, startPoint y: 136, endPoint x: 576, endPoint y: 374, distance: 241.4
click at [574, 374] on div "Janela de atendimento Grade de atendimento Capacidade Transportadoras Veículos …" at bounding box center [554, 250] width 1108 height 501
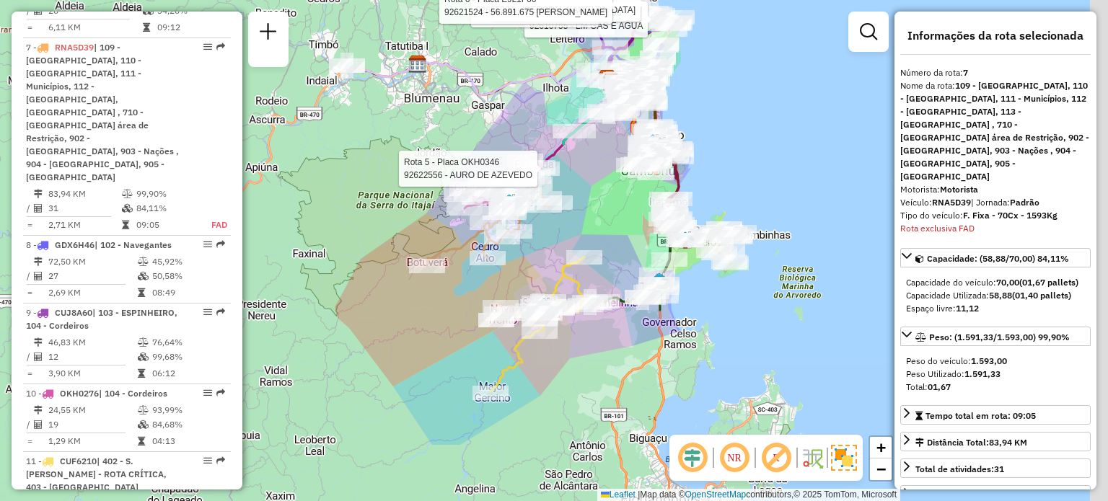
drag, startPoint x: 718, startPoint y: 392, endPoint x: 658, endPoint y: 203, distance: 198.2
click at [658, 203] on div "Rota 6 - Placa EJL1F66 92610755 - LM GAS E AGUA Rota 6 - Placa EJL1F66 92615872…" at bounding box center [554, 250] width 1108 height 501
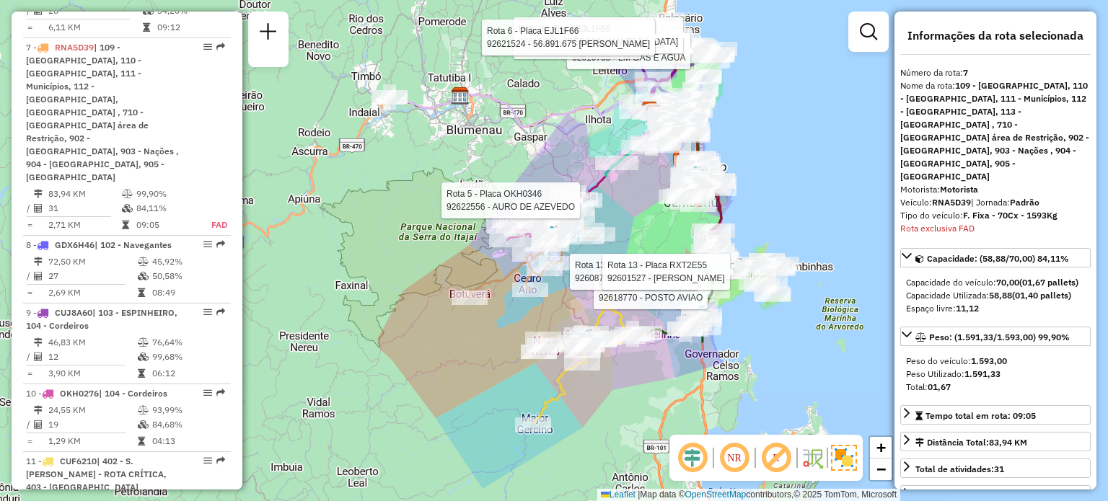
drag, startPoint x: 635, startPoint y: 272, endPoint x: 704, endPoint y: 389, distance: 135.8
click at [703, 388] on div "Rota 6 - Placa EJL1F66 92610755 - LM GAS E AGUA Rota 6 - Placa EJL1F66 92615872…" at bounding box center [554, 250] width 1108 height 501
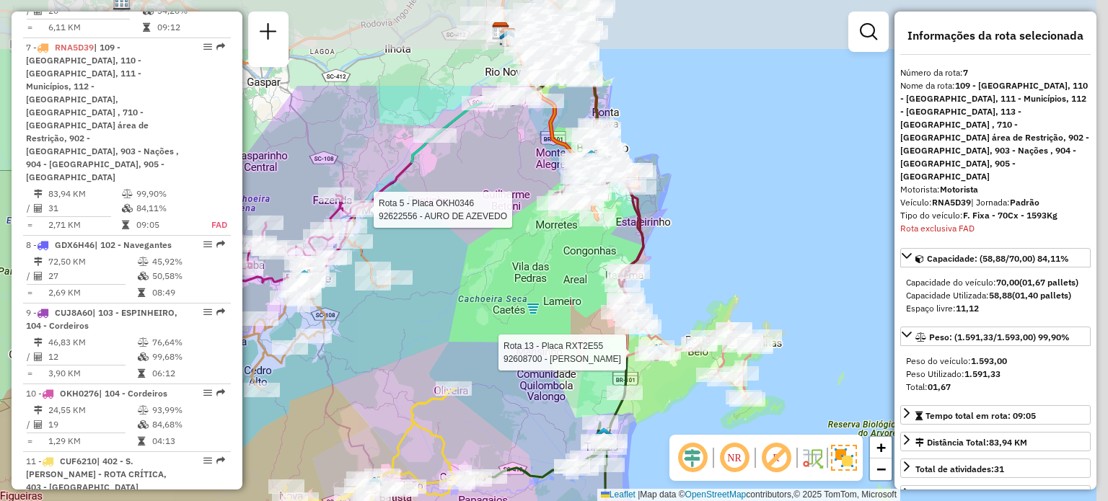
drag, startPoint x: 765, startPoint y: 256, endPoint x: 669, endPoint y: 403, distance: 175.3
click at [666, 389] on div "Rota 6 - Placa EJL1F66 92610755 - LM GAS E AGUA Rota 6 - Placa EJL1F66 92615872…" at bounding box center [554, 250] width 1108 height 501
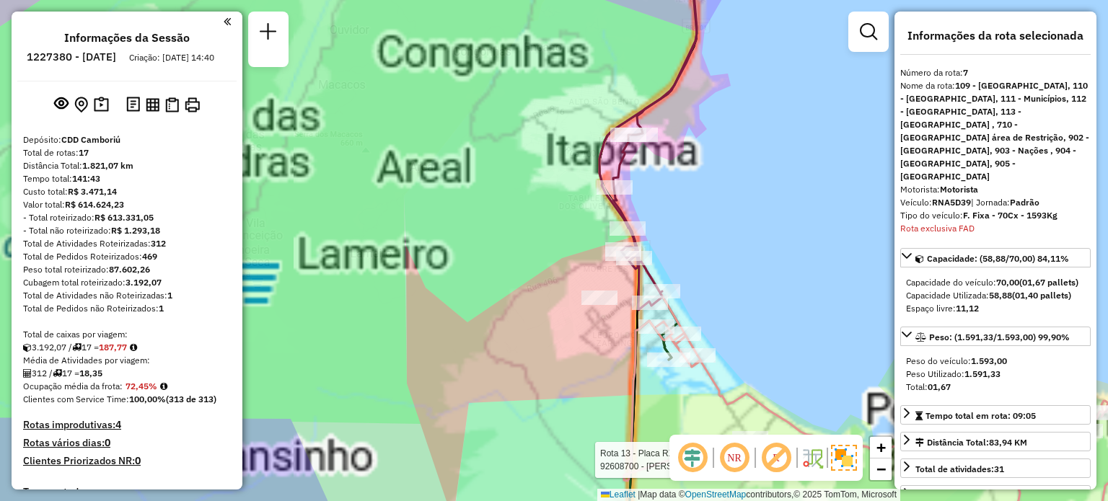
select select "**********"
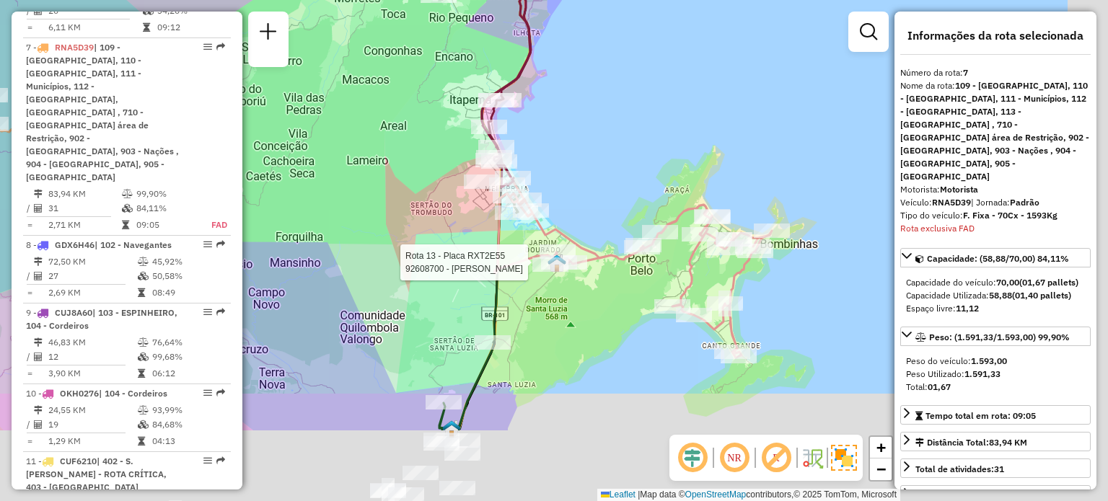
drag, startPoint x: 788, startPoint y: 354, endPoint x: 626, endPoint y: 203, distance: 222.0
click at [631, 211] on div "Rota 6 - Placa EJL1F66 92610755 - LM GAS E AGUA Rota 6 - Placa EJL1F66 92615872…" at bounding box center [554, 250] width 1108 height 501
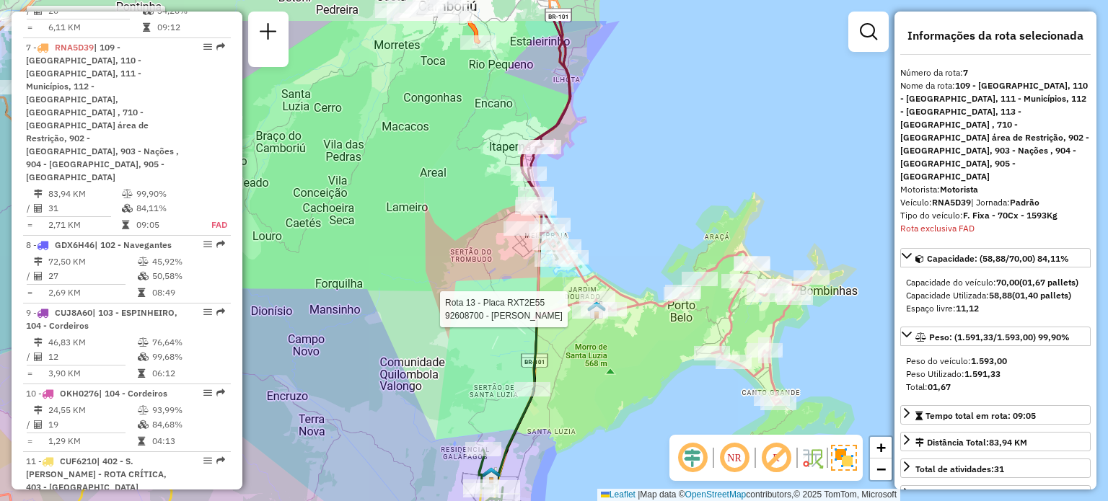
drag, startPoint x: 563, startPoint y: 128, endPoint x: 677, endPoint y: 382, distance: 279.3
click at [675, 358] on div "Rota 6 - Placa EJL1F66 92610755 - LM GAS E AGUA Rota 6 - Placa EJL1F66 92615872…" at bounding box center [554, 250] width 1108 height 501
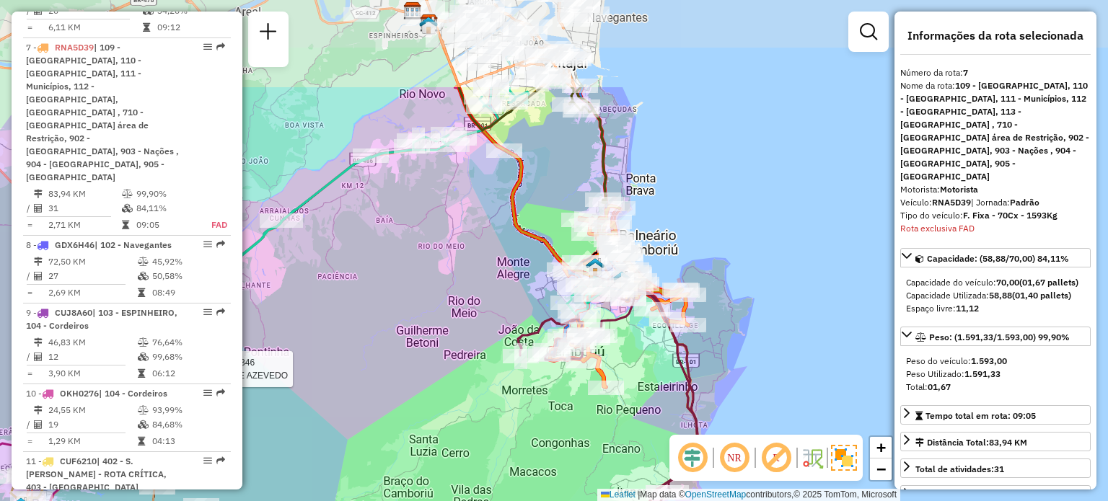
drag, startPoint x: 605, startPoint y: 303, endPoint x: 652, endPoint y: 395, distance: 102.9
click at [650, 390] on div "Rota 6 - Placa EJL1F66 92610755 - LM GAS E AGUA Rota 6 - Placa EJL1F66 92615872…" at bounding box center [554, 250] width 1108 height 501
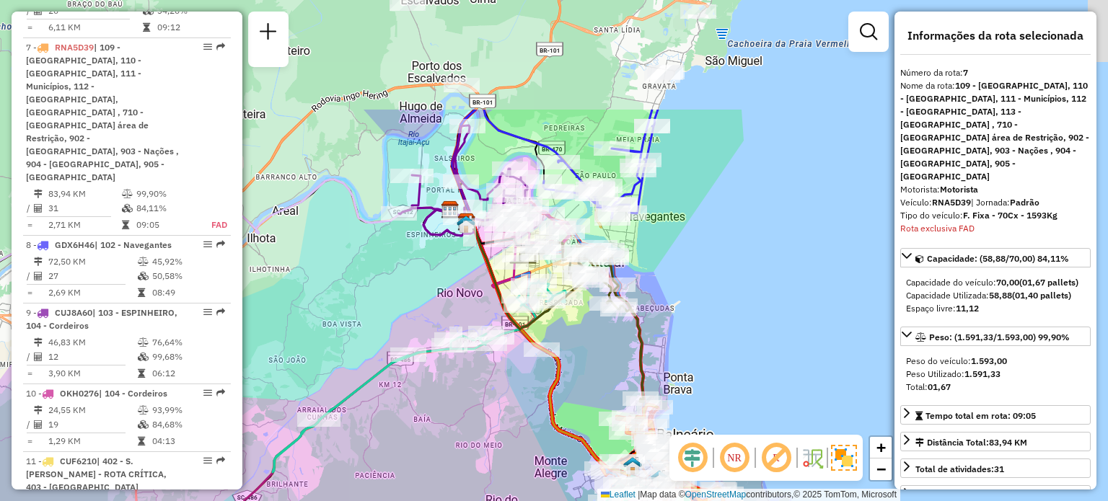
drag, startPoint x: 547, startPoint y: 180, endPoint x: 563, endPoint y: 339, distance: 160.3
click at [563, 339] on div "Rota 6 - Placa EJL1F66 92610755 - LM GAS E AGUA Rota 6 - Placa EJL1F66 92615872…" at bounding box center [554, 250] width 1108 height 501
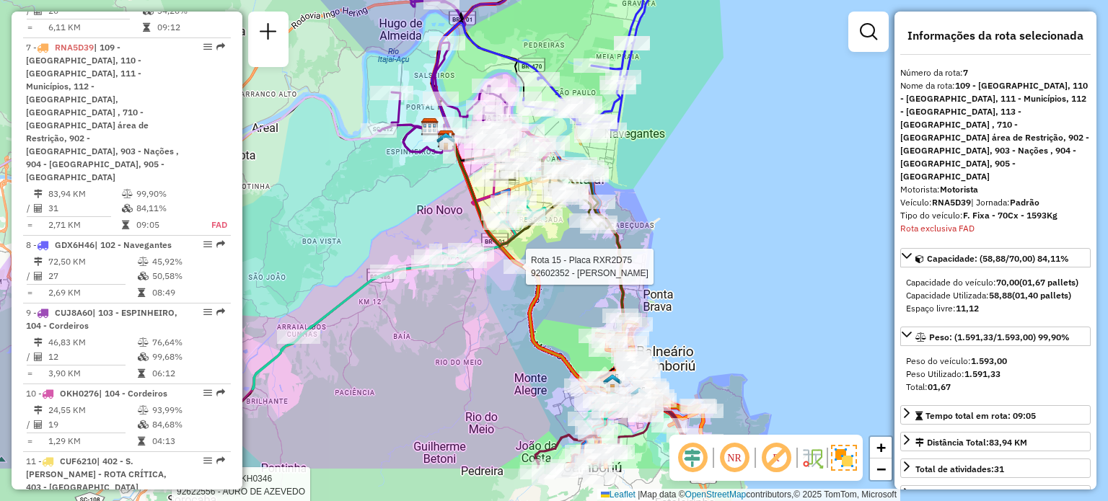
drag, startPoint x: 712, startPoint y: 359, endPoint x: 692, endPoint y: 276, distance: 85.2
click at [692, 276] on div "Rota 6 - Placa EJL1F66 92610755 - LM GAS E AGUA Rota 6 - Placa EJL1F66 92615872…" at bounding box center [554, 250] width 1108 height 501
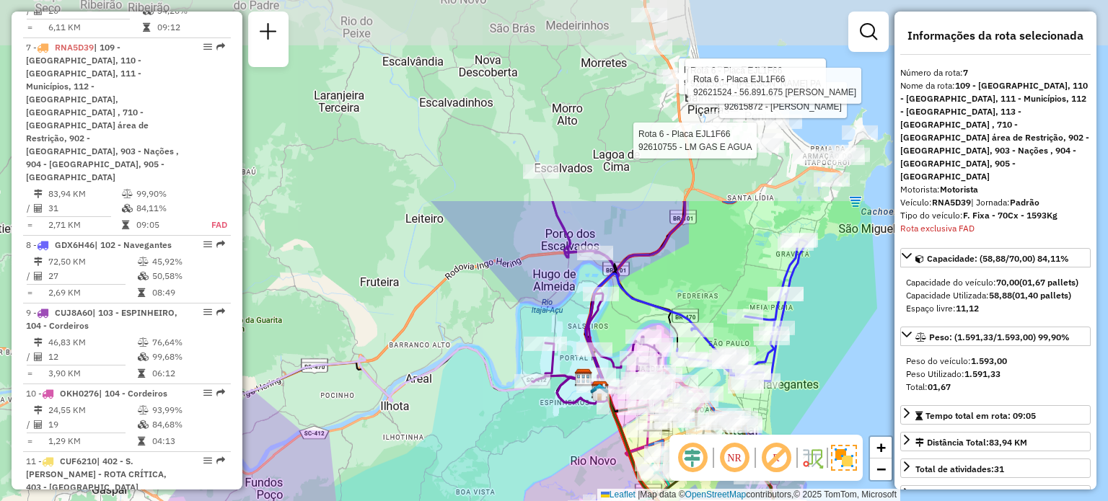
drag, startPoint x: 586, startPoint y: 45, endPoint x: 740, endPoint y: 296, distance: 294.3
click at [740, 296] on div "Rota 6 - Placa EJL1F66 92610755 - LM GAS E AGUA Rota 6 - Placa EJL1F66 92615872…" at bounding box center [554, 250] width 1108 height 501
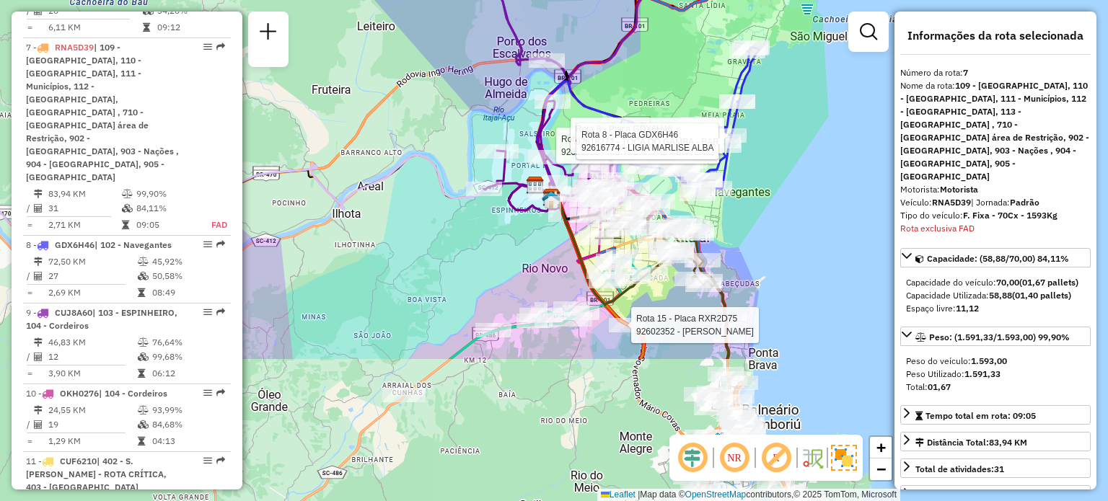
drag, startPoint x: 712, startPoint y: 207, endPoint x: 669, endPoint y: 92, distance: 123.0
click at [677, 94] on div "Rota 6 - Placa EJL1F66 92610755 - LM GAS E AGUA Rota 6 - Placa EJL1F66 92615872…" at bounding box center [554, 250] width 1108 height 501
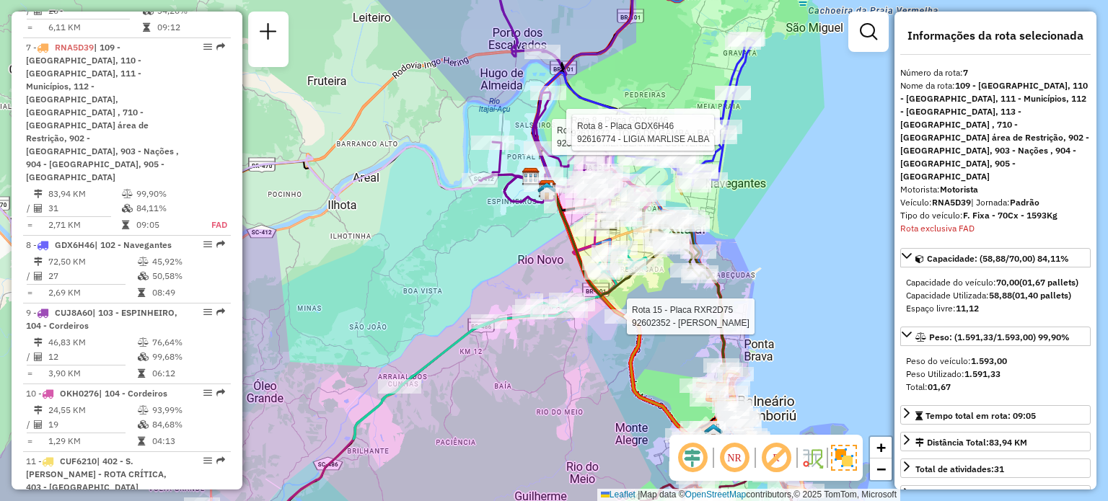
drag, startPoint x: 762, startPoint y: 290, endPoint x: 669, endPoint y: 163, distance: 157.0
click at [676, 170] on div "Rota 6 - Placa EJL1F66 92610755 - LM GAS E AGUA Rota 6 - Placa EJL1F66 92615872…" at bounding box center [554, 250] width 1108 height 501
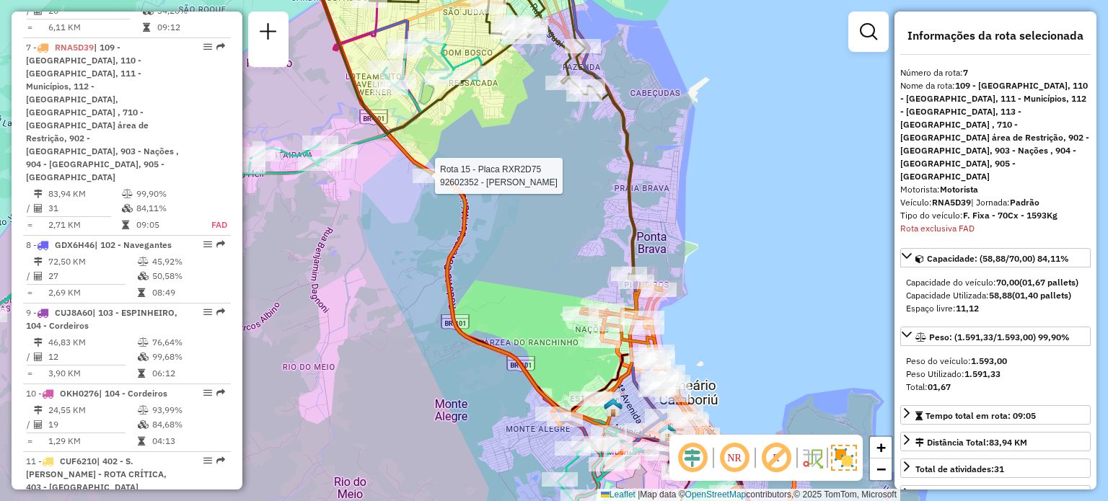
drag, startPoint x: 773, startPoint y: 397, endPoint x: 688, endPoint y: 166, distance: 246.4
click at [689, 175] on div "Rota 6 - Placa EJL1F66 92610755 - LM GAS E AGUA Rota 6 - Placa EJL1F66 92615872…" at bounding box center [554, 250] width 1108 height 501
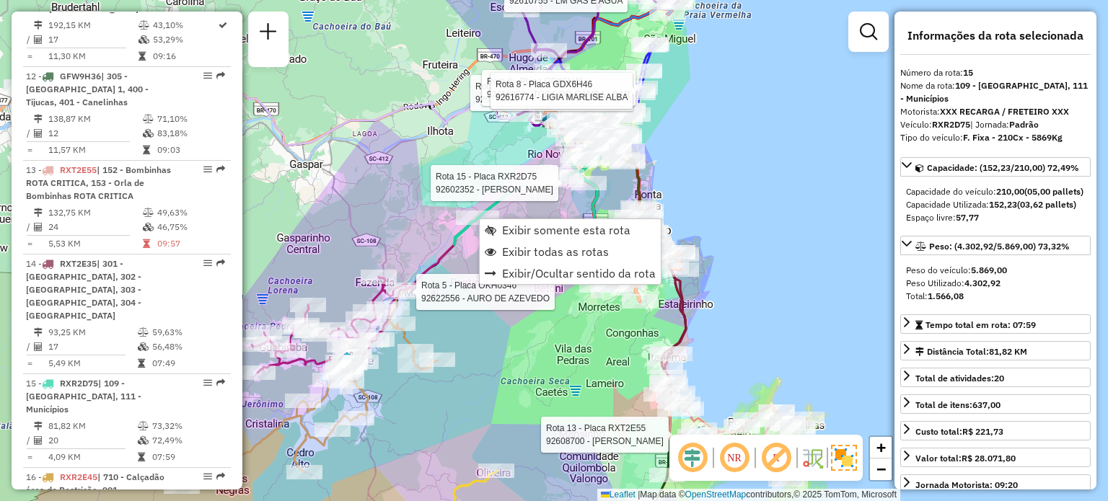
scroll to position [1858, 0]
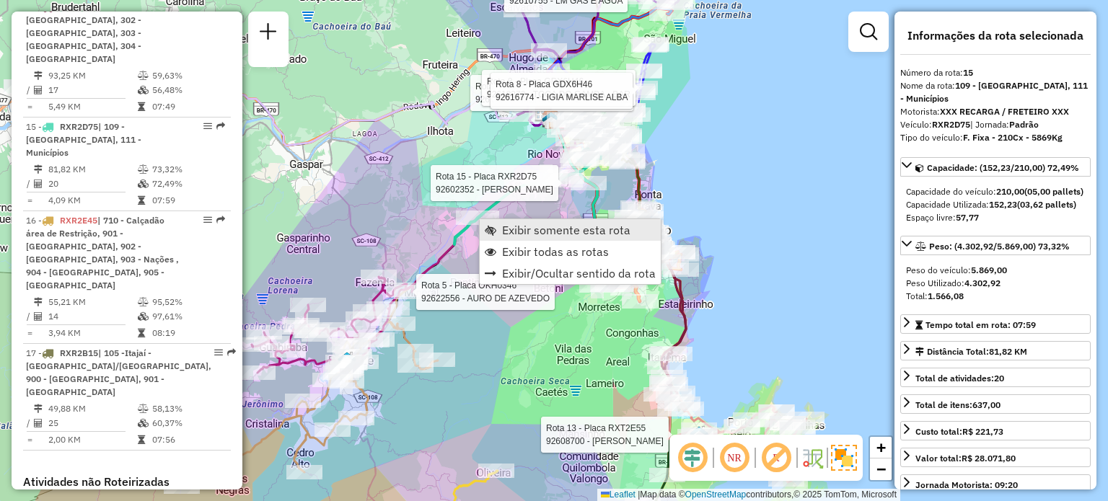
click at [525, 229] on span "Exibir somente esta rota" at bounding box center [566, 230] width 128 height 12
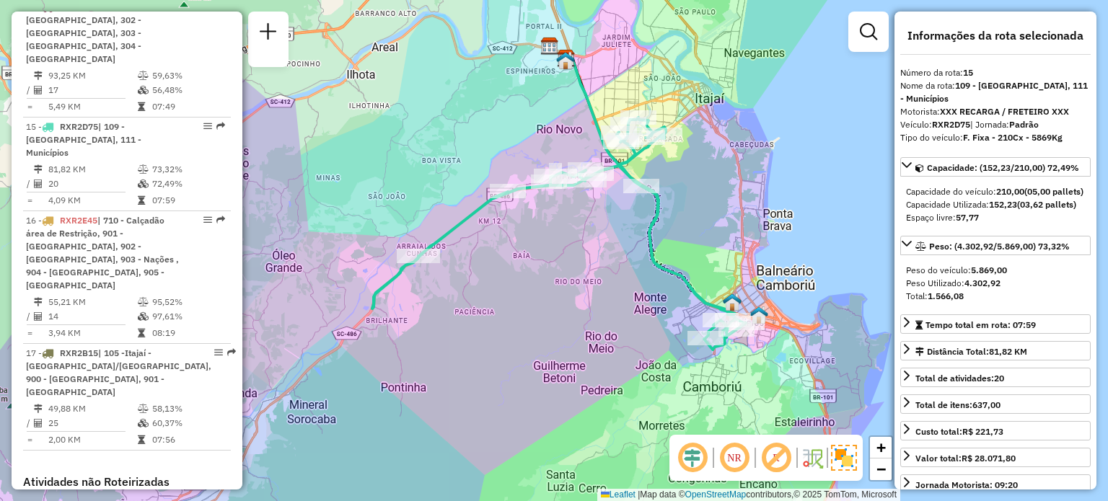
drag, startPoint x: 743, startPoint y: 327, endPoint x: 749, endPoint y: 278, distance: 49.4
click at [749, 278] on div "Janela de atendimento Grade de atendimento Capacidade Transportadoras Veículos …" at bounding box center [554, 250] width 1108 height 501
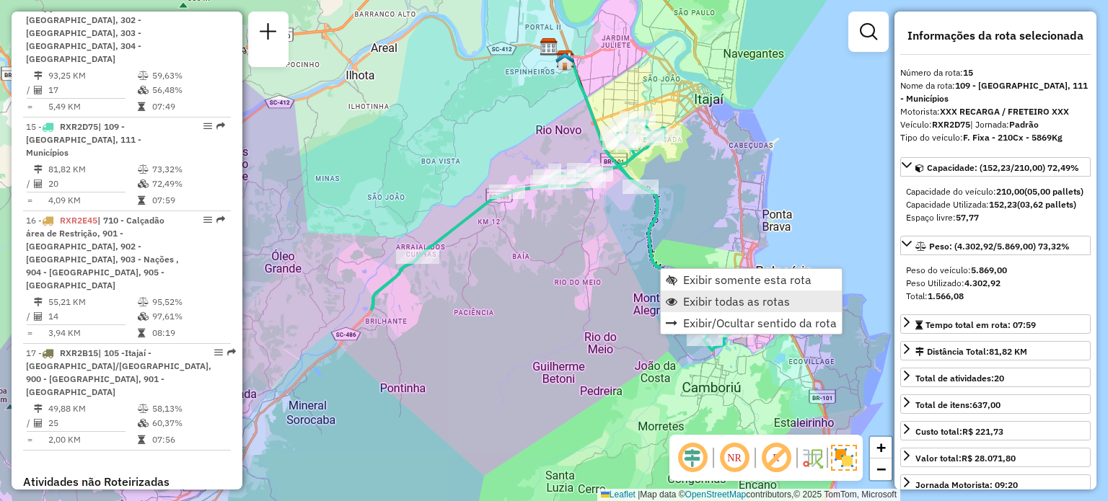
click at [708, 296] on span "Exibir todas as rotas" at bounding box center [736, 302] width 107 height 12
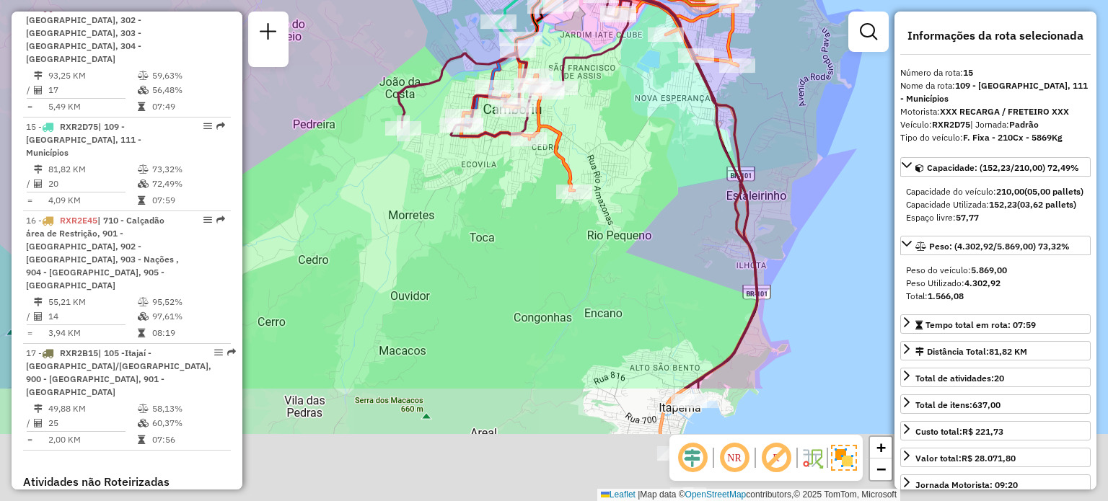
drag, startPoint x: 771, startPoint y: 369, endPoint x: 759, endPoint y: 185, distance: 183.6
click at [762, 193] on div "Rota 7 - Placa RNA5D39 92618339 - BAR MAFRA Janela de atendimento Grade de aten…" at bounding box center [554, 250] width 1108 height 501
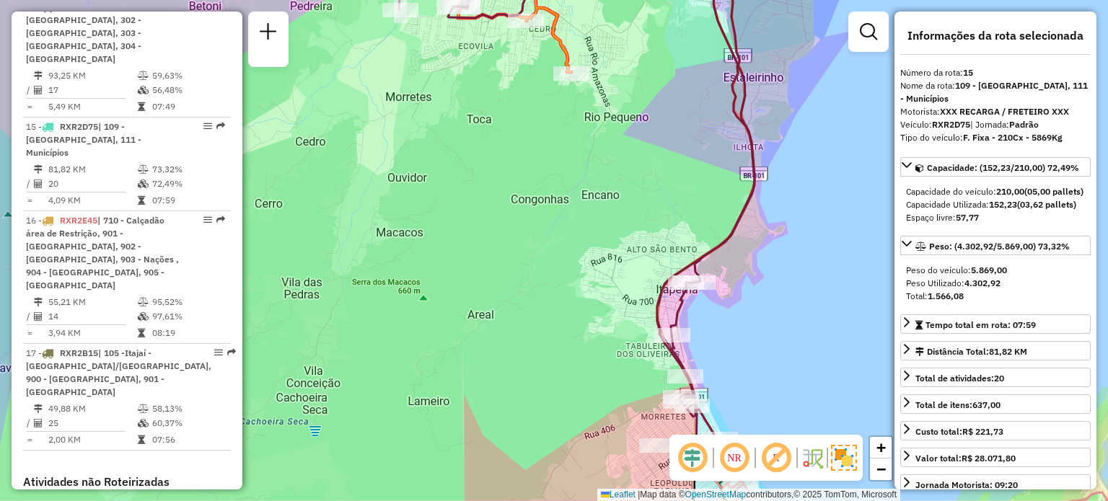
drag, startPoint x: 705, startPoint y: 379, endPoint x: 742, endPoint y: 181, distance: 201.9
click at [742, 187] on div "Janela de atendimento Grade de atendimento Capacidade Transportadoras Veículos …" at bounding box center [554, 250] width 1108 height 501
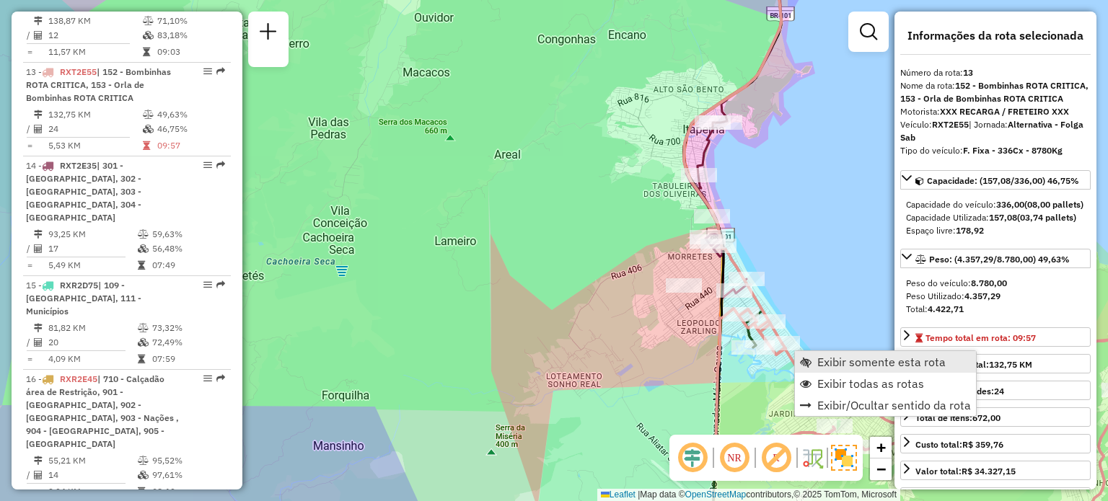
scroll to position [1671, 0]
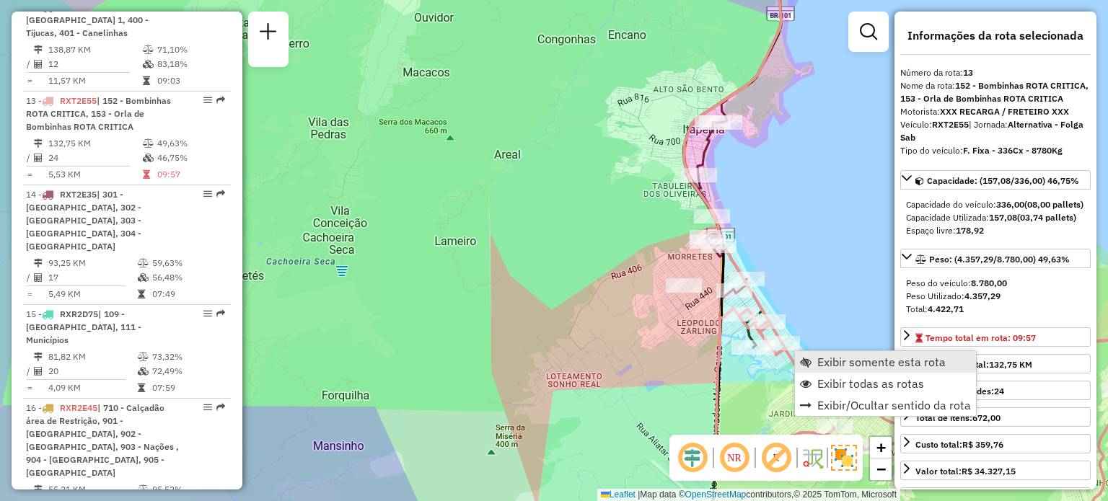
click at [807, 364] on span "Exibir somente esta rota" at bounding box center [806, 362] width 12 height 12
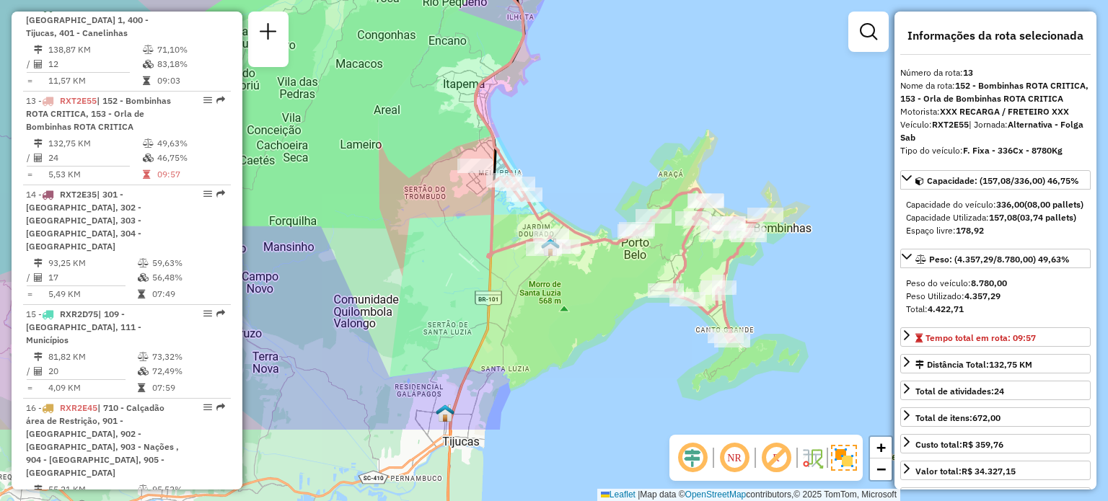
drag, startPoint x: 716, startPoint y: 413, endPoint x: 812, endPoint y: 296, distance: 151.6
click at [812, 294] on div "Janela de atendimento Grade de atendimento Capacidade Transportadoras Veículos …" at bounding box center [554, 250] width 1108 height 501
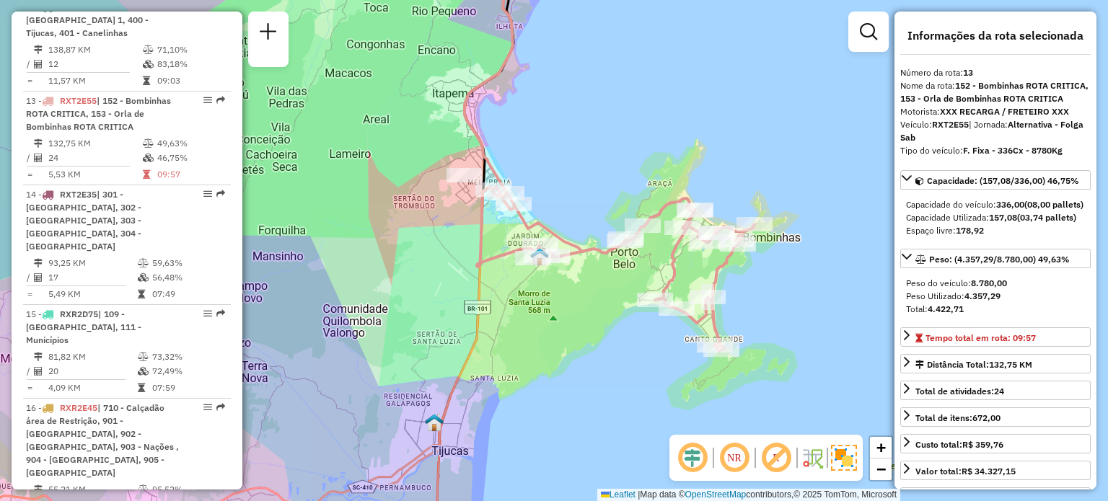
drag, startPoint x: 782, startPoint y: 291, endPoint x: 787, endPoint y: 300, distance: 10.6
click at [787, 300] on div "Janela de atendimento Grade de atendimento Capacidade Transportadoras Veículos …" at bounding box center [554, 250] width 1108 height 501
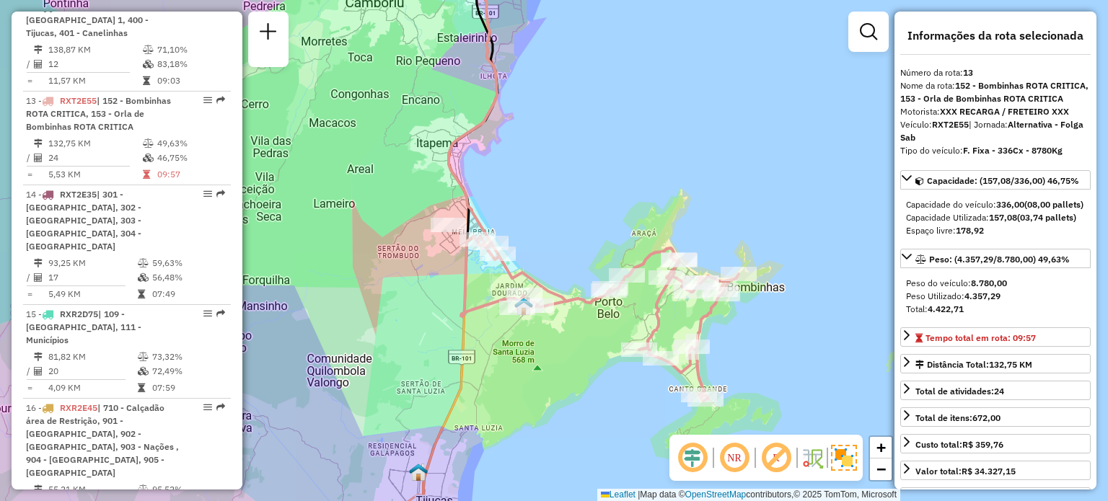
drag, startPoint x: 635, startPoint y: 270, endPoint x: 640, endPoint y: 315, distance: 45.7
click at [640, 315] on div "Janela de atendimento Grade de atendimento Capacidade Transportadoras Veículos …" at bounding box center [554, 250] width 1108 height 501
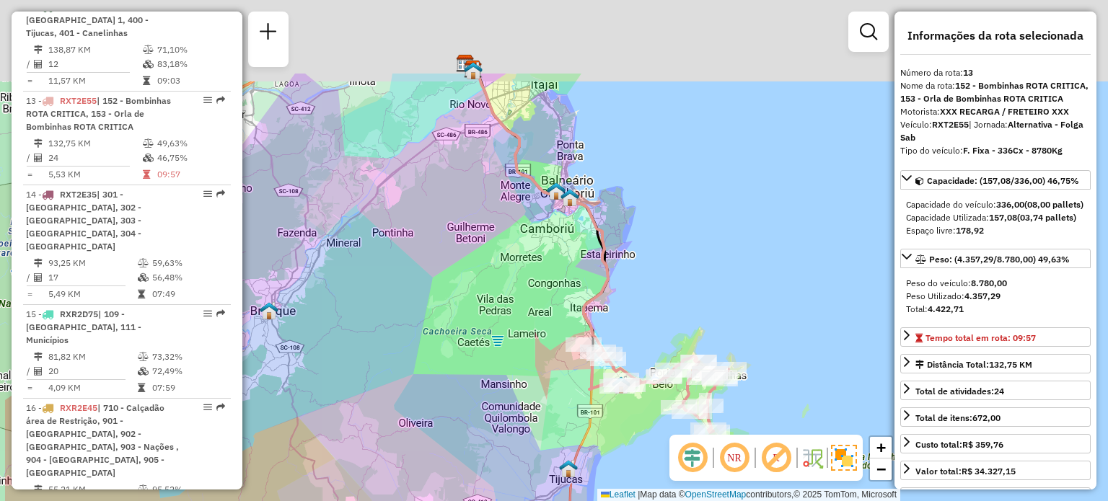
drag, startPoint x: 640, startPoint y: 164, endPoint x: 853, endPoint y: 323, distance: 266.4
click at [853, 323] on div "Janela de atendimento Grade de atendimento Capacidade Transportadoras Veículos …" at bounding box center [554, 250] width 1108 height 501
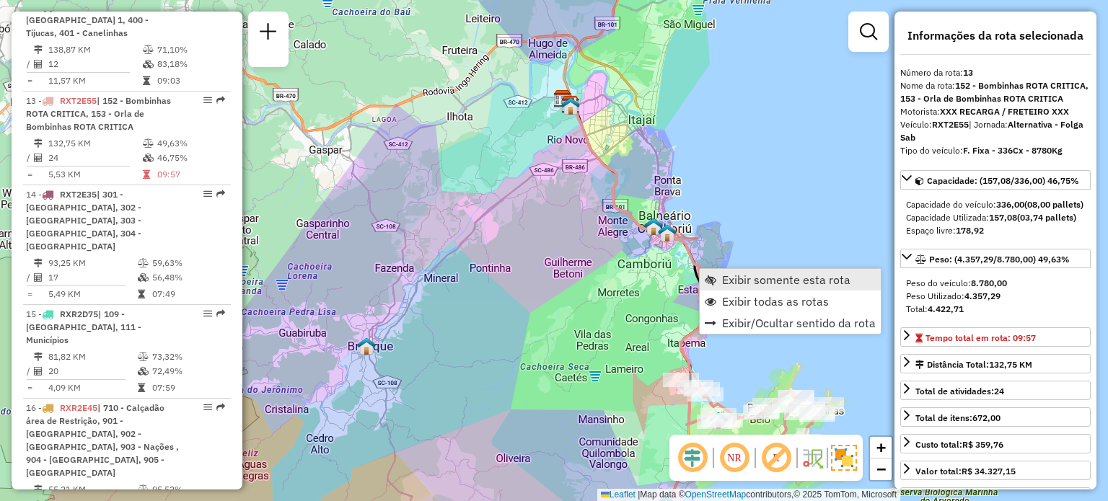
click at [802, 285] on span "Exibir somente esta rota" at bounding box center [786, 280] width 128 height 12
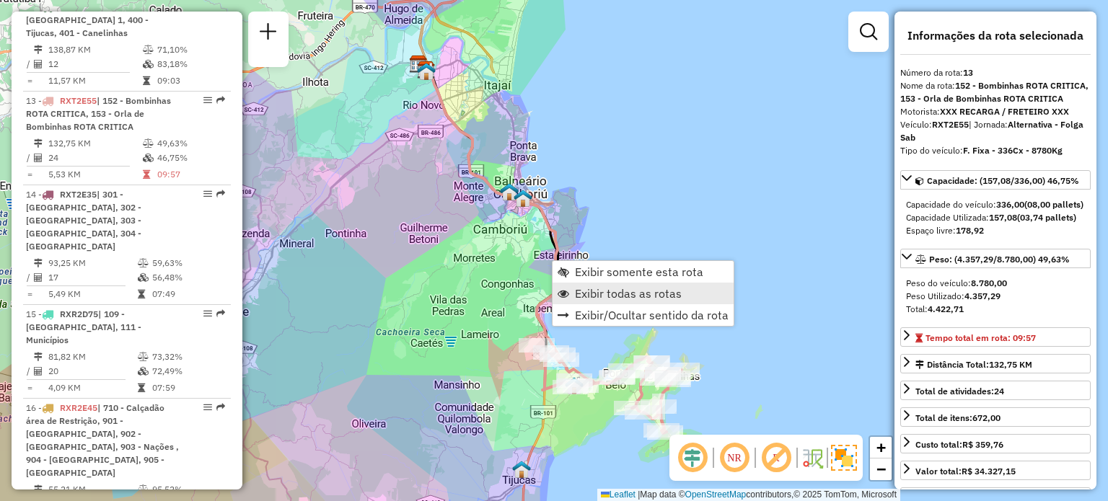
click at [620, 288] on span "Exibir todas as rotas" at bounding box center [628, 294] width 107 height 12
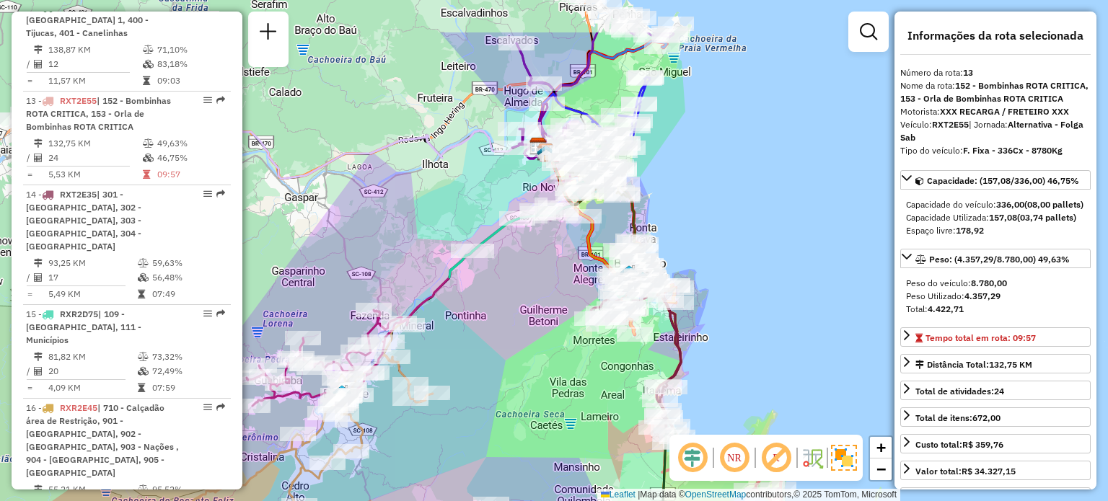
drag, startPoint x: 616, startPoint y: 209, endPoint x: 736, endPoint y: 291, distance: 145.3
click at [736, 291] on div "Janela de atendimento Grade de atendimento Capacidade Transportadoras Veículos …" at bounding box center [554, 250] width 1108 height 501
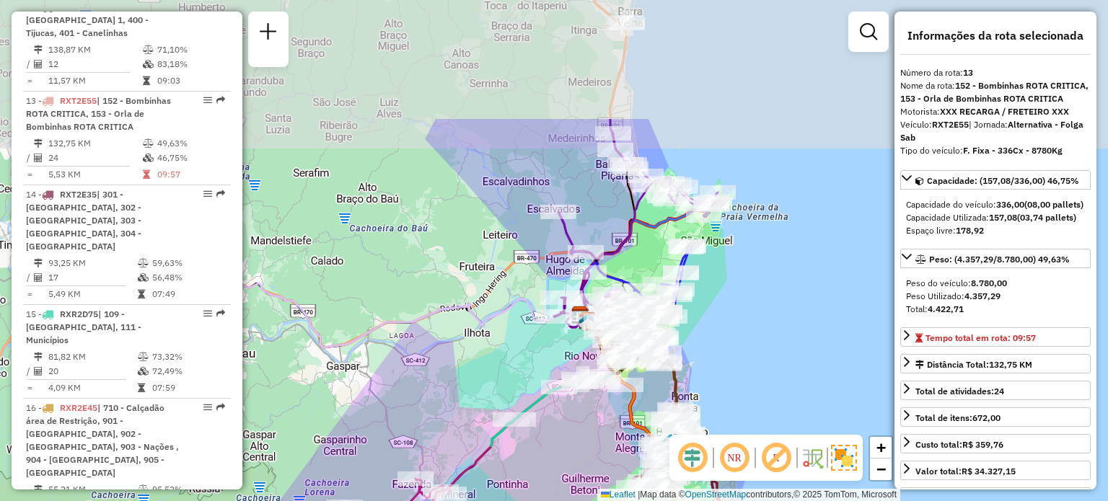
drag, startPoint x: 703, startPoint y: 270, endPoint x: 721, endPoint y: 374, distance: 106.3
click at [721, 374] on div "Janela de atendimento Grade de atendimento Capacidade Transportadoras Veículos …" at bounding box center [554, 250] width 1108 height 501
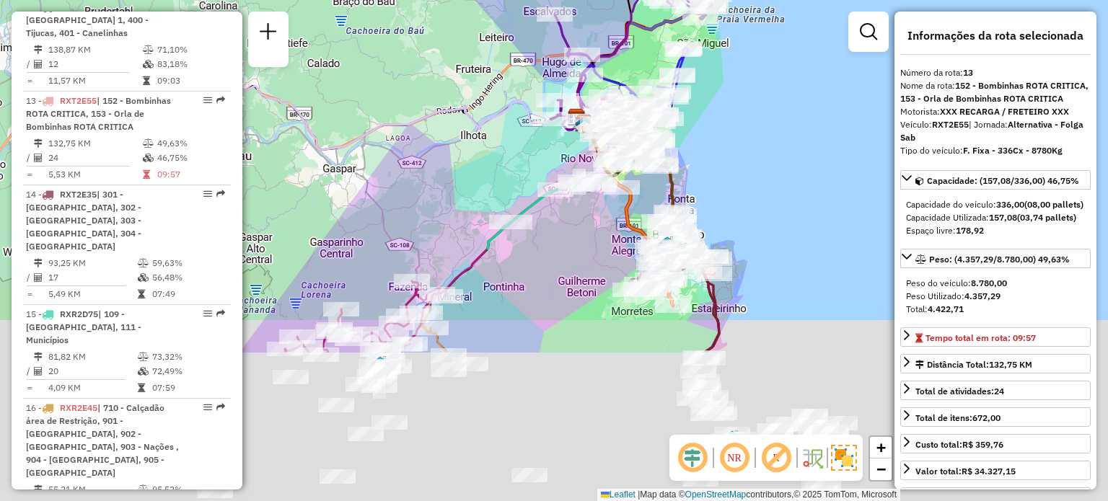
drag, startPoint x: 765, startPoint y: 397, endPoint x: 652, endPoint y: 180, distance: 243.9
click at [653, 181] on icon at bounding box center [640, 173] width 66 height 80
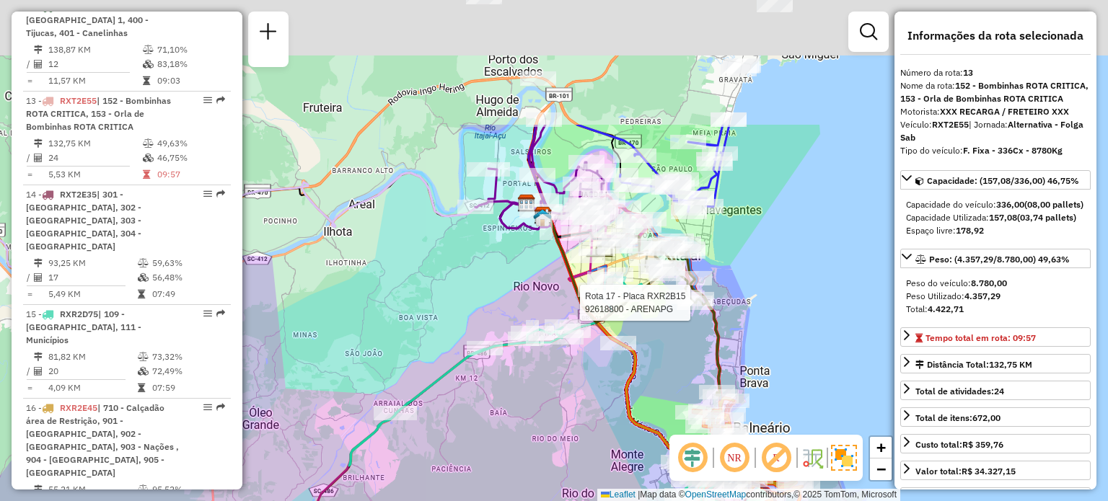
drag, startPoint x: 605, startPoint y: 247, endPoint x: 642, endPoint y: 403, distance: 160.8
click at [642, 396] on icon at bounding box center [633, 342] width 181 height 254
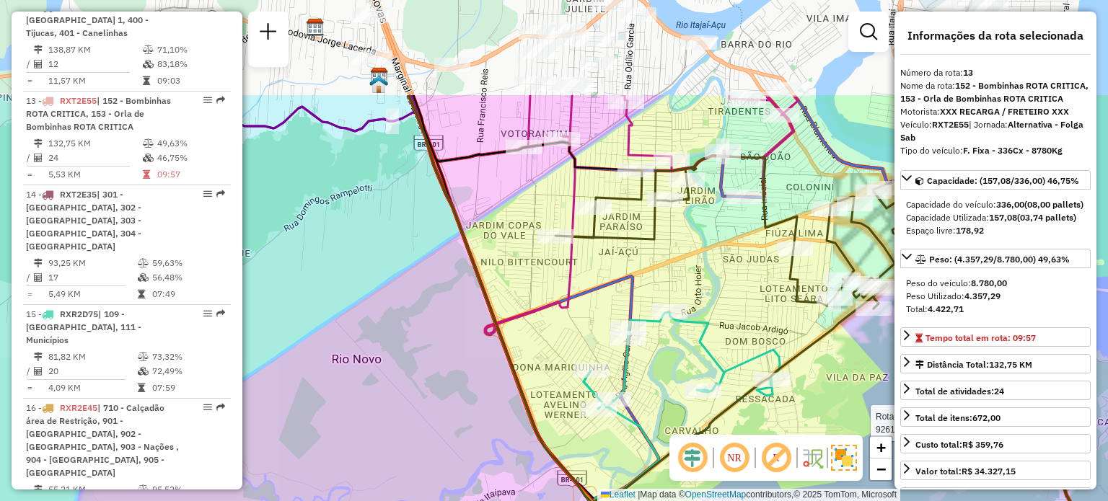
drag, startPoint x: 655, startPoint y: 242, endPoint x: 649, endPoint y: 446, distance: 204.9
click at [657, 453] on div "Rota 17 - Placa RXR2B15 92618800 - ARENAPG Janela de atendimento Grade de atend…" at bounding box center [554, 250] width 1108 height 501
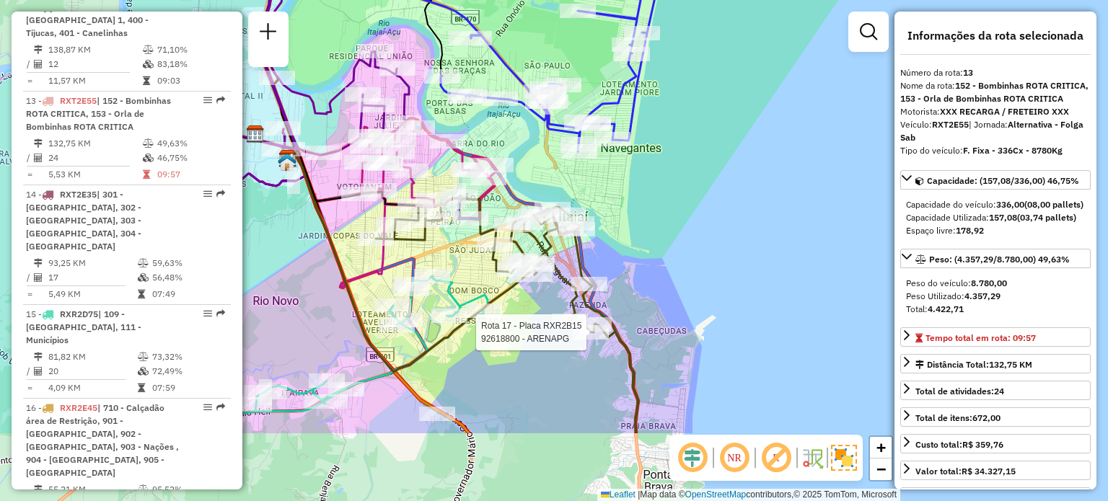
drag, startPoint x: 685, startPoint y: 400, endPoint x: 459, endPoint y: 281, distance: 254.9
click at [459, 281] on icon at bounding box center [319, 354] width 335 height 157
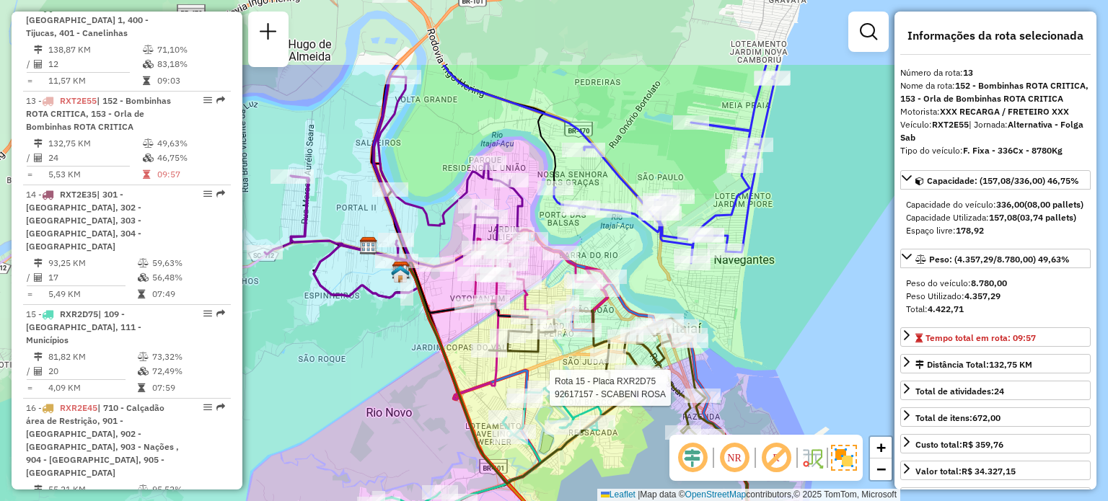
drag, startPoint x: 624, startPoint y: 300, endPoint x: 703, endPoint y: 415, distance: 139.5
click at [703, 415] on icon at bounding box center [621, 470] width 265 height 320
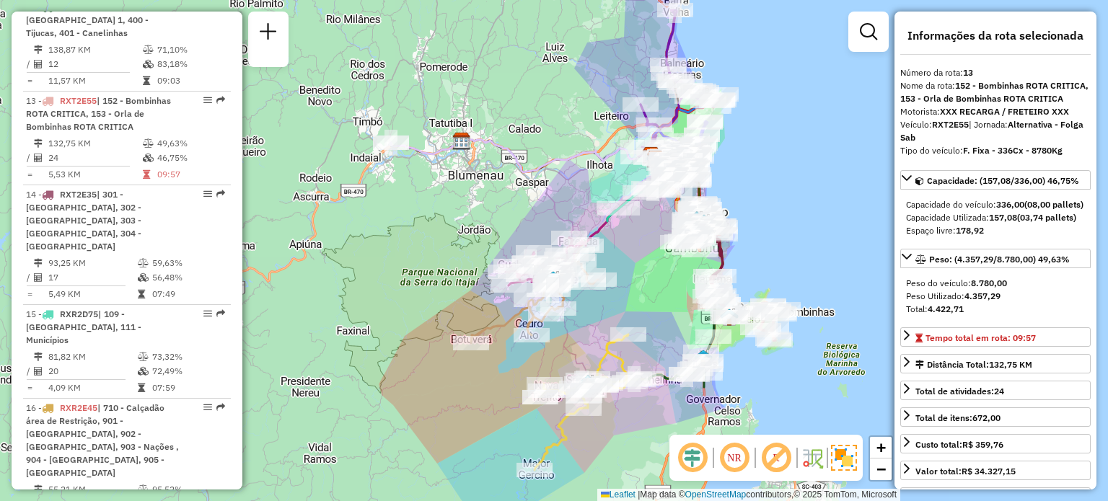
drag, startPoint x: 858, startPoint y: 195, endPoint x: 765, endPoint y: 234, distance: 101.5
click at [762, 227] on div "Janela de atendimento Grade de atendimento Capacidade Transportadoras Veículos …" at bounding box center [554, 250] width 1108 height 501
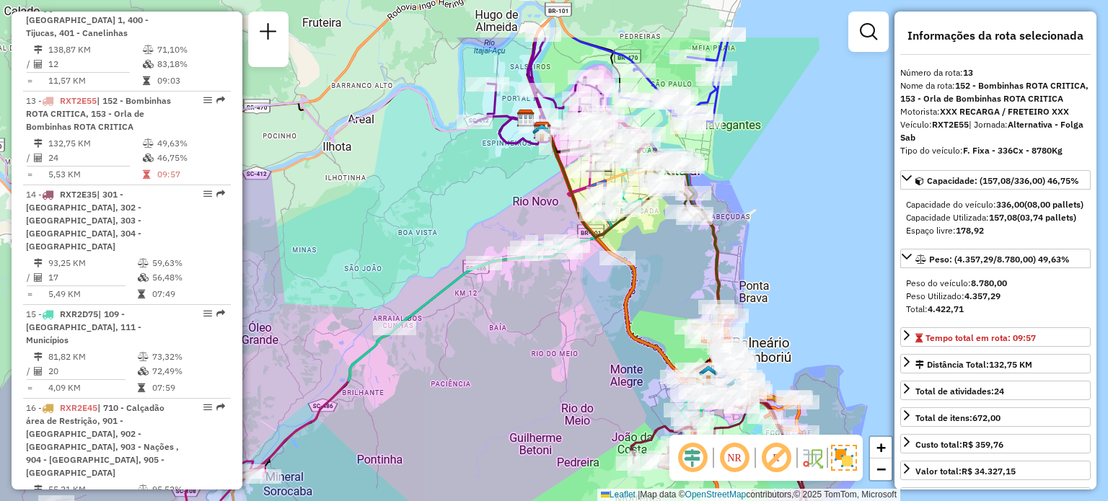
drag, startPoint x: 664, startPoint y: 181, endPoint x: 694, endPoint y: 244, distance: 69.7
click at [694, 244] on div "Janela de atendimento Grade de atendimento Capacidade Transportadoras Veículos …" at bounding box center [554, 250] width 1108 height 501
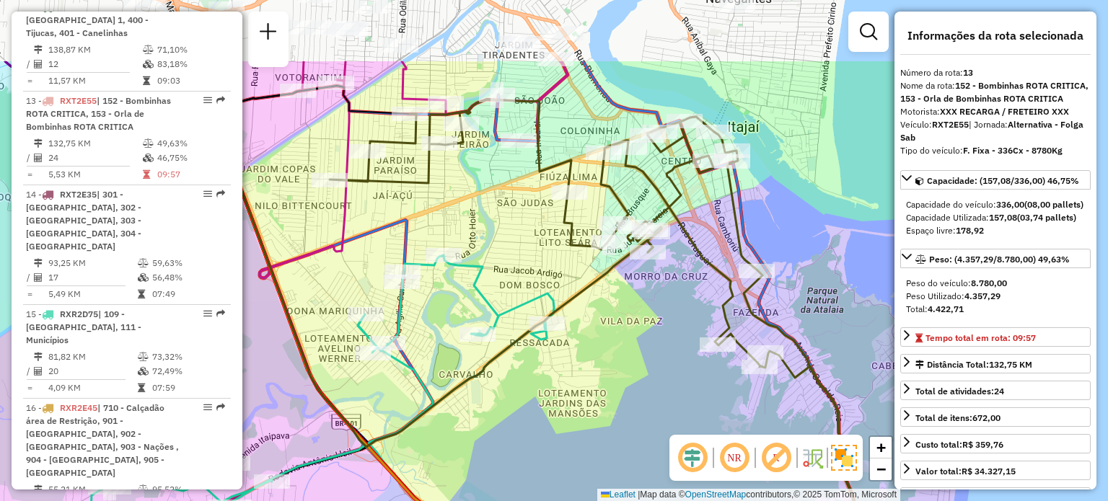
drag, startPoint x: 678, startPoint y: 180, endPoint x: 705, endPoint y: 281, distance: 105.1
click at [705, 281] on div "Janela de atendimento Grade de atendimento Capacidade Transportadoras Veículos …" at bounding box center [554, 250] width 1108 height 501
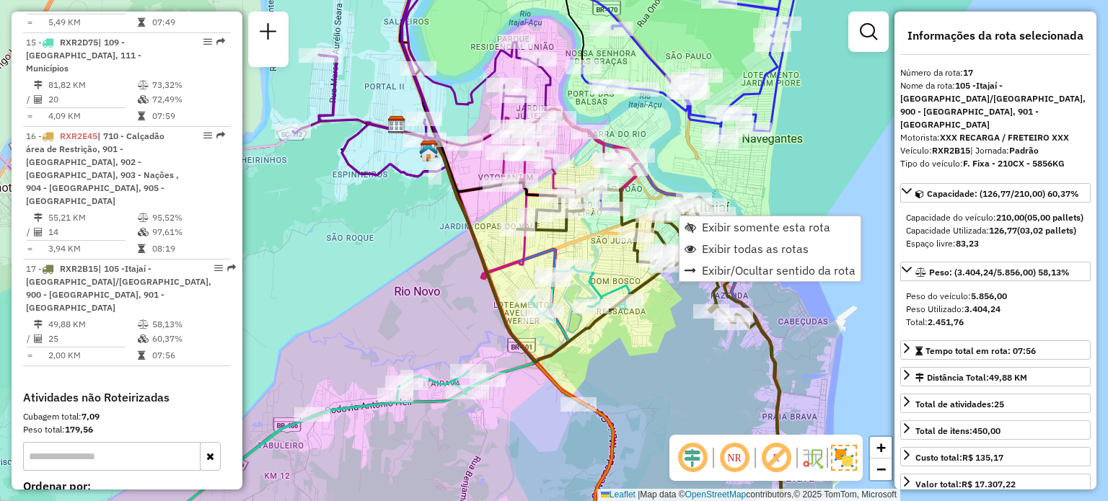
scroll to position [1989, 0]
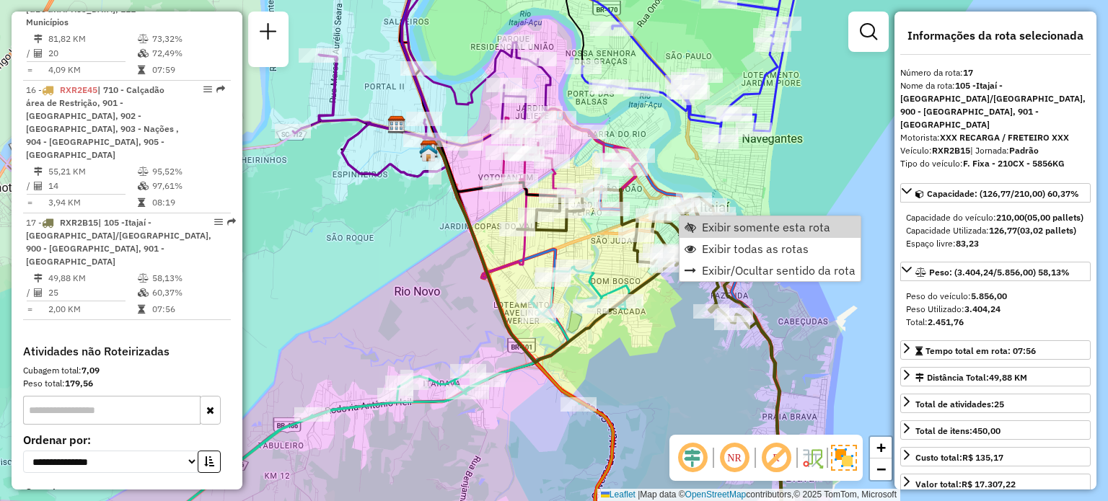
click at [811, 175] on div "Janela de atendimento Grade de atendimento Capacidade Transportadoras Veículos …" at bounding box center [554, 250] width 1108 height 501
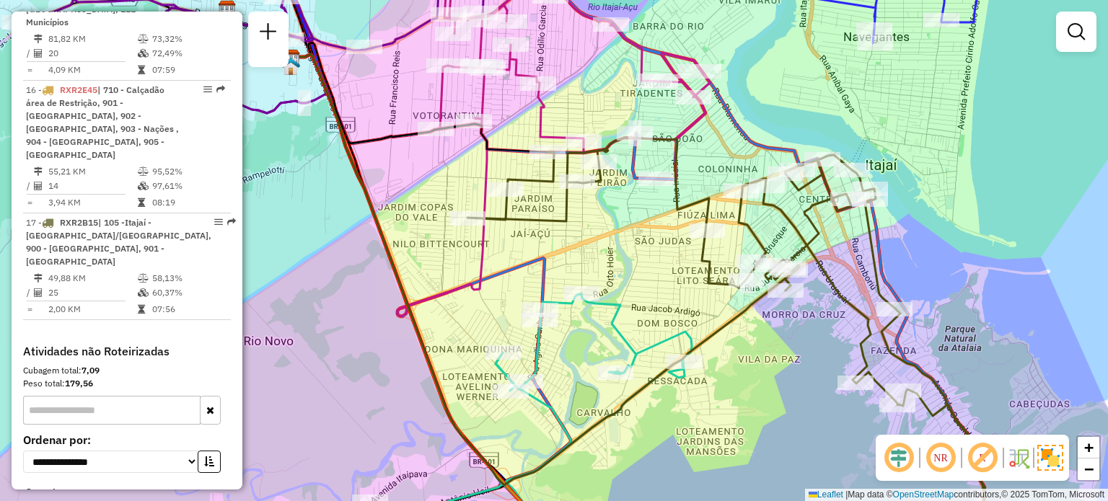
drag, startPoint x: 903, startPoint y: 281, endPoint x: 874, endPoint y: 266, distance: 32.6
click at [874, 266] on icon at bounding box center [729, 337] width 524 height 399
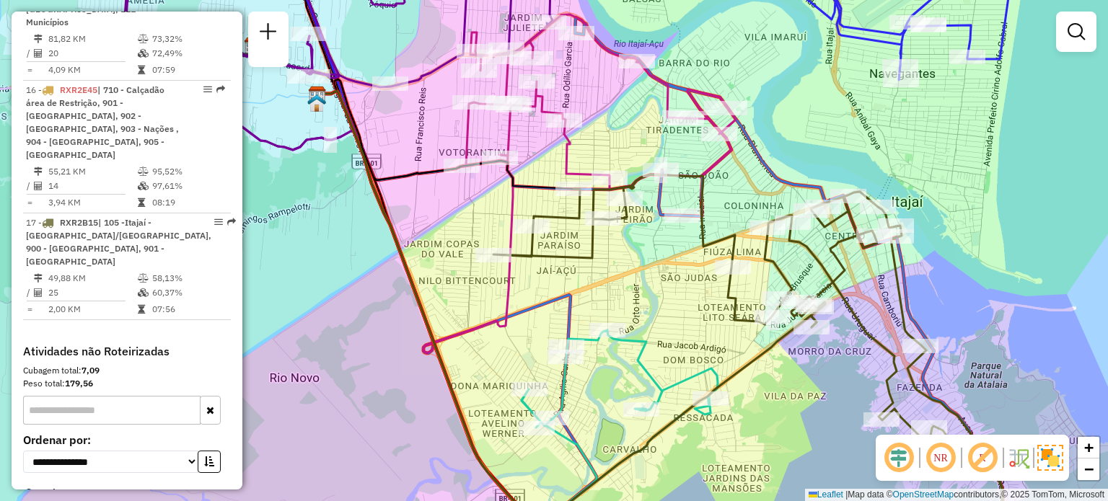
drag, startPoint x: 666, startPoint y: 135, endPoint x: 692, endPoint y: 172, distance: 45.0
click at [692, 175] on icon at bounding box center [755, 382] width 525 height 414
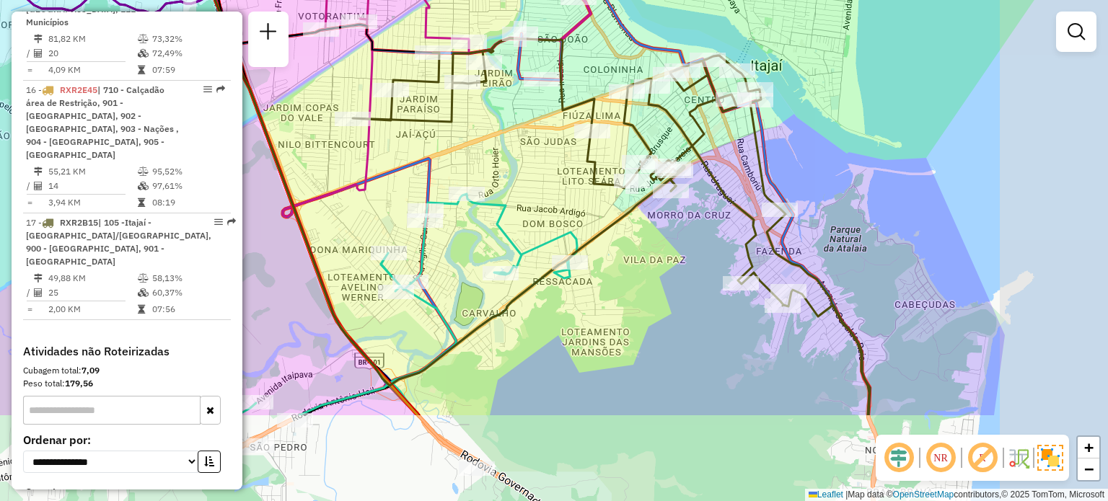
drag, startPoint x: 1002, startPoint y: 336, endPoint x: 898, endPoint y: 234, distance: 145.9
click at [898, 234] on div "Janela de atendimento Grade de atendimento Capacidade Transportadoras Veículos …" at bounding box center [554, 250] width 1108 height 501
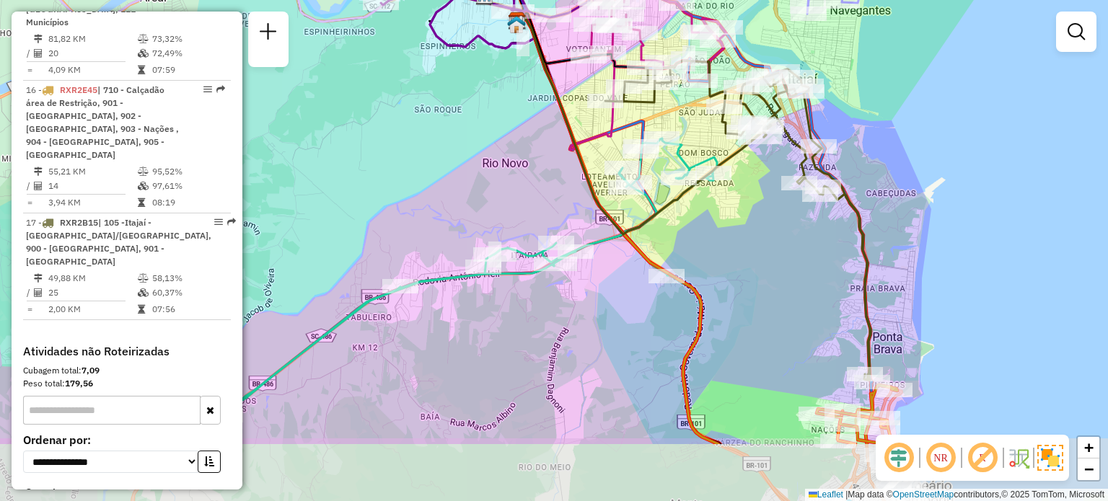
drag, startPoint x: 893, startPoint y: 273, endPoint x: 888, endPoint y: 221, distance: 52.2
click at [888, 221] on div "Janela de atendimento Grade de atendimento Capacidade Transportadoras Veículos …" at bounding box center [554, 250] width 1108 height 501
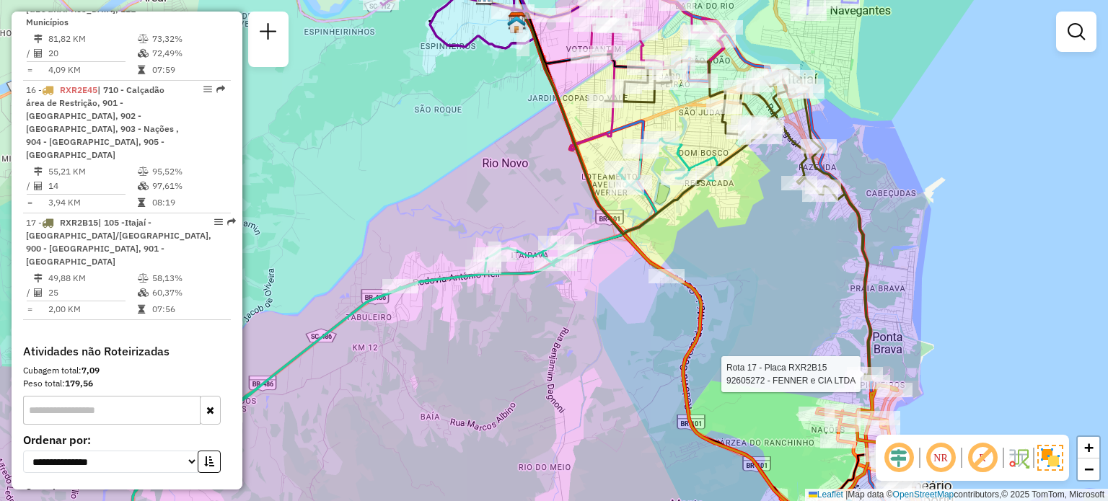
select select "**********"
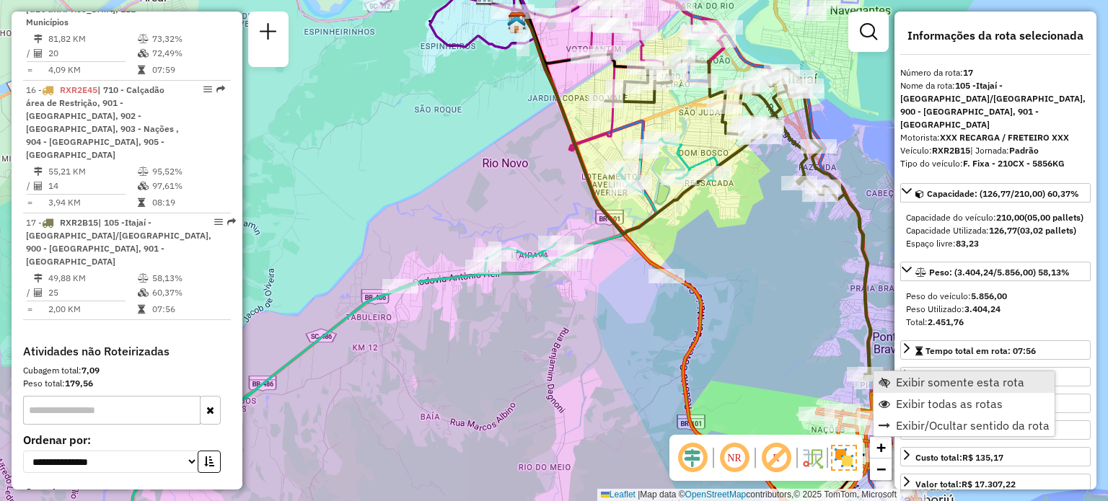
click at [935, 380] on span "Exibir somente esta rota" at bounding box center [960, 383] width 128 height 12
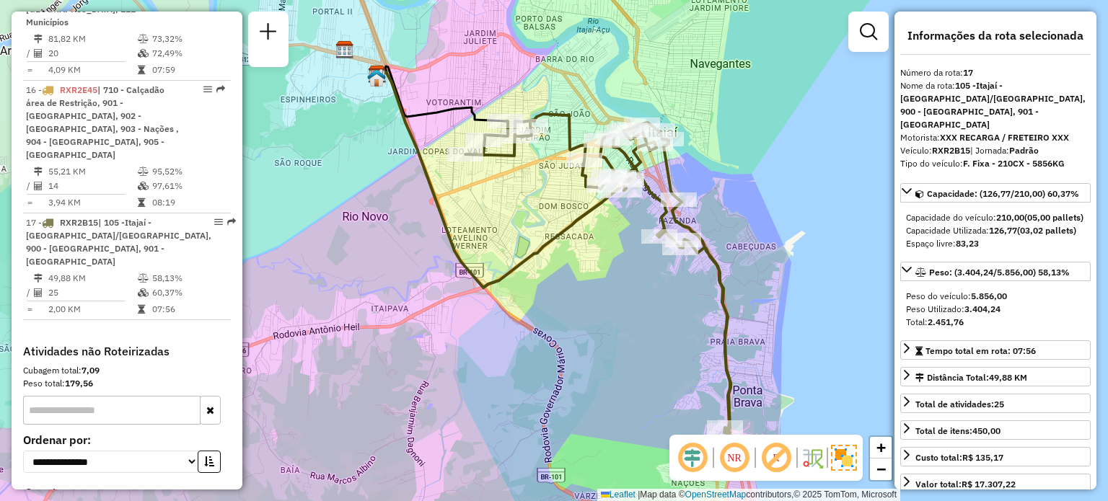
click at [806, 276] on div "Rota 17 - Placa RXR2B15 92618800 - ARENAPG Janela de atendimento Grade de atend…" at bounding box center [554, 250] width 1108 height 501
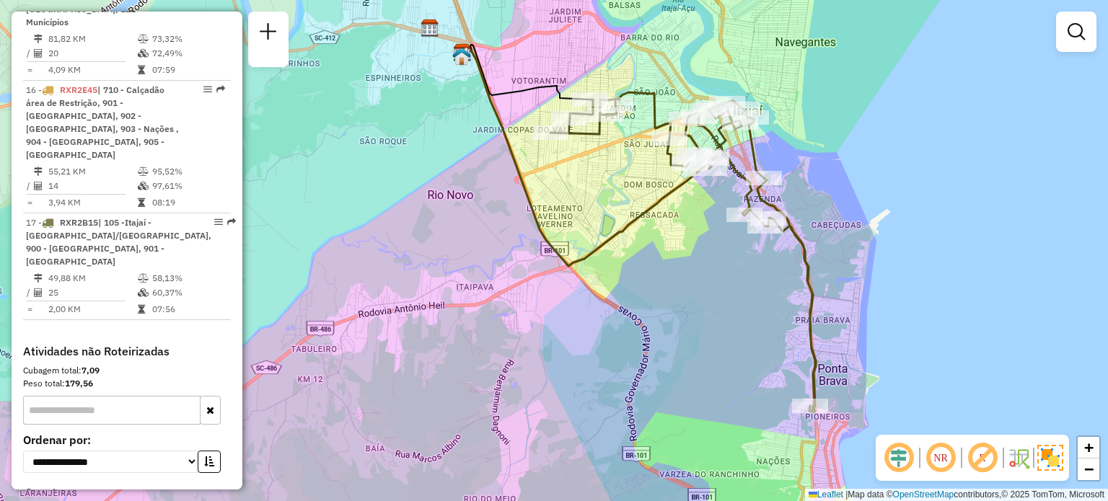
drag, startPoint x: 711, startPoint y: 309, endPoint x: 796, endPoint y: 288, distance: 87.8
click at [796, 288] on div "Janela de atendimento Grade de atendimento Capacidade Transportadoras Veículos …" at bounding box center [554, 250] width 1108 height 501
select select "**********"
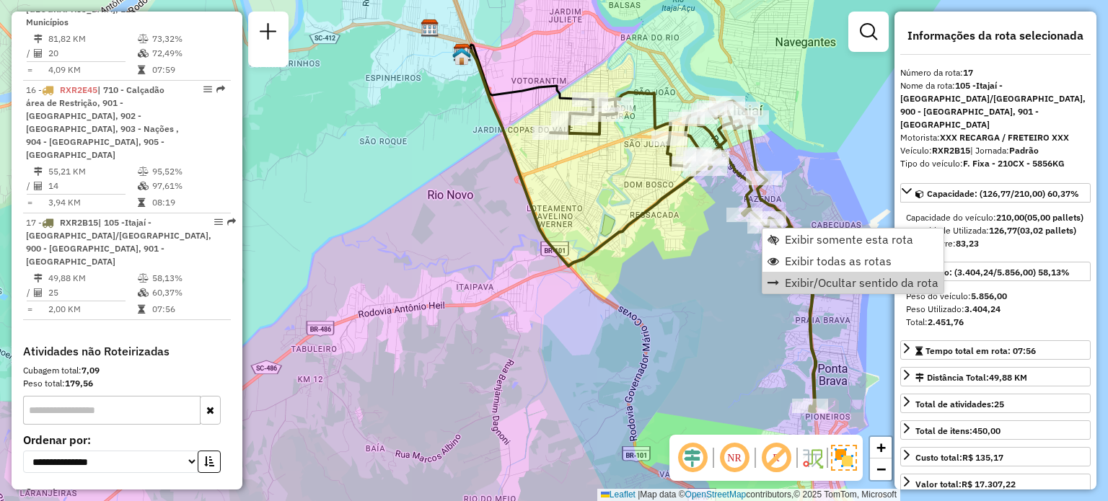
click at [754, 352] on div "Janela de atendimento Grade de atendimento Capacidade Transportadoras Veículos …" at bounding box center [554, 250] width 1108 height 501
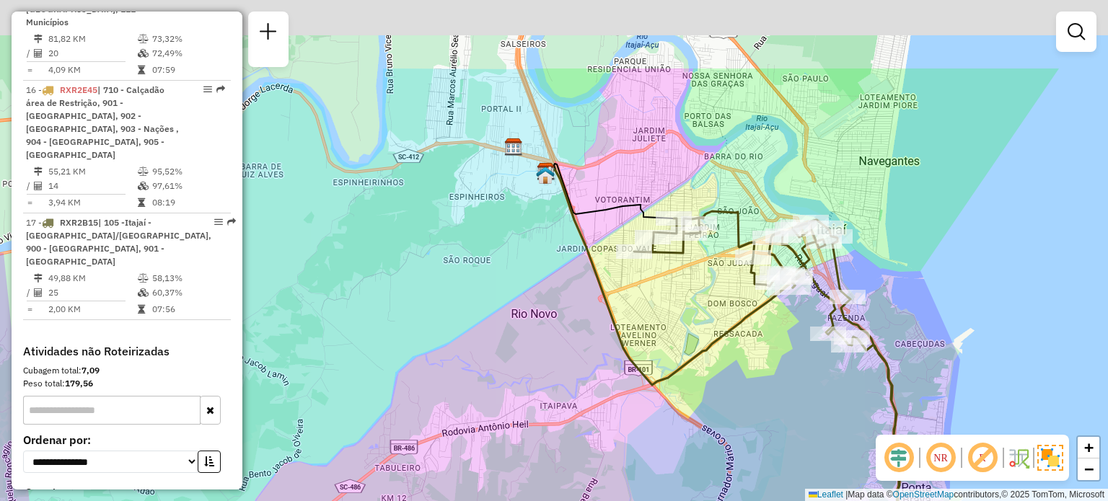
drag, startPoint x: 746, startPoint y: 321, endPoint x: 842, endPoint y: 480, distance: 185.4
click at [840, 478] on div "Janela de atendimento Grade de atendimento Capacidade Transportadoras Veículos …" at bounding box center [554, 250] width 1108 height 501
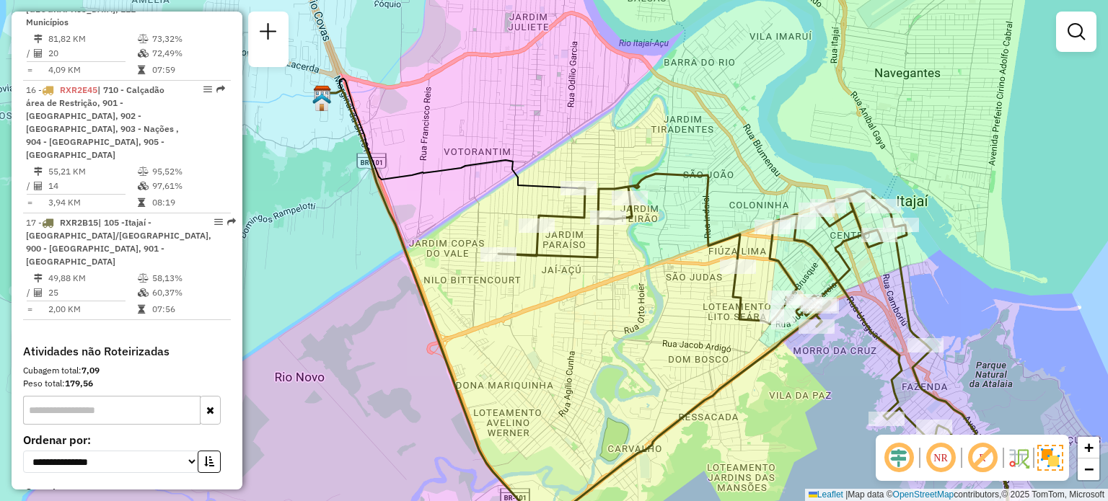
select select "**********"
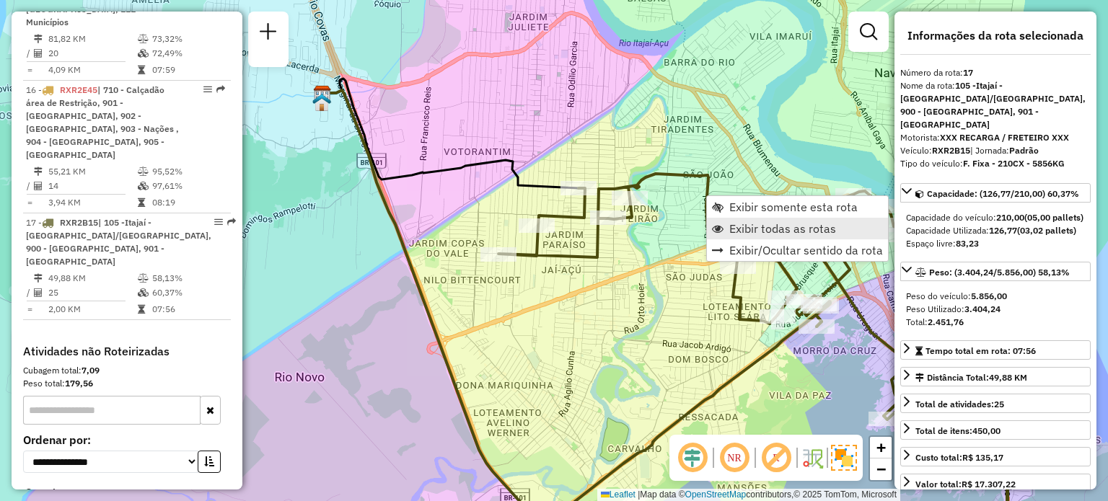
click at [775, 230] on span "Exibir todas as rotas" at bounding box center [782, 229] width 107 height 12
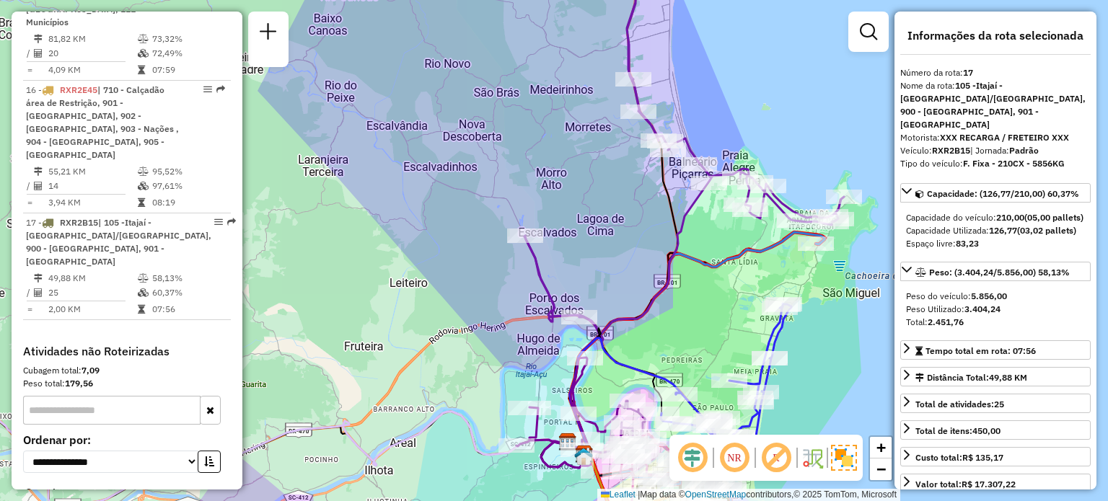
click at [842, 465] on img at bounding box center [844, 458] width 26 height 26
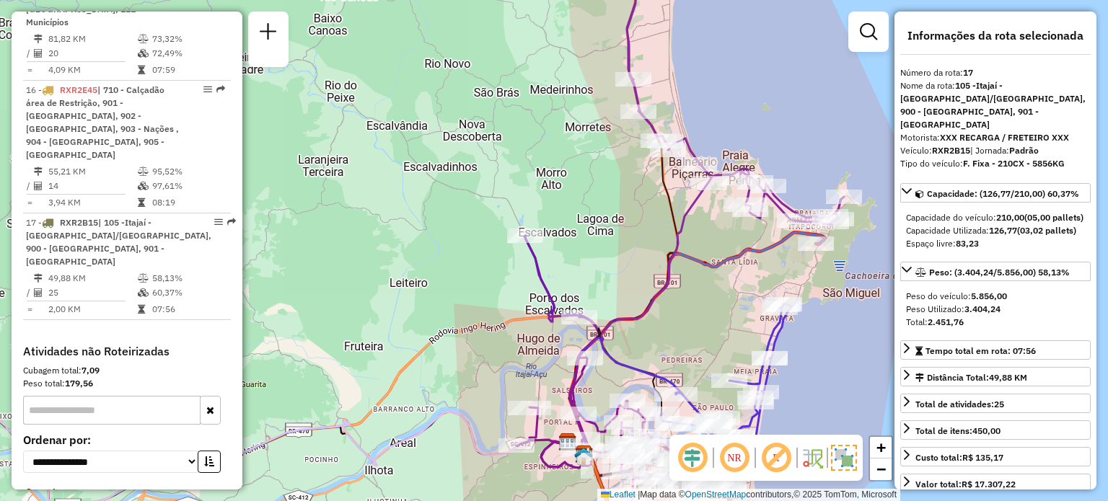
click at [842, 464] on img at bounding box center [844, 458] width 26 height 26
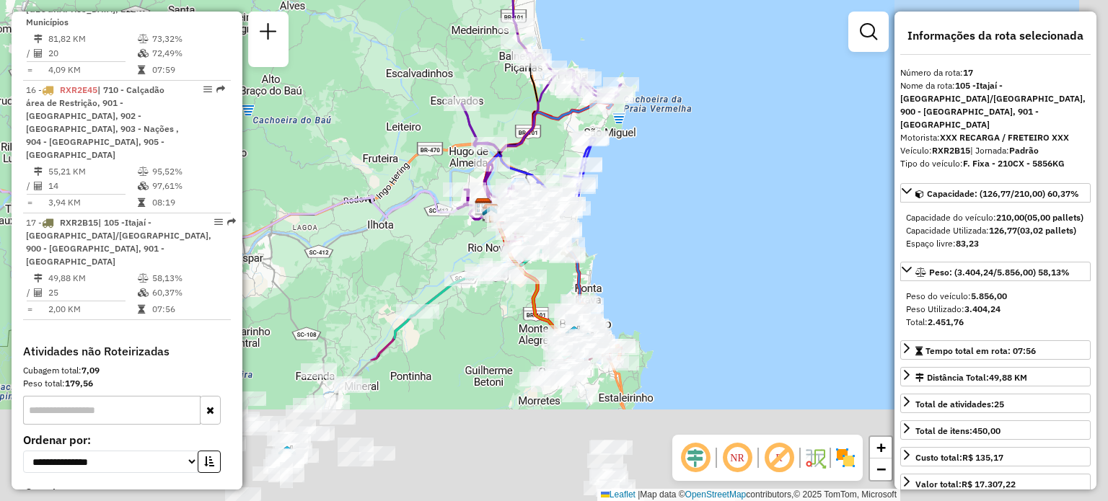
drag, startPoint x: 830, startPoint y: 402, endPoint x: 609, endPoint y: 198, distance: 301.7
click at [609, 198] on div "Janela de atendimento Grade de atendimento Capacidade Transportadoras Veículos …" at bounding box center [554, 250] width 1108 height 501
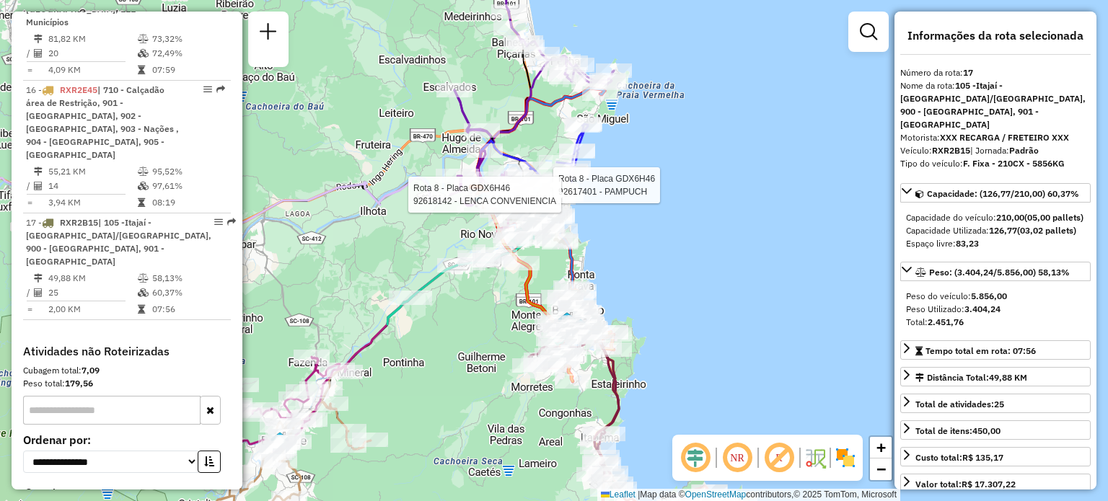
click at [840, 455] on img at bounding box center [845, 457] width 23 height 23
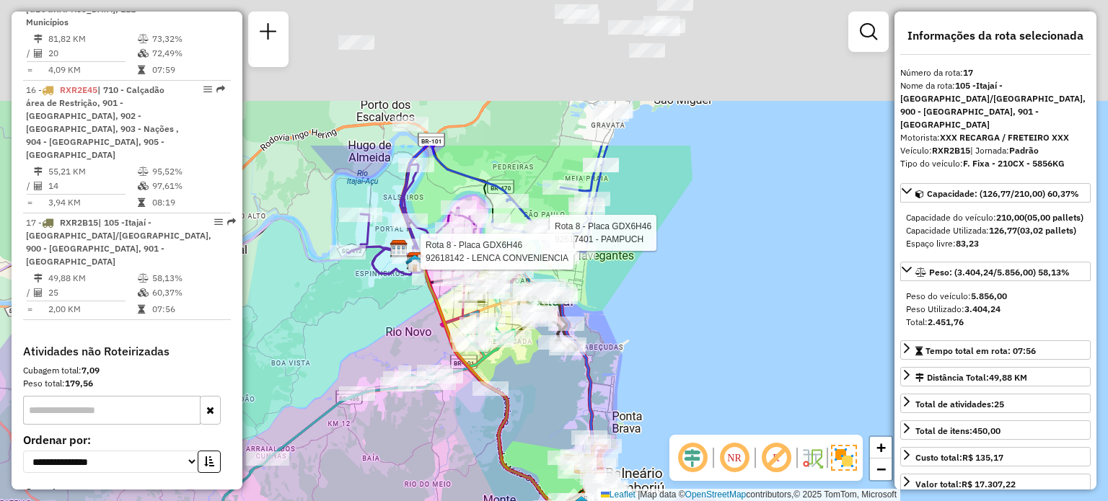
drag, startPoint x: 574, startPoint y: 167, endPoint x: 581, endPoint y: 371, distance: 204.3
click at [581, 371] on icon at bounding box center [527, 369] width 252 height 447
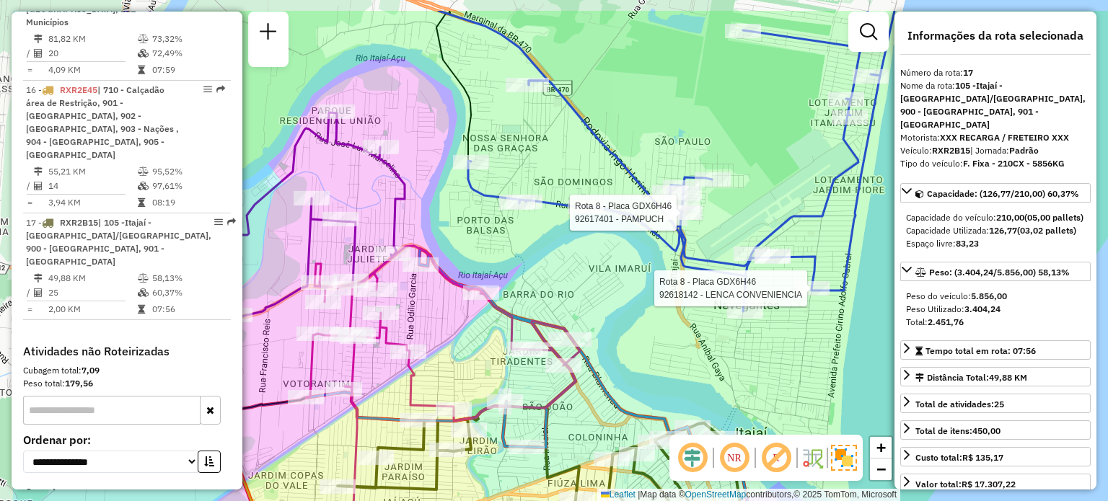
drag, startPoint x: 501, startPoint y: 268, endPoint x: 607, endPoint y: 358, distance: 138.6
click at [621, 322] on div "Rota 8 - Placa GDX6H46 92617401 - PAMPUCH Rota 8 - Placa GDX6H46 92618142 - LEN…" at bounding box center [554, 250] width 1108 height 501
